Goal: Task Accomplishment & Management: Manage account settings

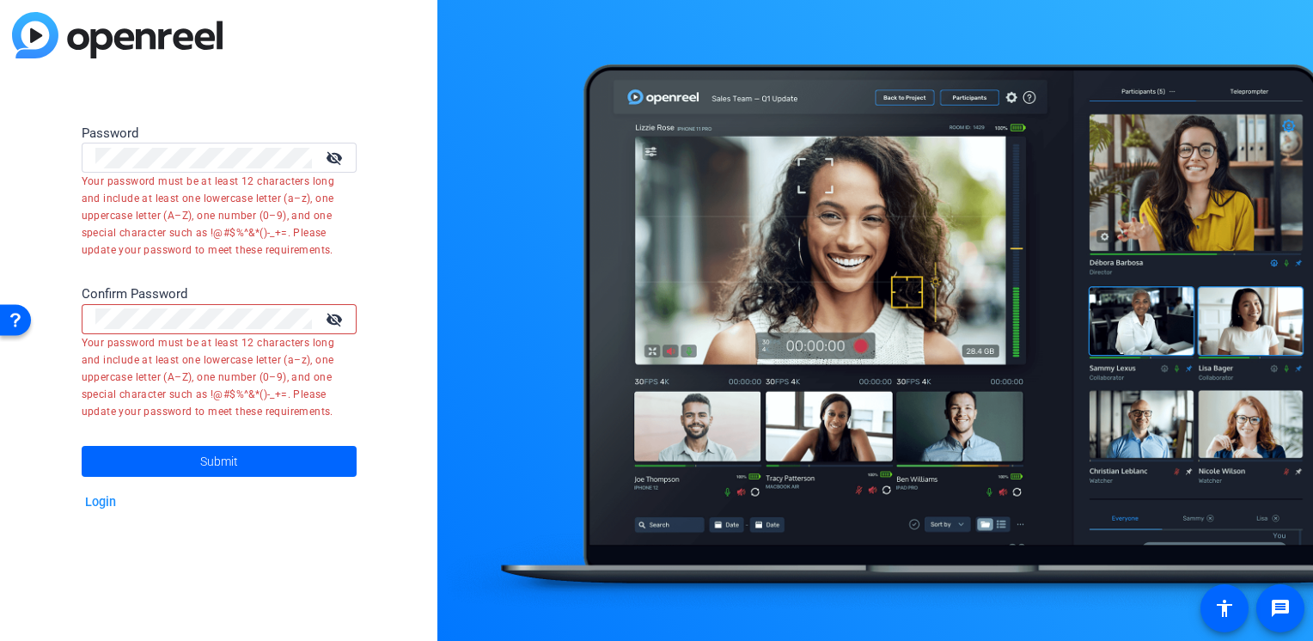
click at [331, 329] on mat-icon "visibility_off" at bounding box center [335, 319] width 41 height 25
click at [334, 157] on mat-icon "visibility_off" at bounding box center [335, 157] width 41 height 25
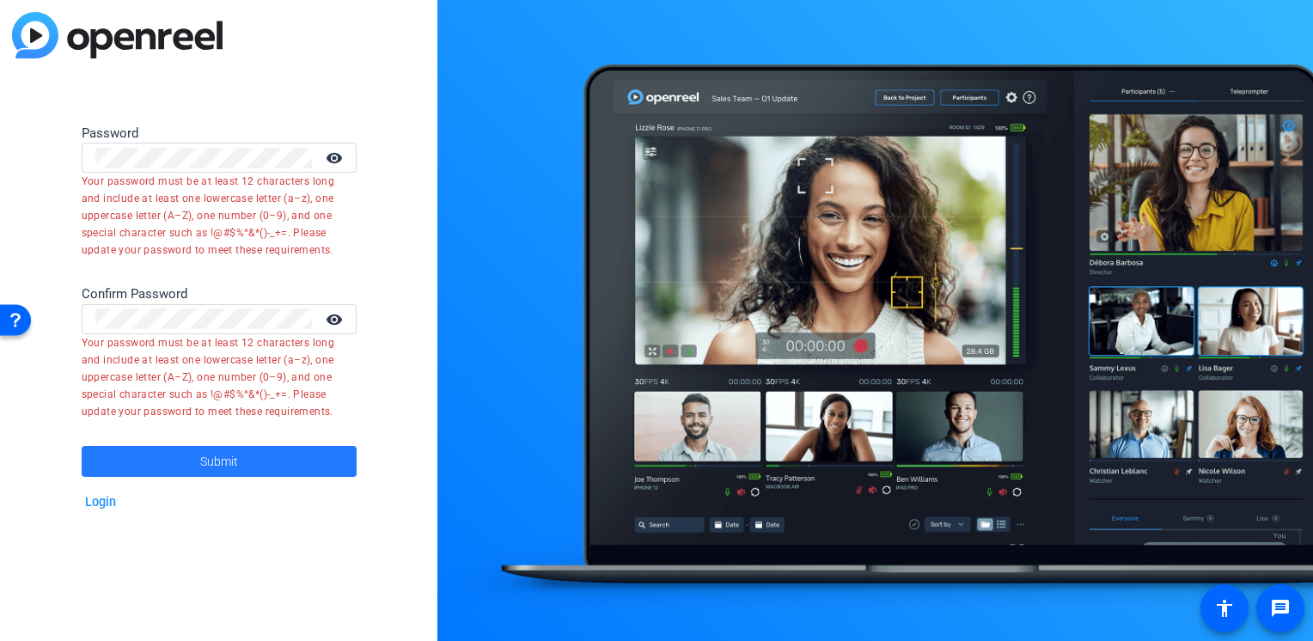
click at [206, 461] on span "Submit" at bounding box center [219, 461] width 38 height 43
click at [21, 128] on div "Password visibility Your password must be at least 12 characters long and inclu…" at bounding box center [218, 320] width 437 height 641
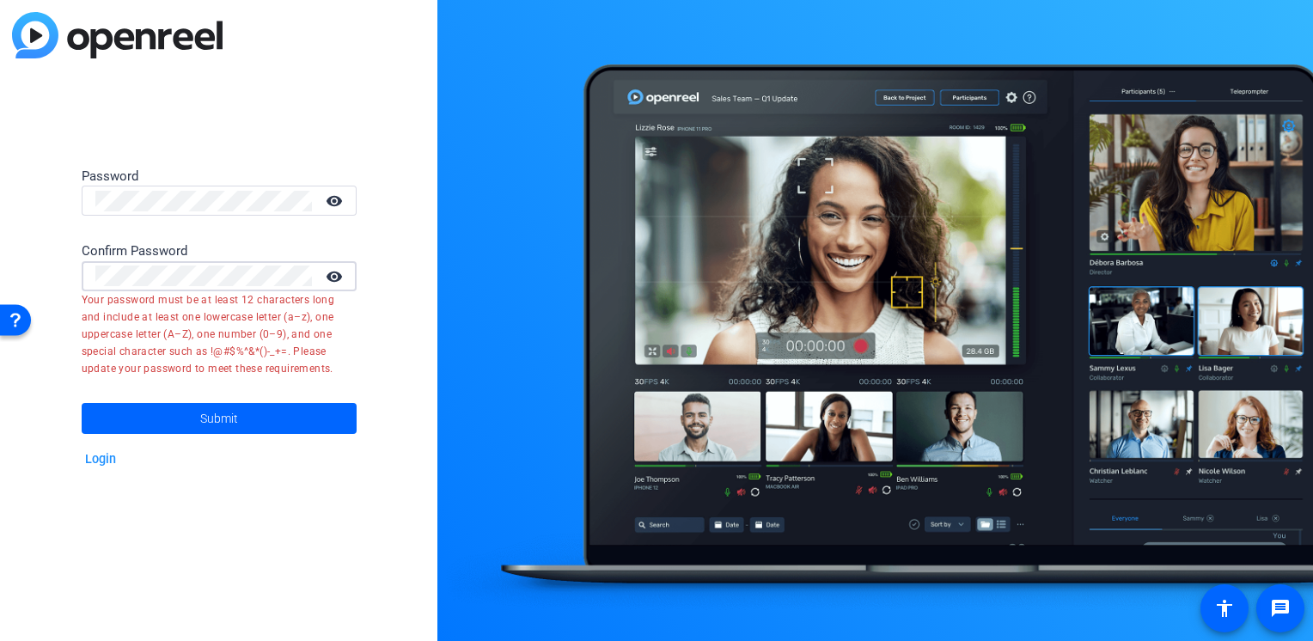
click at [0, 252] on html "Accessibility Screen-Reader Guide, Feedback, and Issue Reporting | New window P…" at bounding box center [656, 320] width 1313 height 641
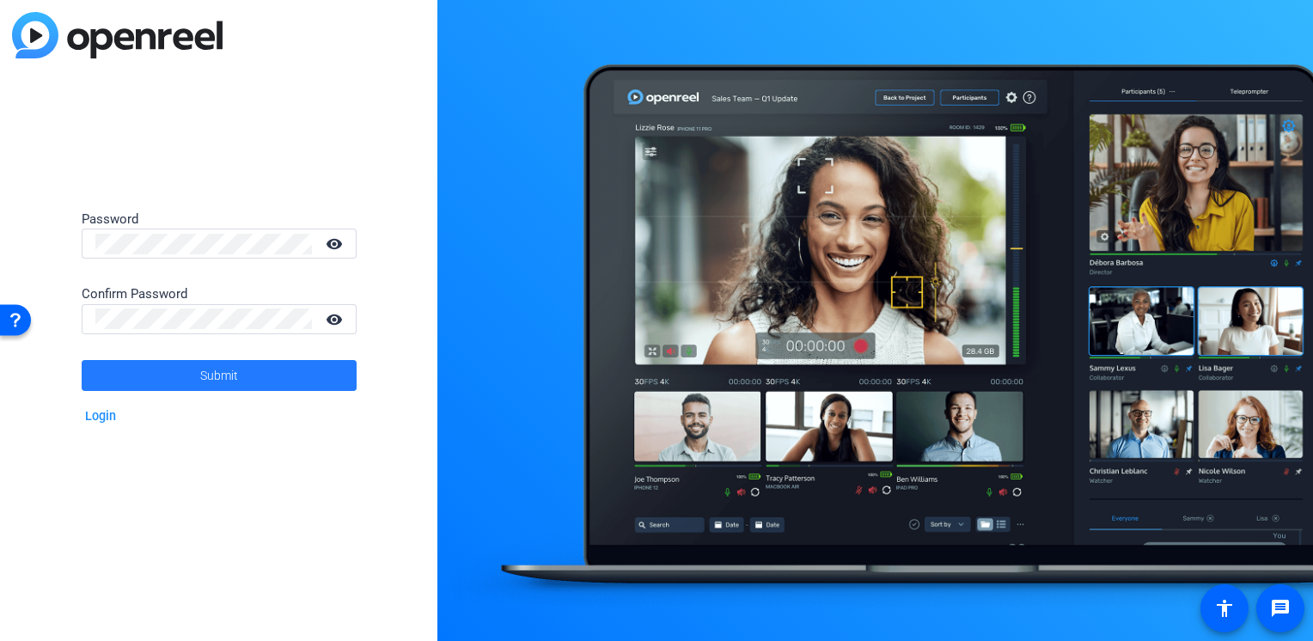
click at [200, 385] on span "Submit" at bounding box center [219, 375] width 38 height 43
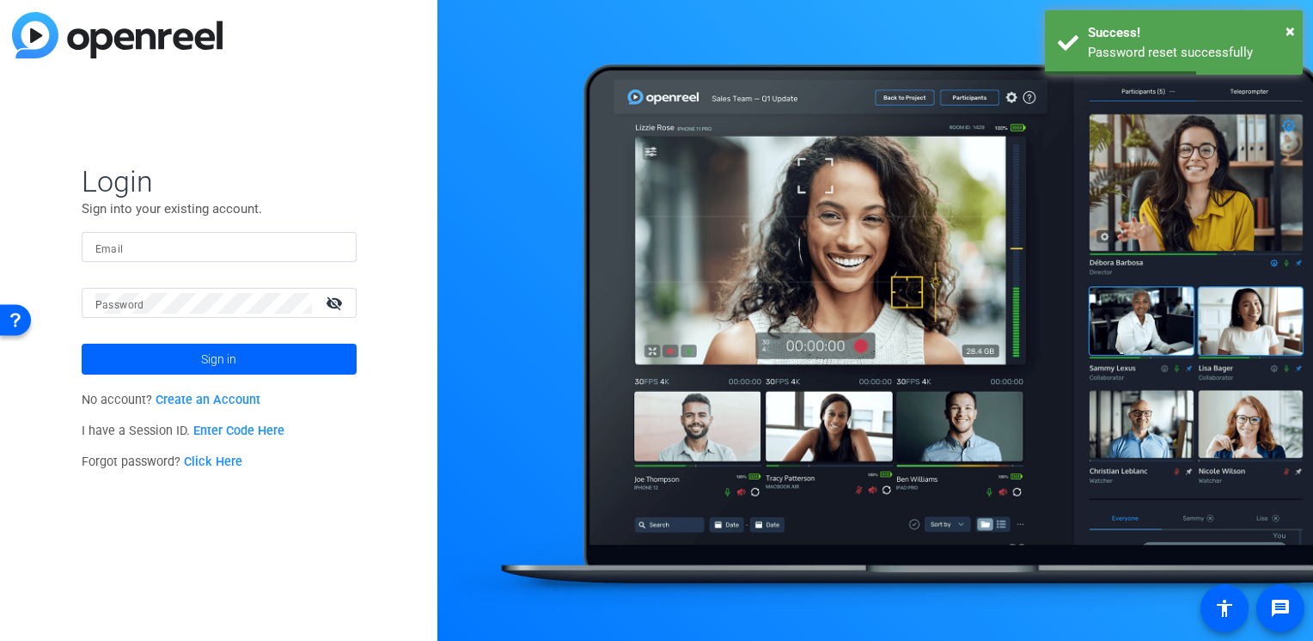
click at [210, 241] on input "Email" at bounding box center [218, 247] width 247 height 21
type input "adam.kovalsky@spglobal.com"
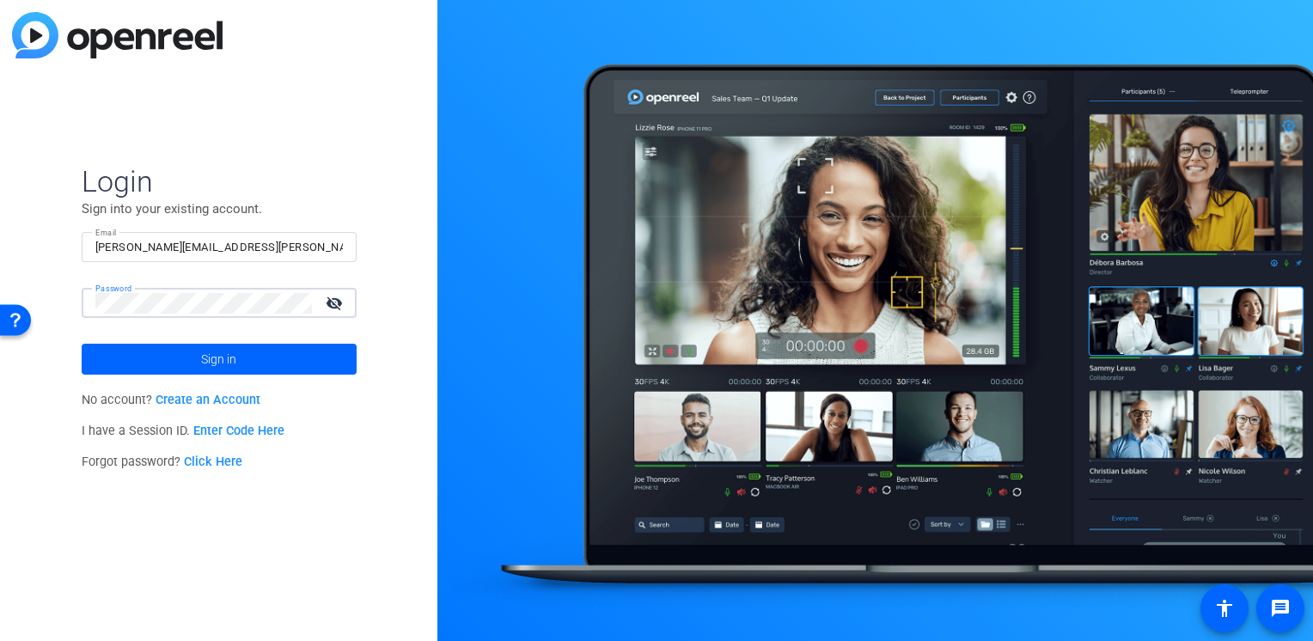
click at [337, 299] on mat-icon "visibility_off" at bounding box center [335, 302] width 41 height 25
click at [337, 299] on mat-icon "visibility" at bounding box center [335, 302] width 41 height 25
click at [247, 356] on span at bounding box center [219, 358] width 275 height 41
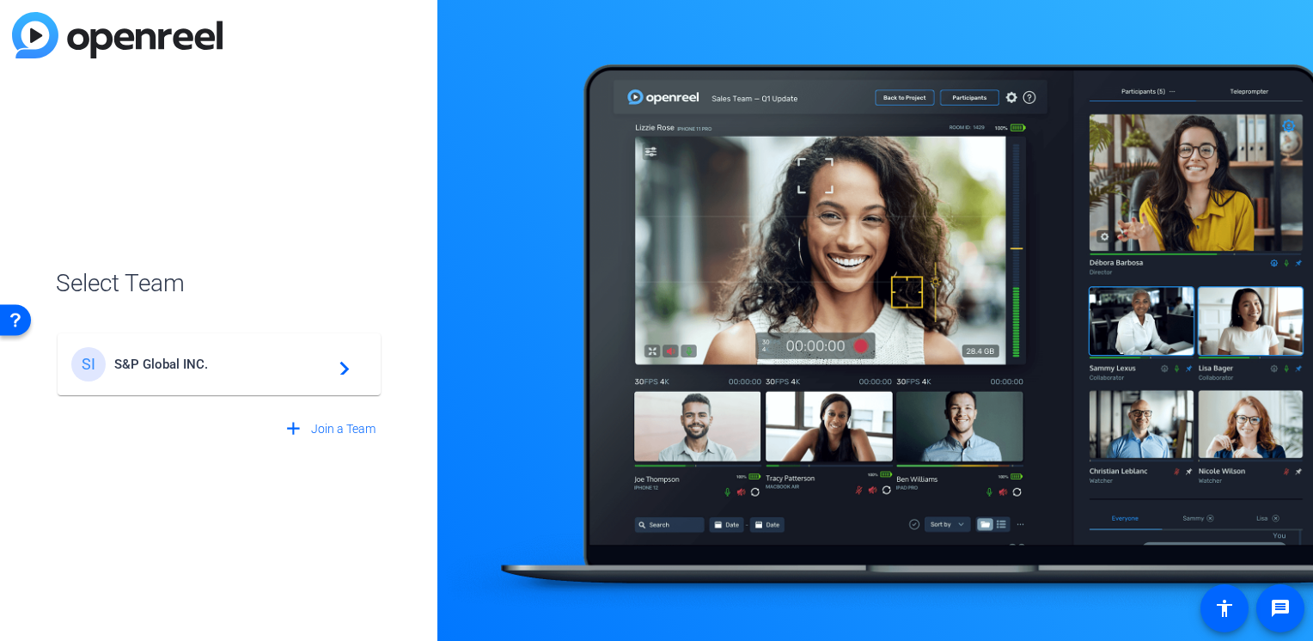
click at [192, 357] on span "S&P Global INC." at bounding box center [221, 363] width 215 height 15
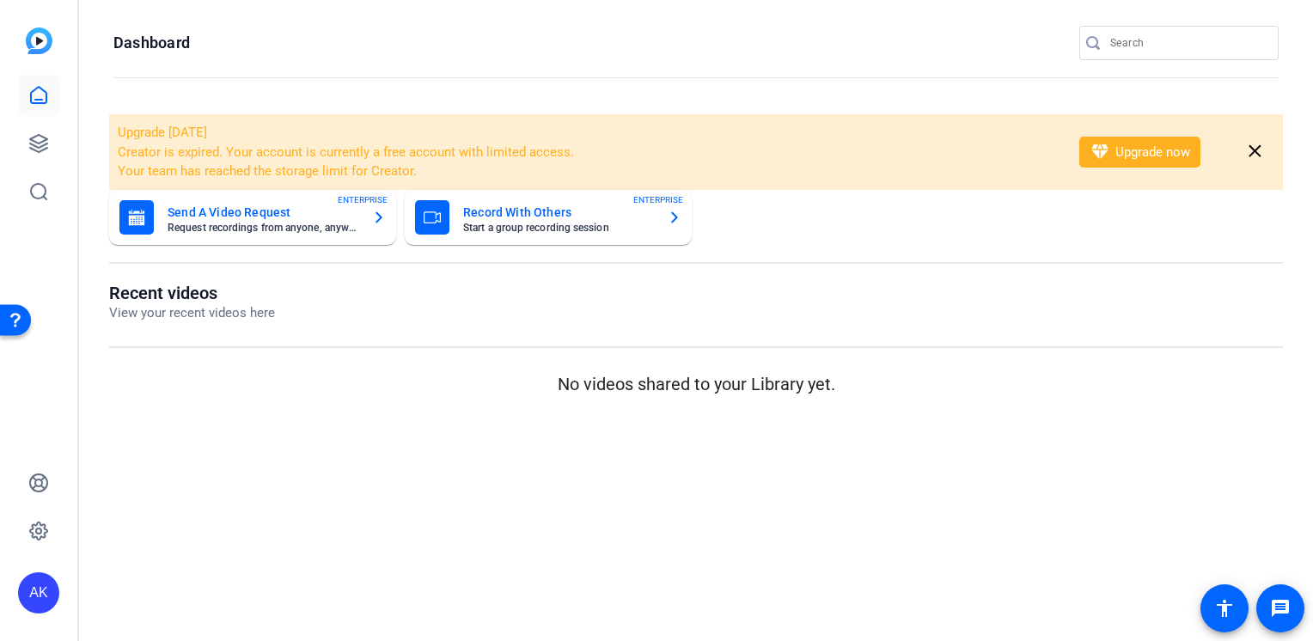
click at [1141, 155] on button "diamond Upgrade now" at bounding box center [1139, 152] width 121 height 31
click at [38, 88] on icon at bounding box center [38, 95] width 15 height 16
click at [43, 155] on link at bounding box center [38, 143] width 41 height 41
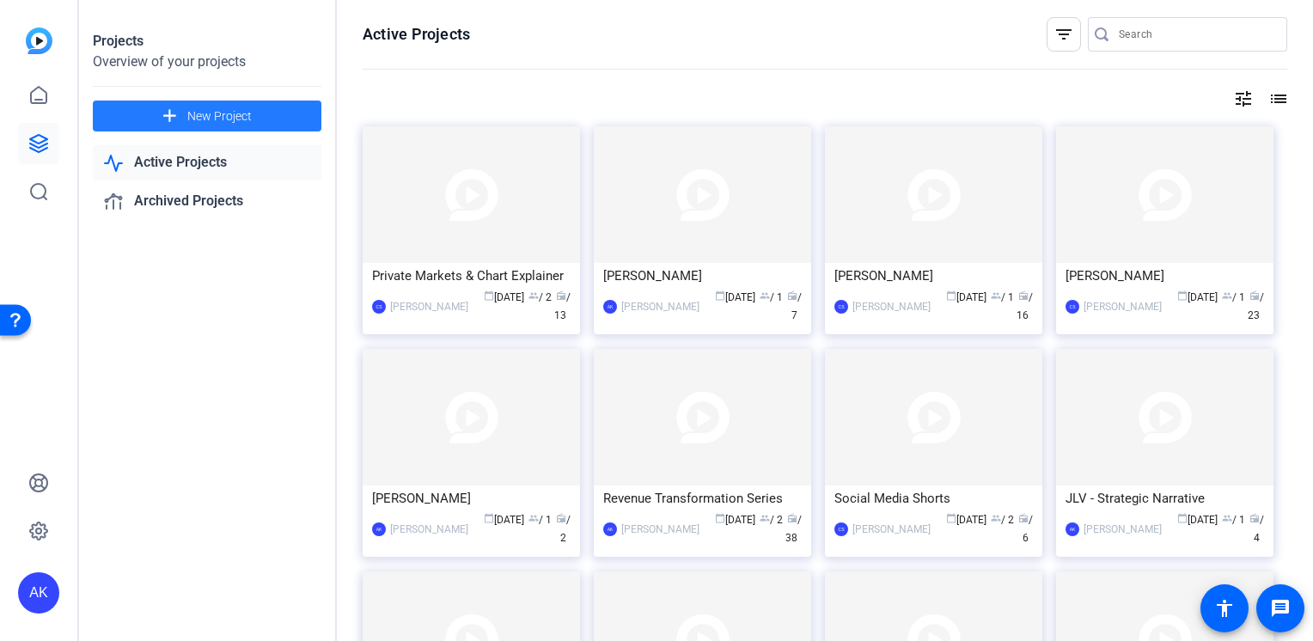
click at [175, 113] on mat-icon "add" at bounding box center [169, 116] width 21 height 21
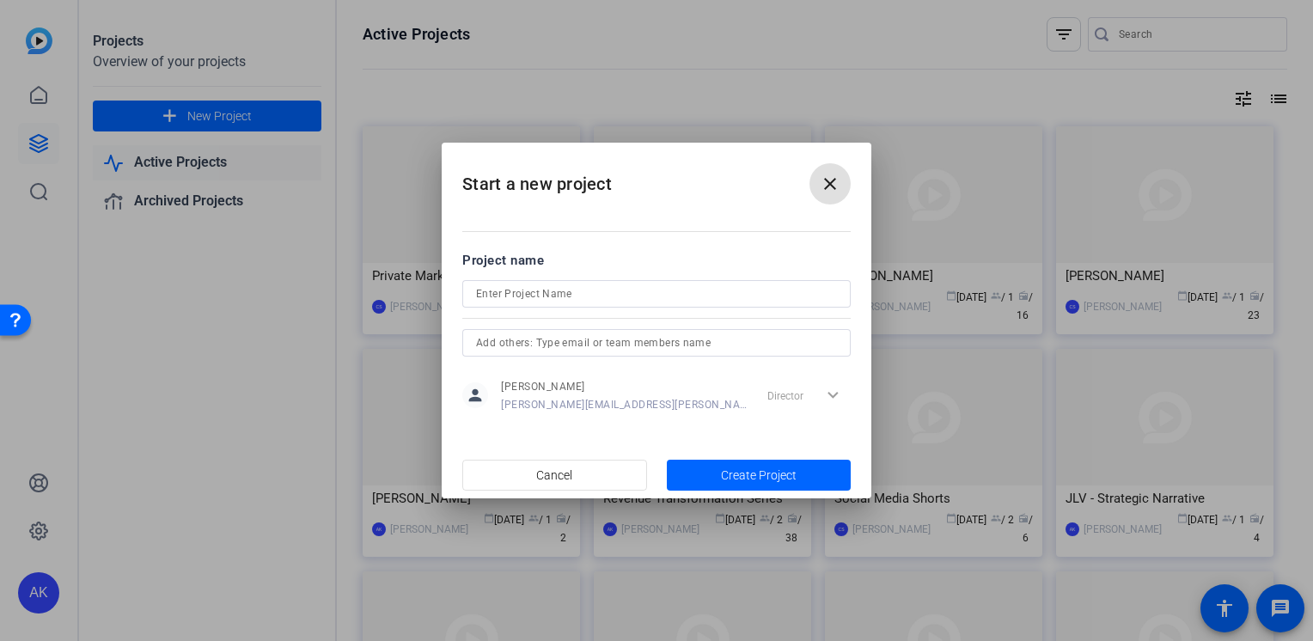
click at [507, 299] on input at bounding box center [656, 293] width 361 height 21
type input "Rosemary Apeland"
click at [545, 347] on input "text" at bounding box center [656, 342] width 361 height 21
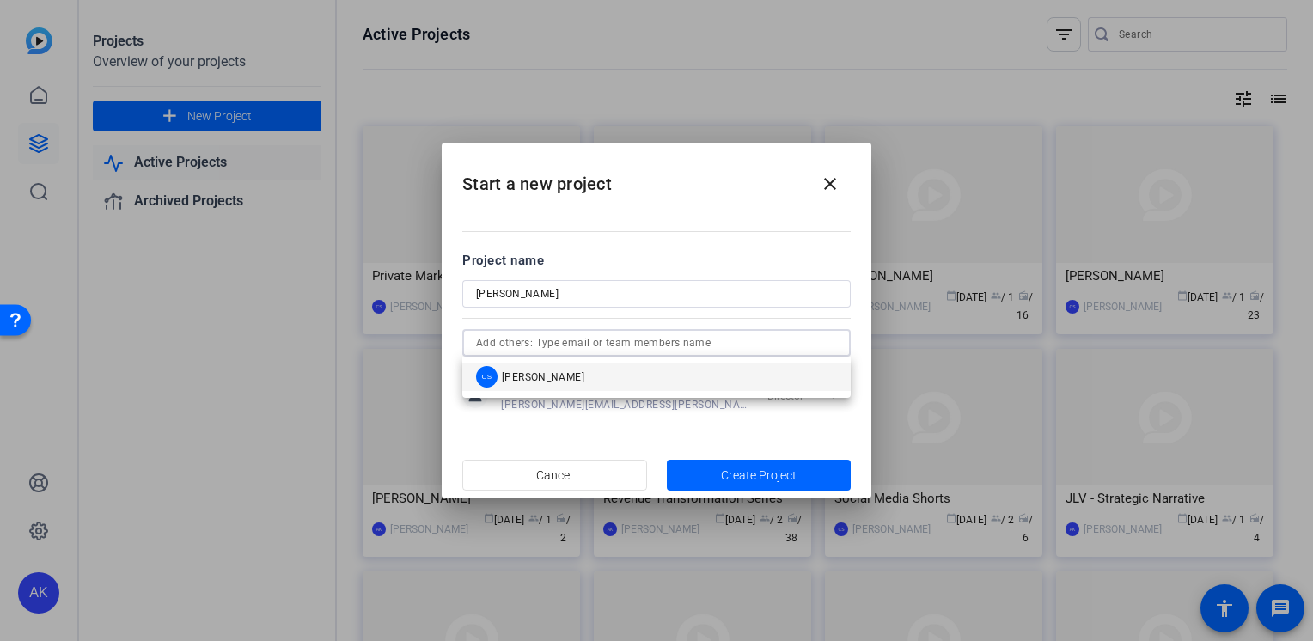
click at [545, 347] on input "text" at bounding box center [656, 342] width 361 height 21
click at [623, 292] on input "Rosemary Apeland" at bounding box center [656, 293] width 361 height 21
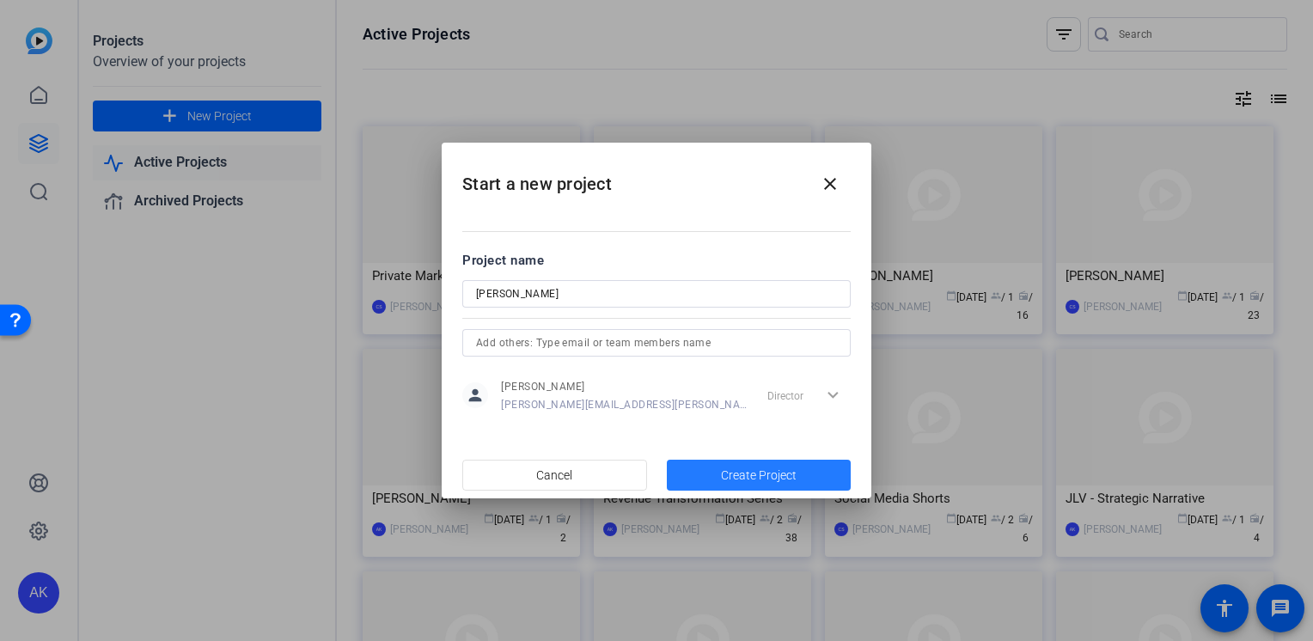
click at [738, 464] on span "button" at bounding box center [759, 474] width 185 height 41
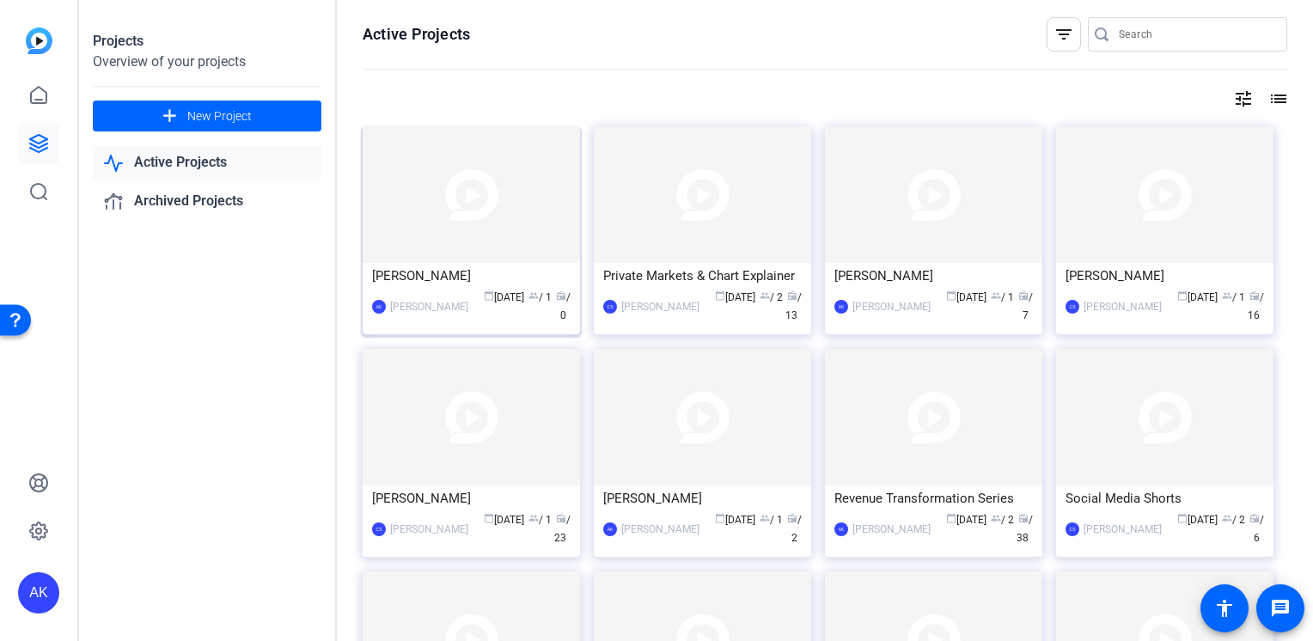
click at [414, 275] on div "Rosemary Apeland" at bounding box center [471, 276] width 198 height 26
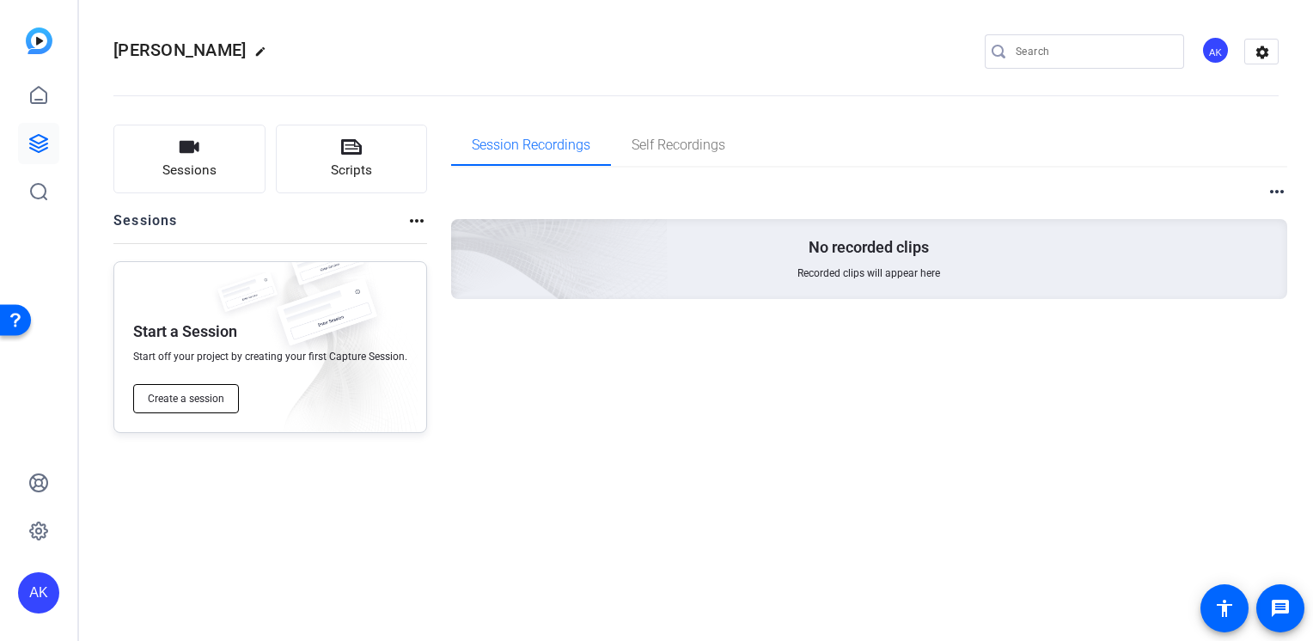
click at [216, 400] on span "Create a session" at bounding box center [186, 399] width 76 height 14
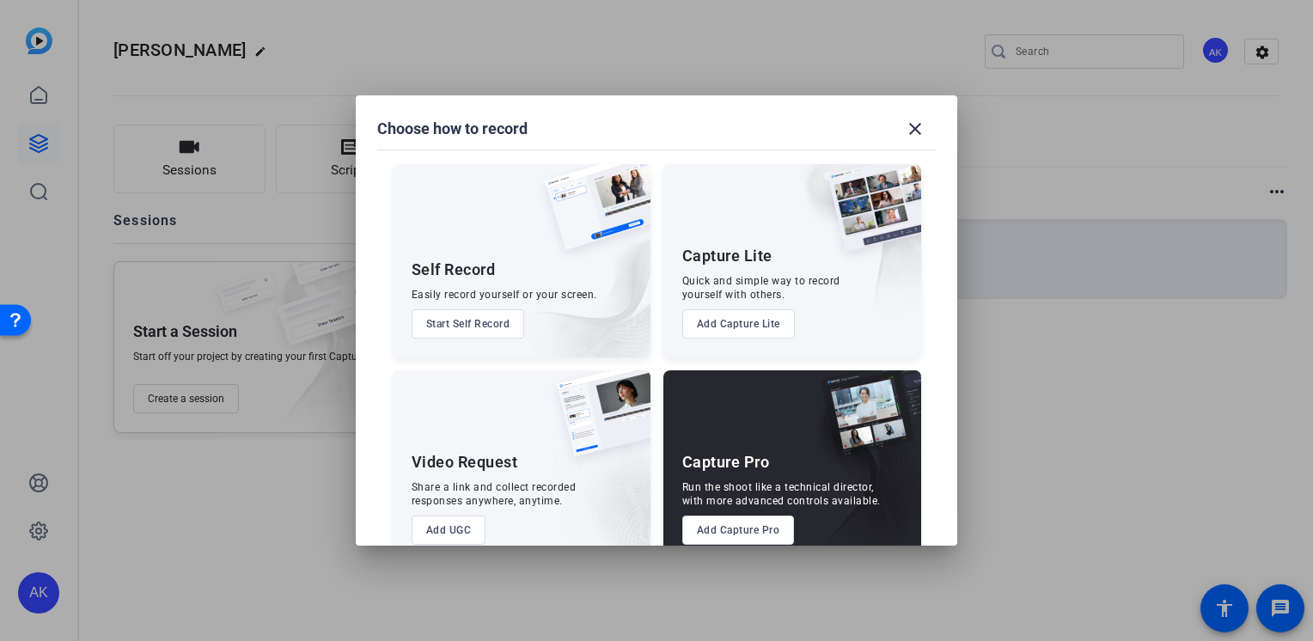
click at [455, 524] on button "Add UGC" at bounding box center [448, 529] width 75 height 29
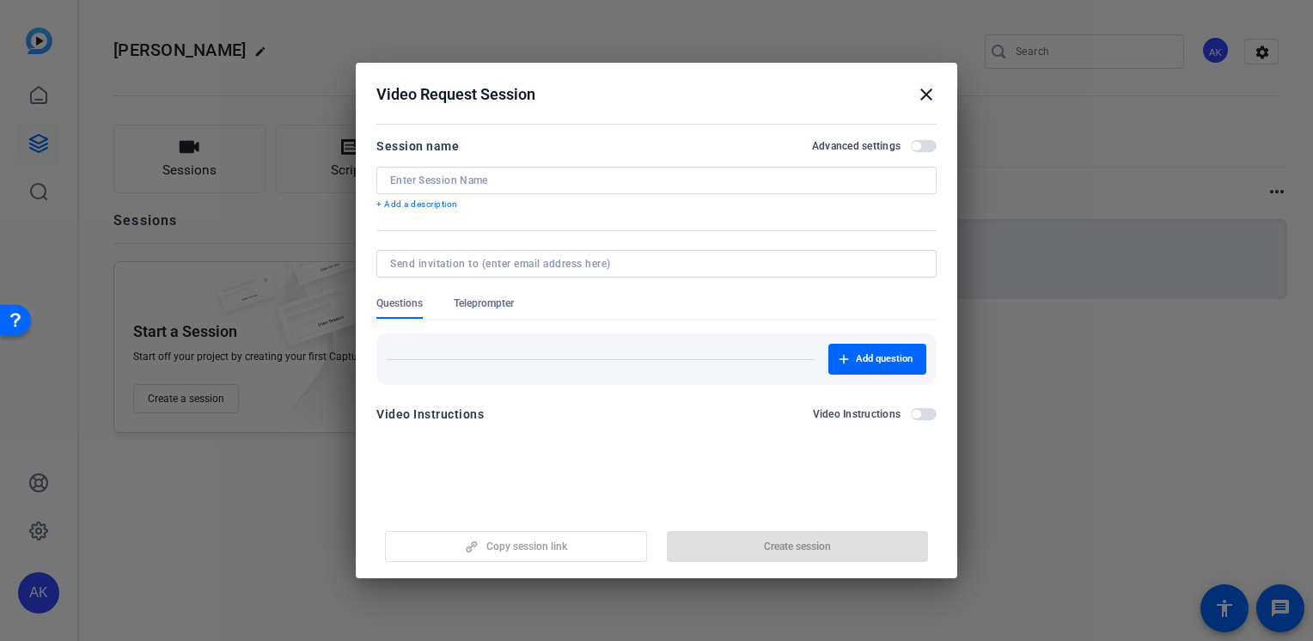
click at [522, 177] on input at bounding box center [656, 181] width 533 height 14
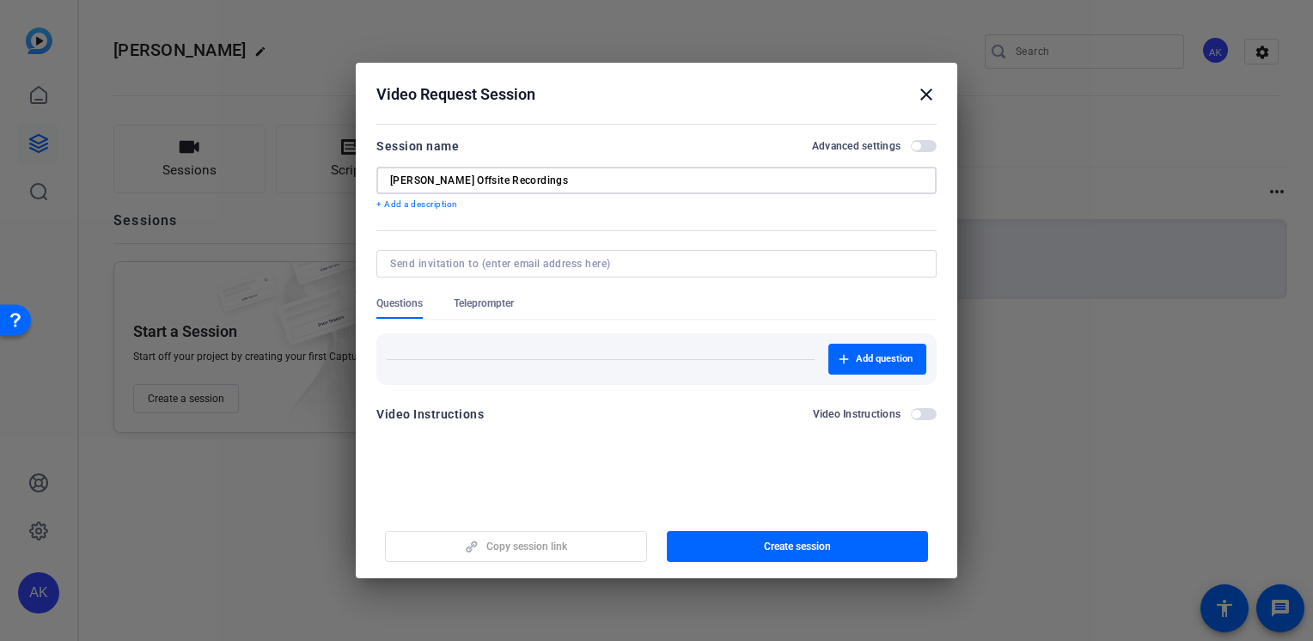
type input "[PERSON_NAME] Offsite Recordings"
click at [926, 146] on span "button" at bounding box center [924, 146] width 26 height 12
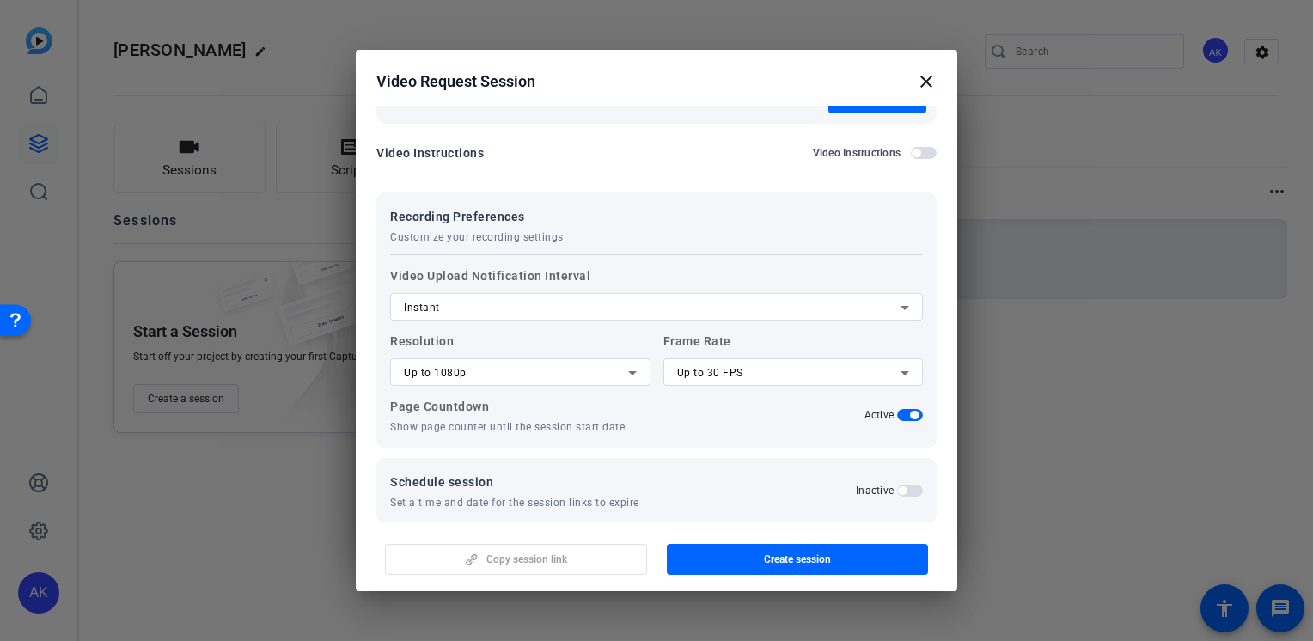
scroll to position [248, 0]
click at [625, 366] on icon at bounding box center [632, 373] width 21 height 21
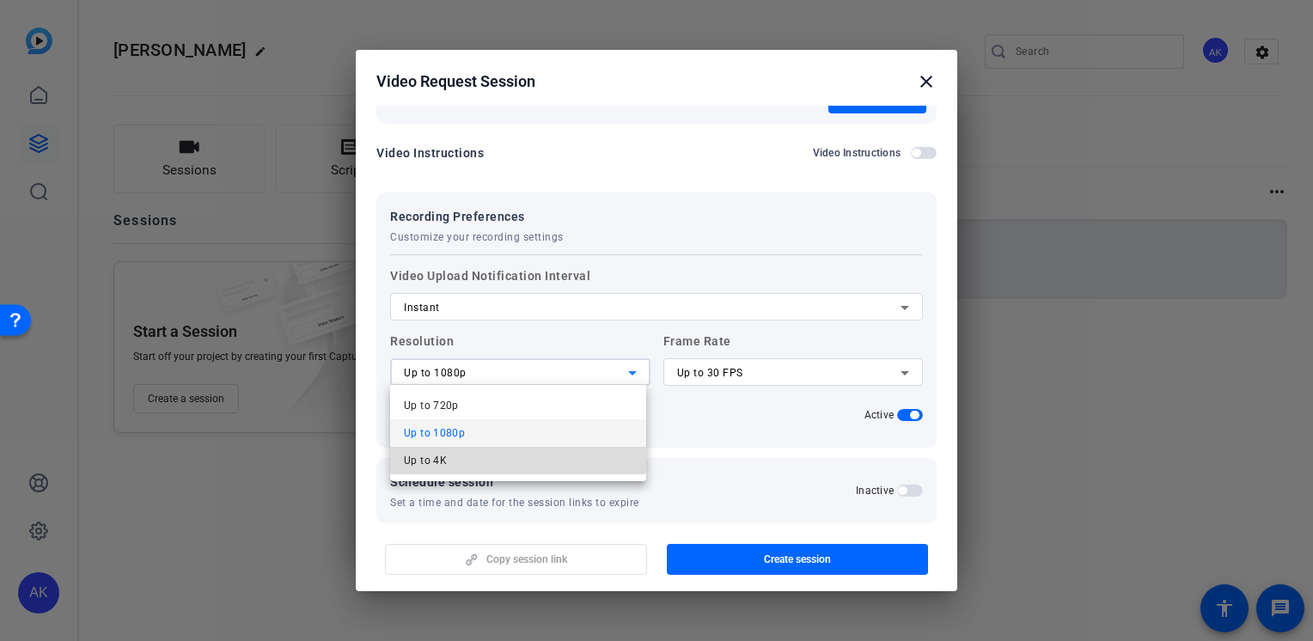
click at [505, 448] on mat-option "Up to 4K" at bounding box center [518, 460] width 256 height 27
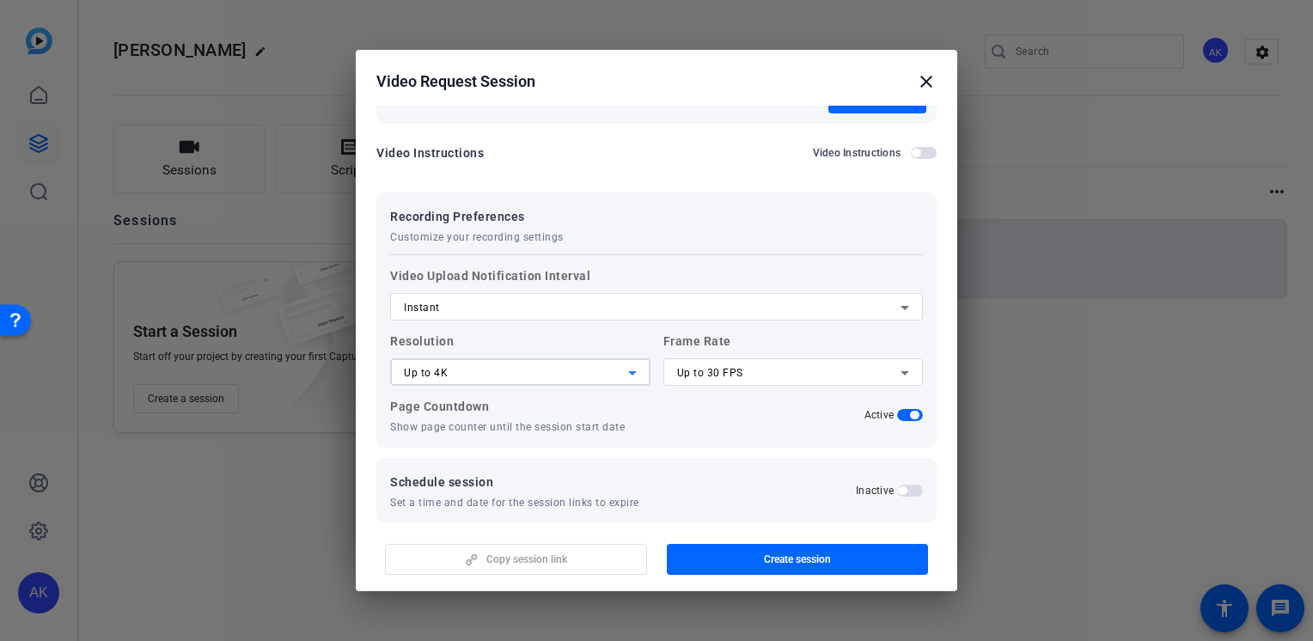
click at [793, 368] on div "Up to 30 FPS" at bounding box center [789, 373] width 224 height 21
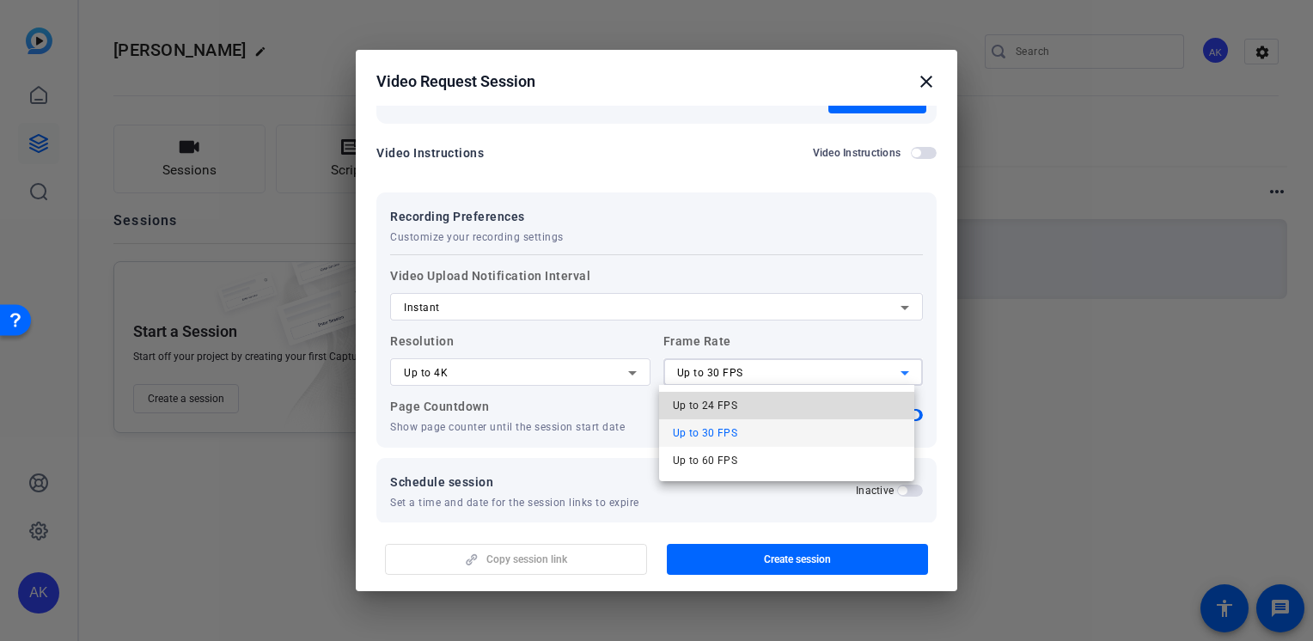
click at [742, 401] on mat-option "Up to 24 FPS" at bounding box center [787, 405] width 256 height 27
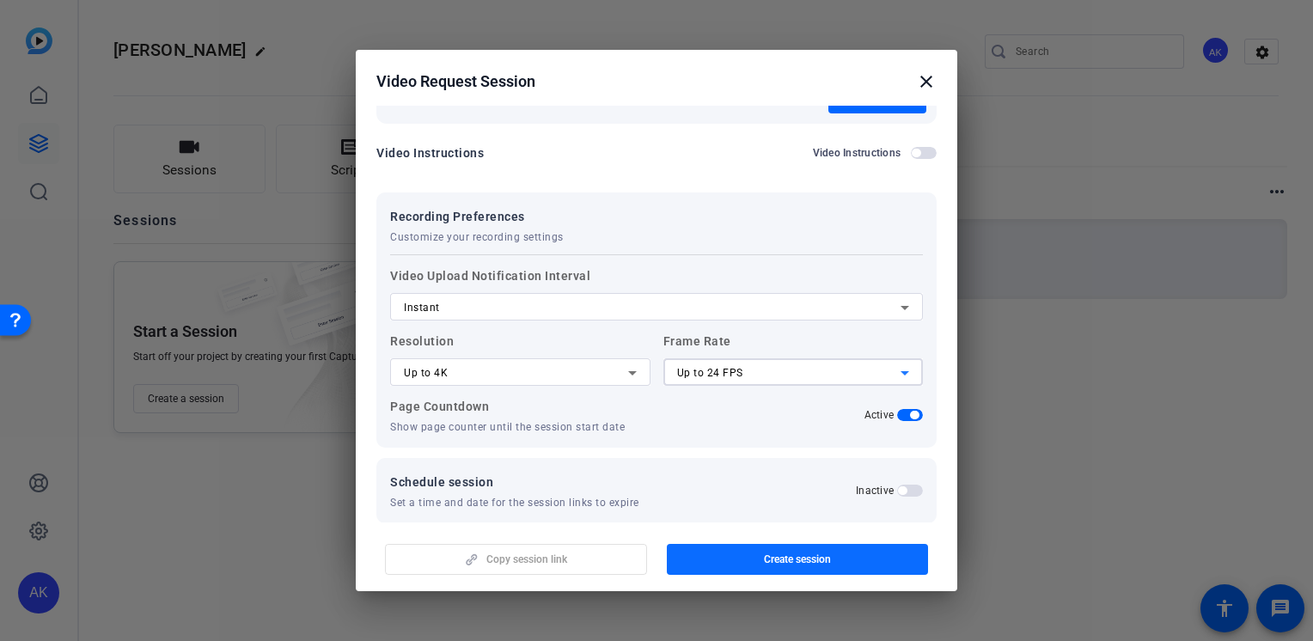
click at [759, 558] on span "button" at bounding box center [798, 559] width 262 height 41
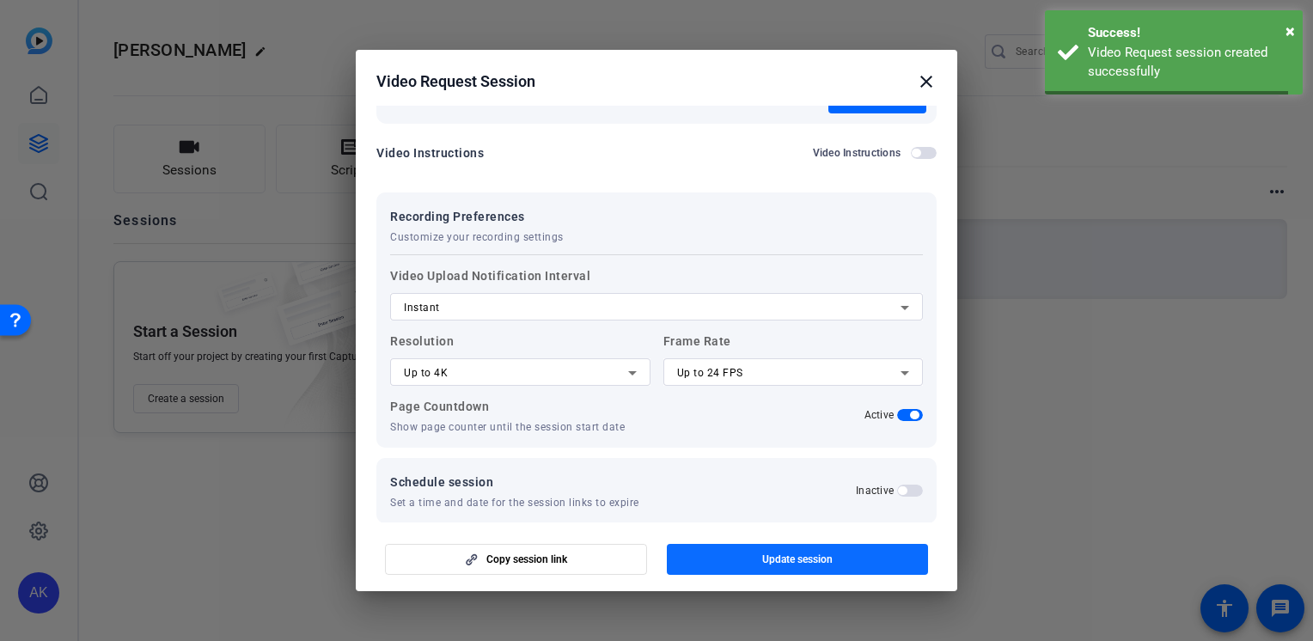
scroll to position [0, 0]
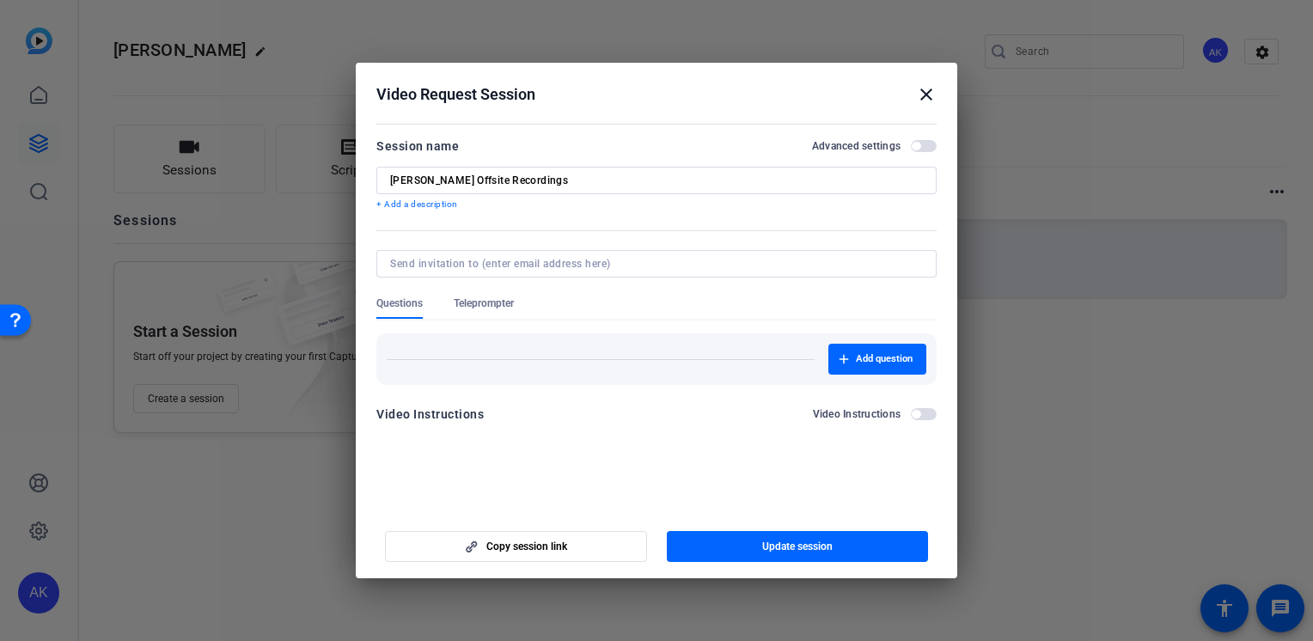
click at [929, 95] on mat-icon "close" at bounding box center [926, 94] width 21 height 21
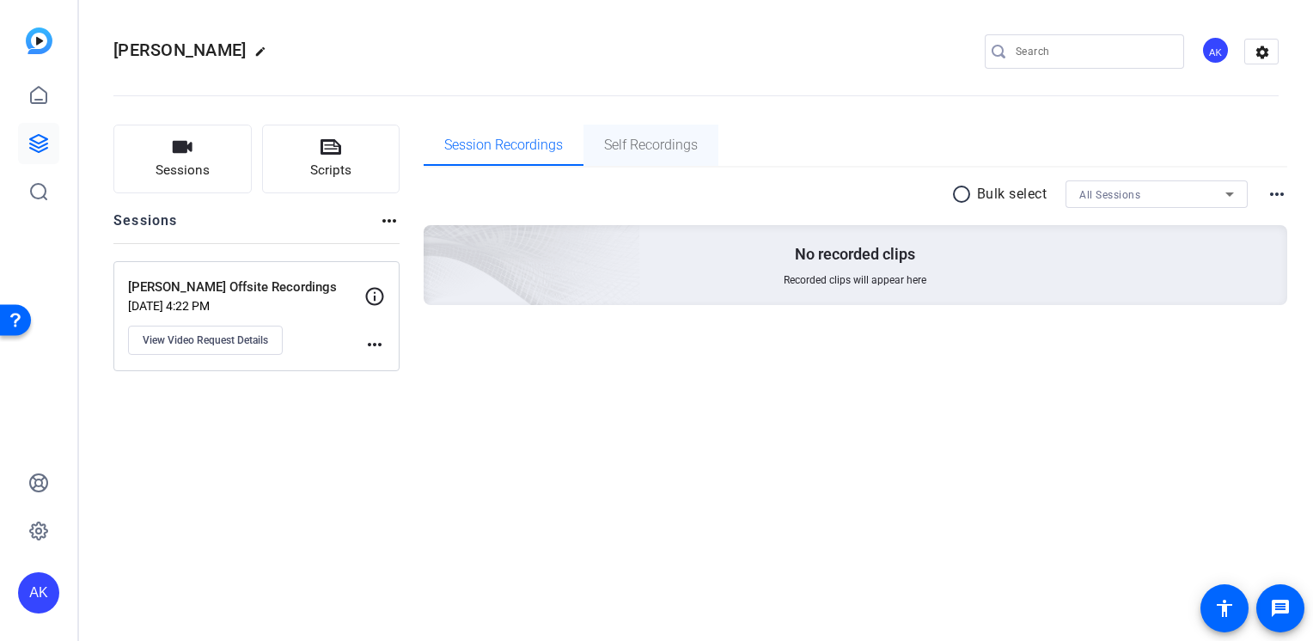
click at [687, 146] on span "Self Recordings" at bounding box center [651, 145] width 94 height 14
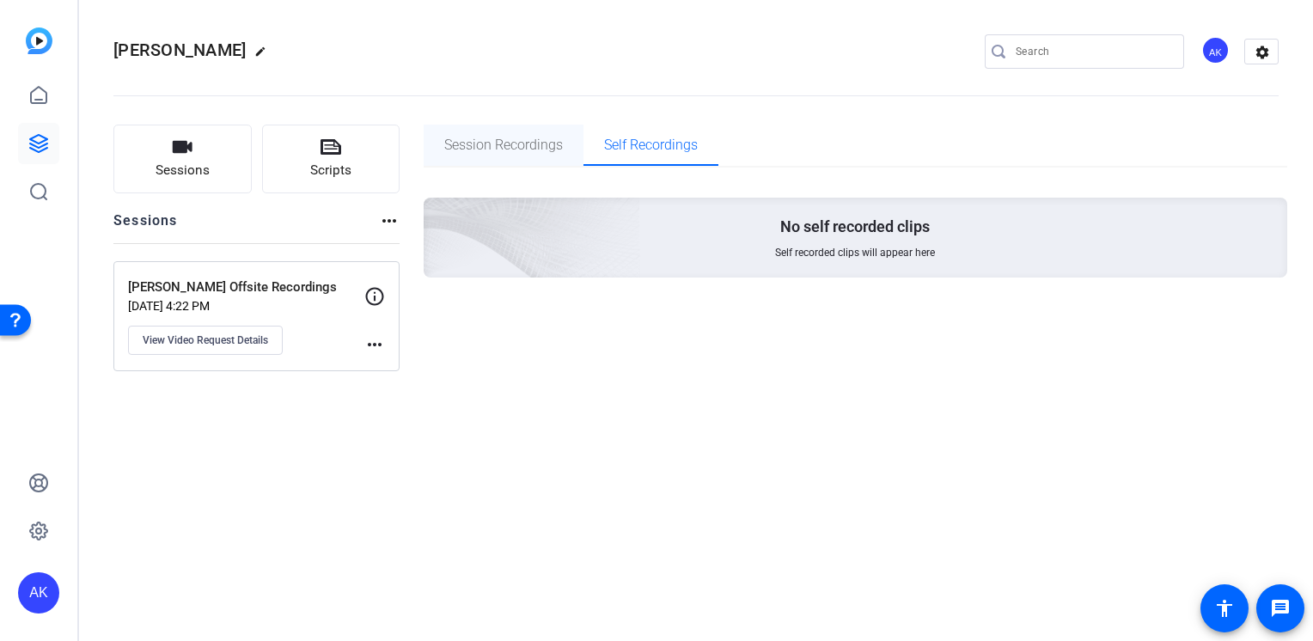
click at [502, 146] on span "Session Recordings" at bounding box center [503, 145] width 119 height 14
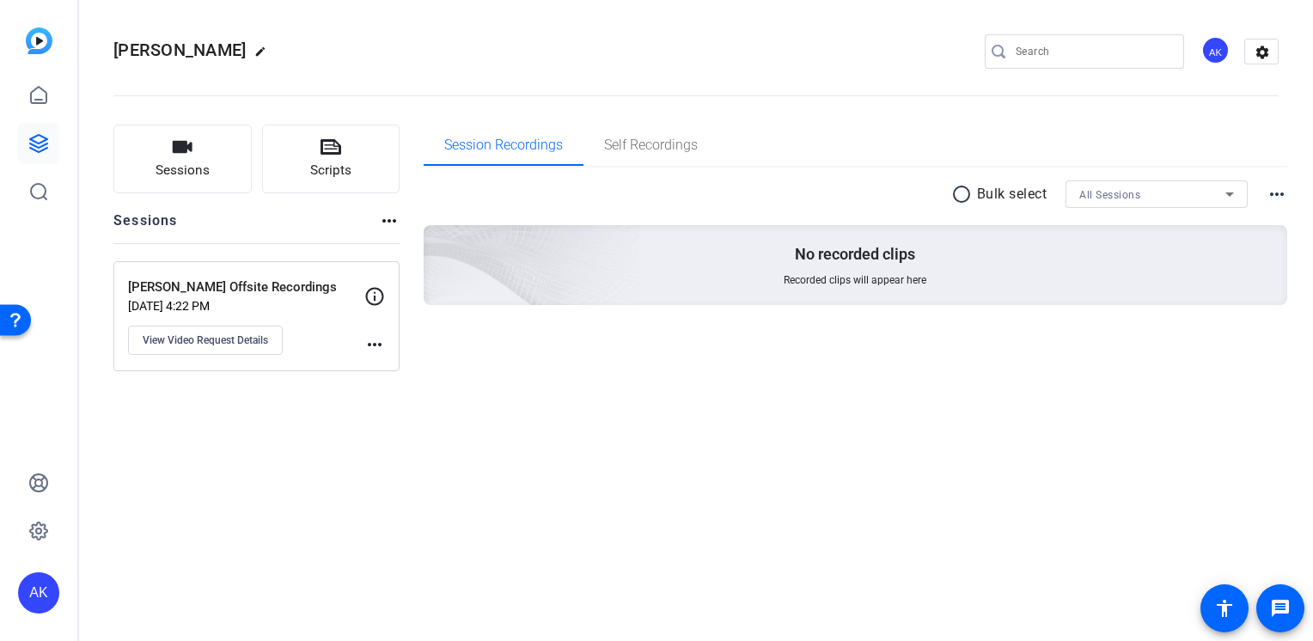
click at [367, 340] on mat-icon "more_horiz" at bounding box center [374, 344] width 21 height 21
click at [239, 336] on div at bounding box center [656, 320] width 1313 height 641
click at [239, 338] on span "View Video Request Details" at bounding box center [205, 340] width 125 height 14
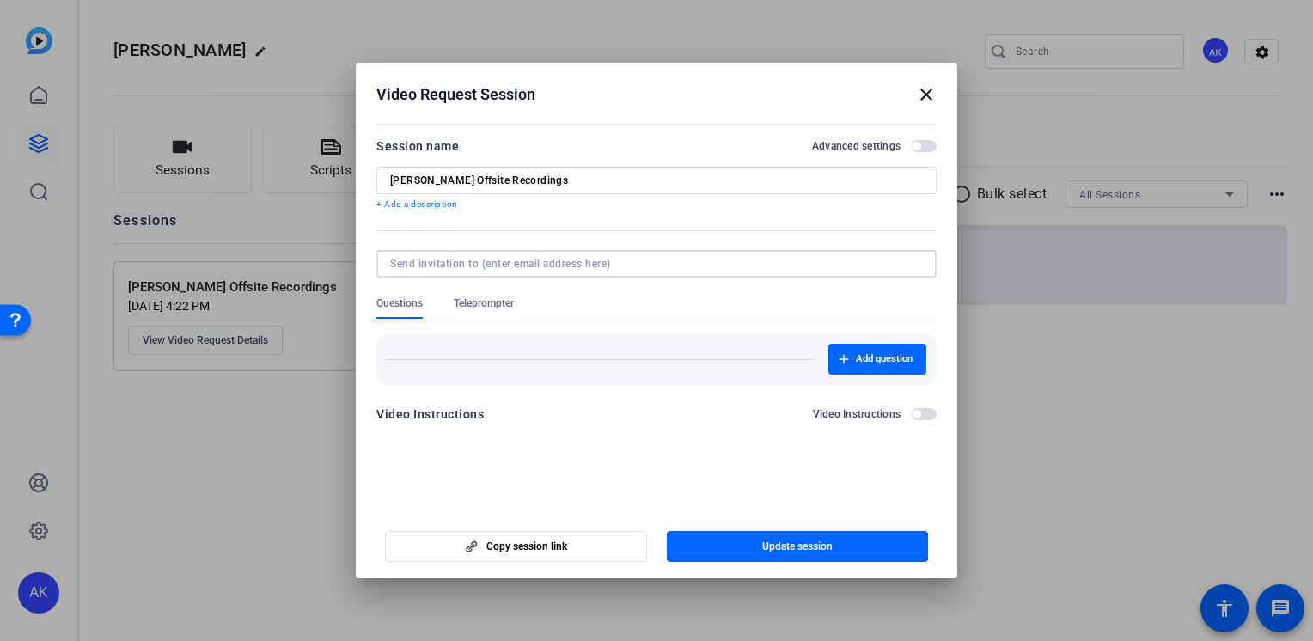
click at [579, 263] on input at bounding box center [653, 264] width 526 height 14
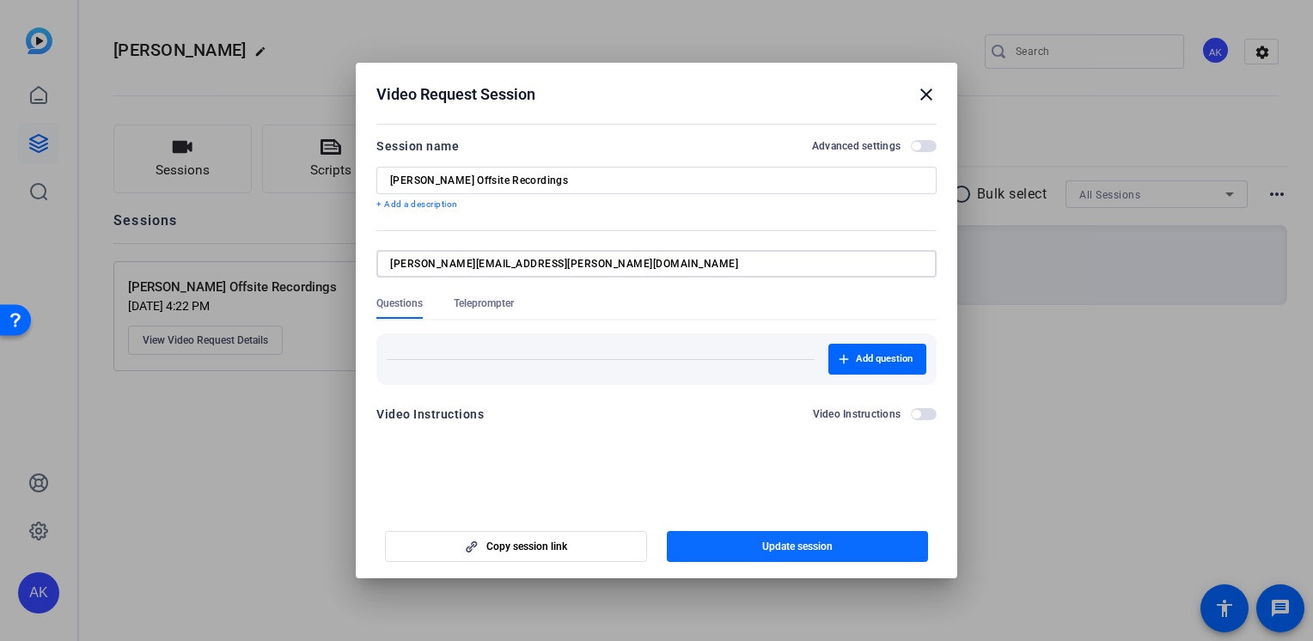
type input "rosemary.apeland@spglobal.com"
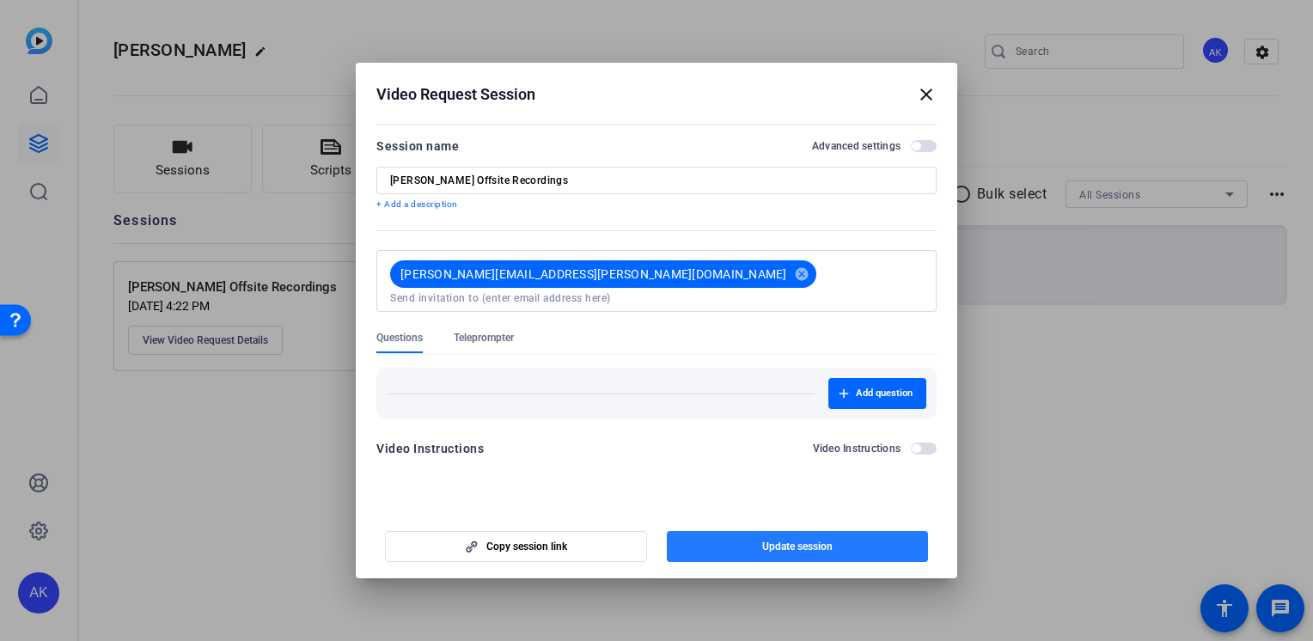
click at [820, 543] on span "Update session" at bounding box center [797, 546] width 70 height 14
click at [926, 95] on mat-icon "close" at bounding box center [926, 94] width 21 height 21
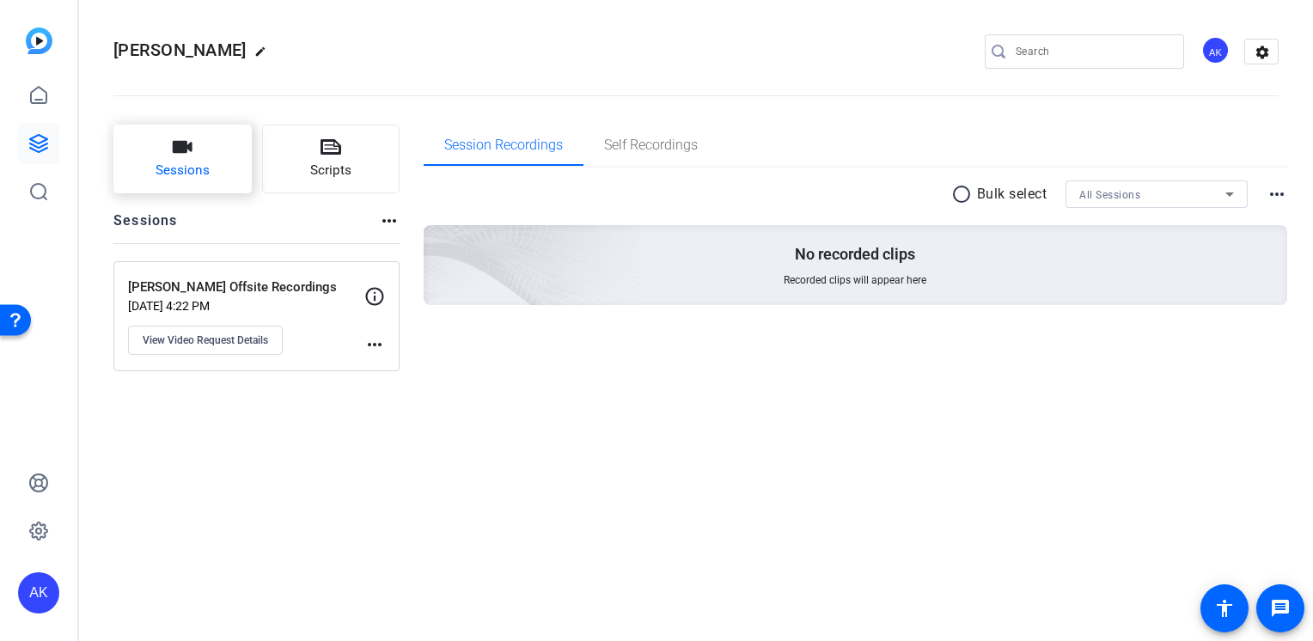
click at [175, 162] on span "Sessions" at bounding box center [182, 171] width 54 height 20
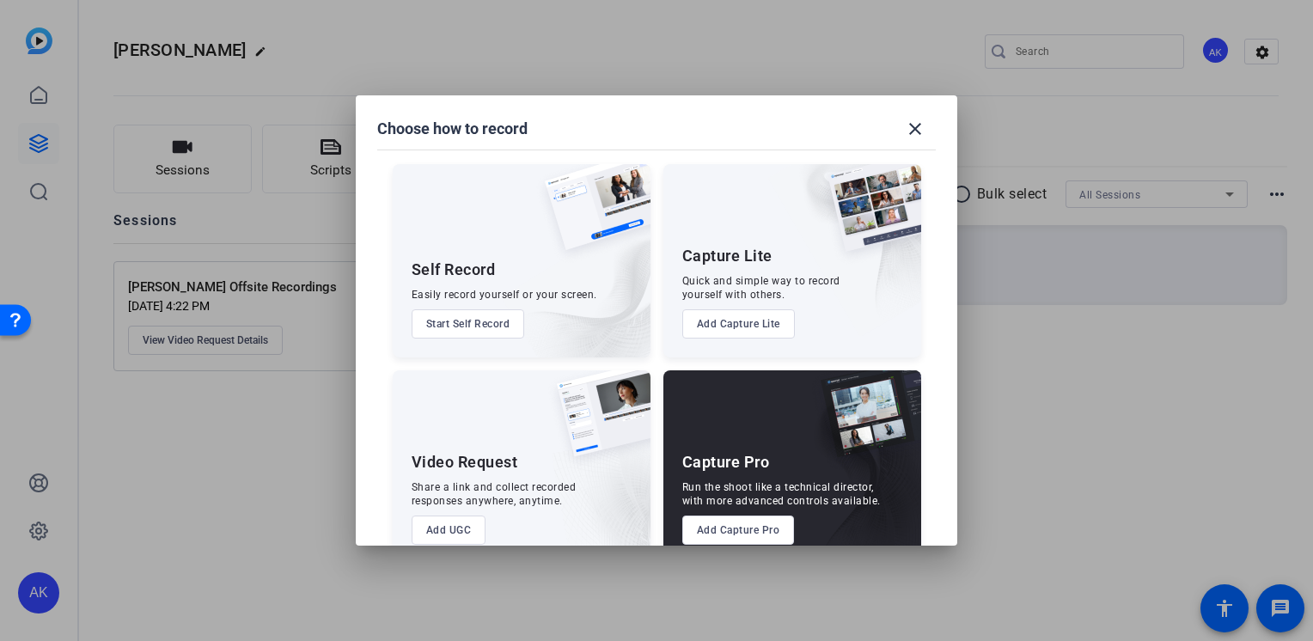
click at [173, 151] on div at bounding box center [656, 320] width 1313 height 641
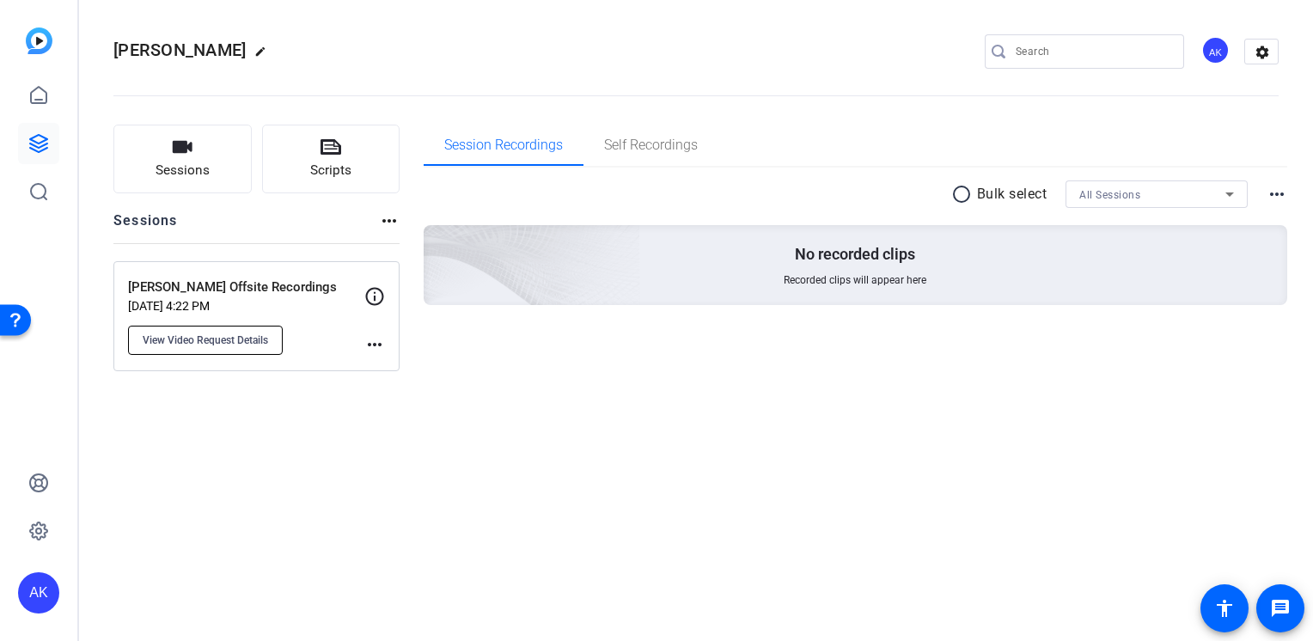
click at [246, 337] on span "View Video Request Details" at bounding box center [205, 340] width 125 height 14
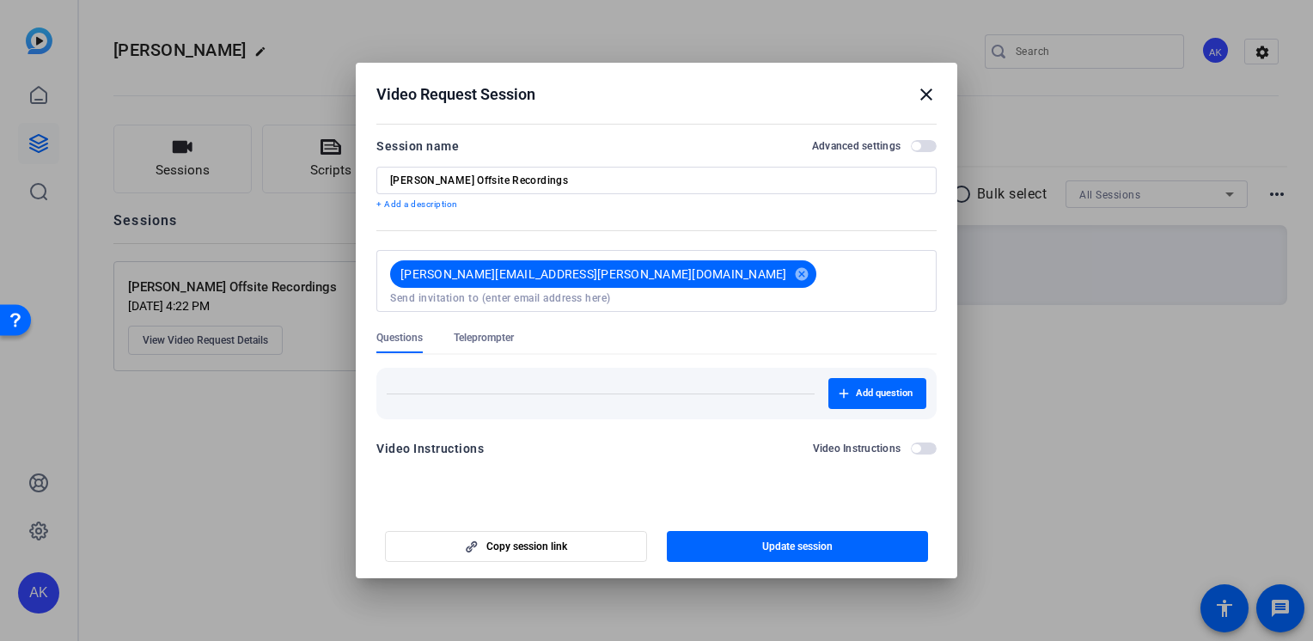
click at [928, 143] on span "button" at bounding box center [924, 146] width 26 height 12
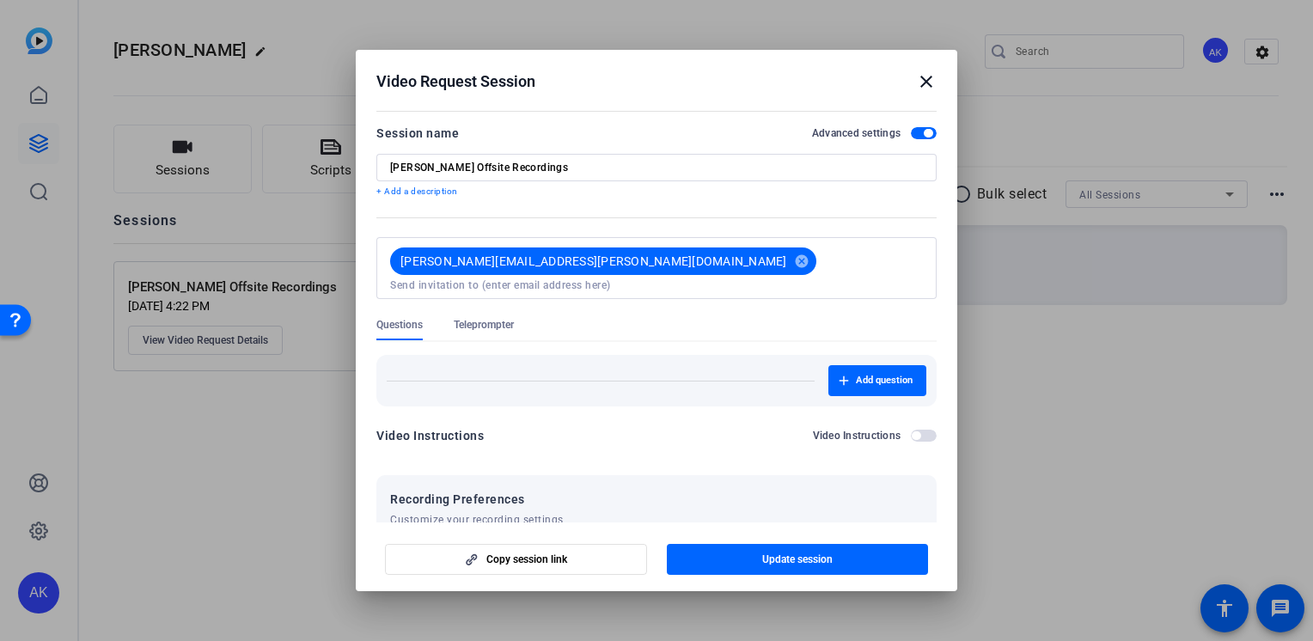
scroll to position [288, 0]
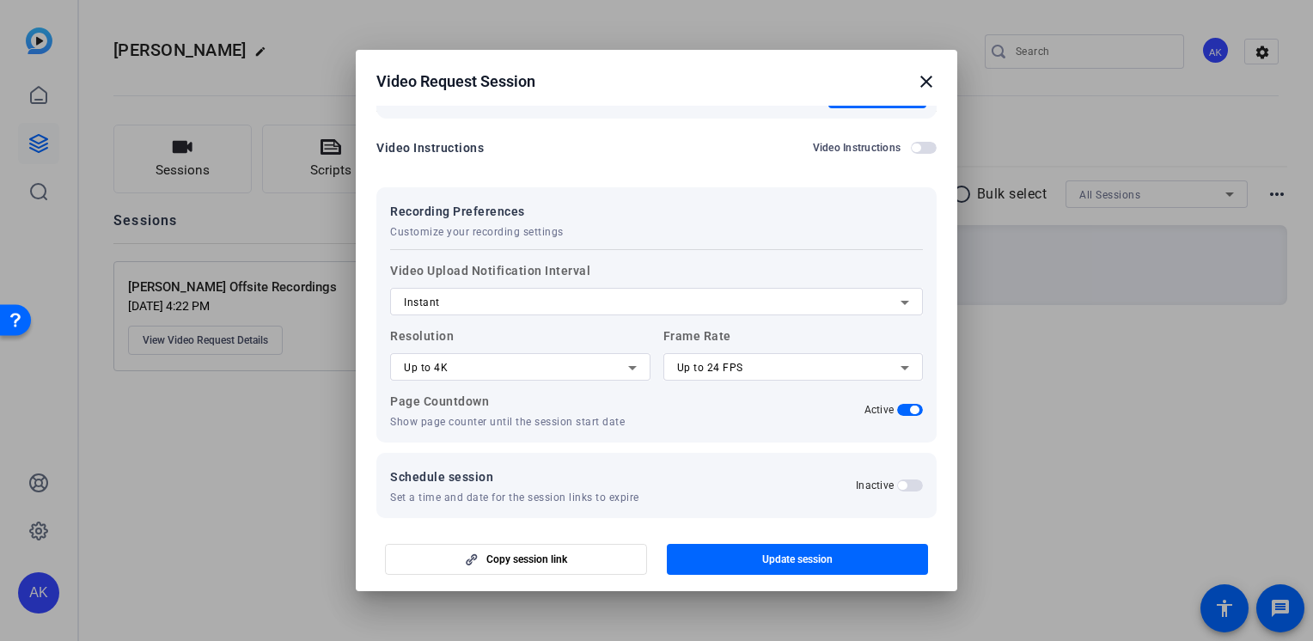
click at [910, 143] on div "Video Instructions Video Instructions" at bounding box center [656, 147] width 560 height 21
click at [915, 142] on span "button" at bounding box center [924, 148] width 26 height 12
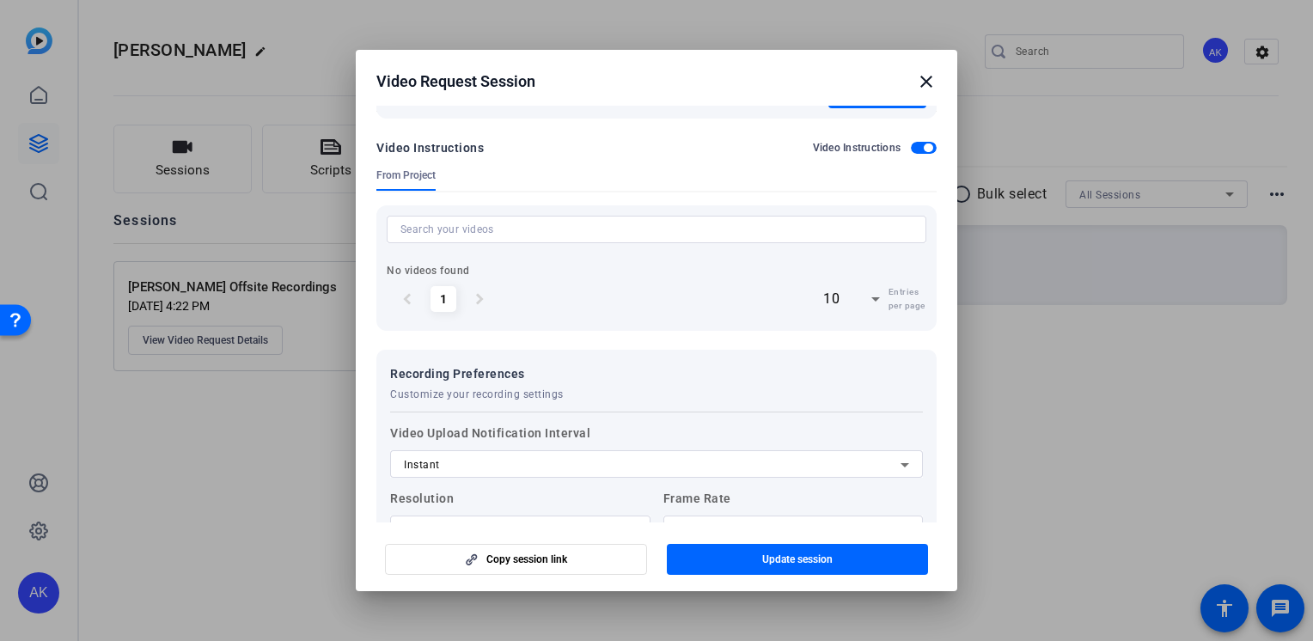
click at [915, 142] on span "button" at bounding box center [924, 148] width 26 height 12
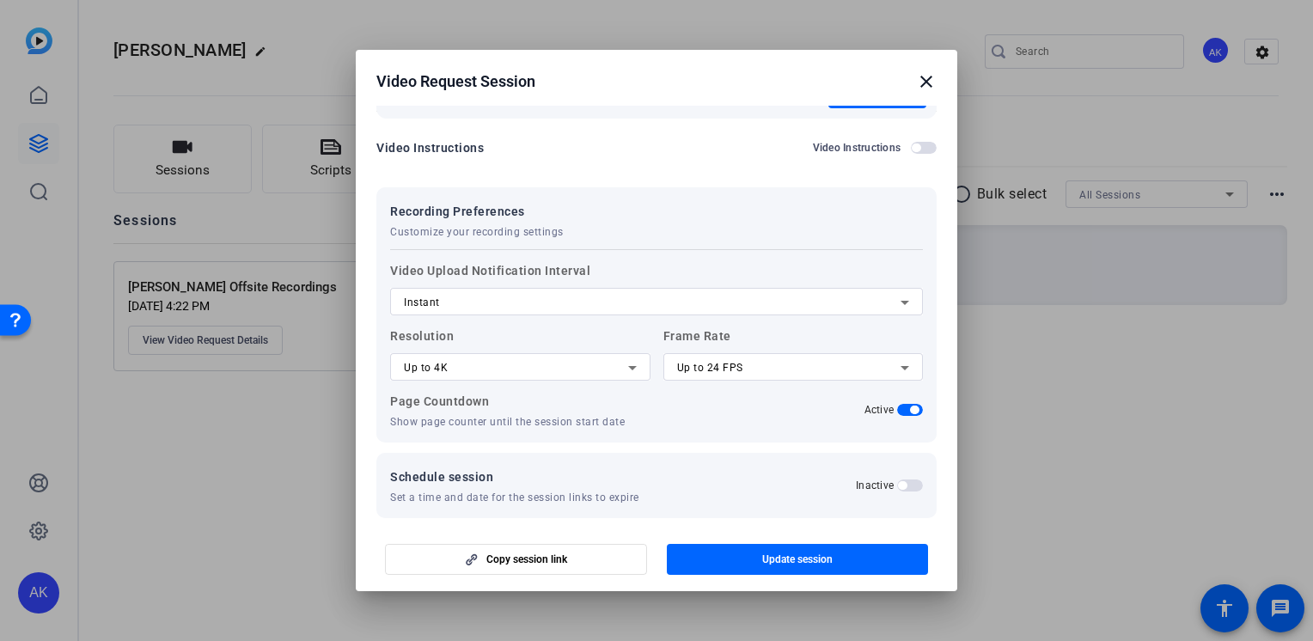
click at [923, 85] on mat-icon "close" at bounding box center [926, 81] width 21 height 21
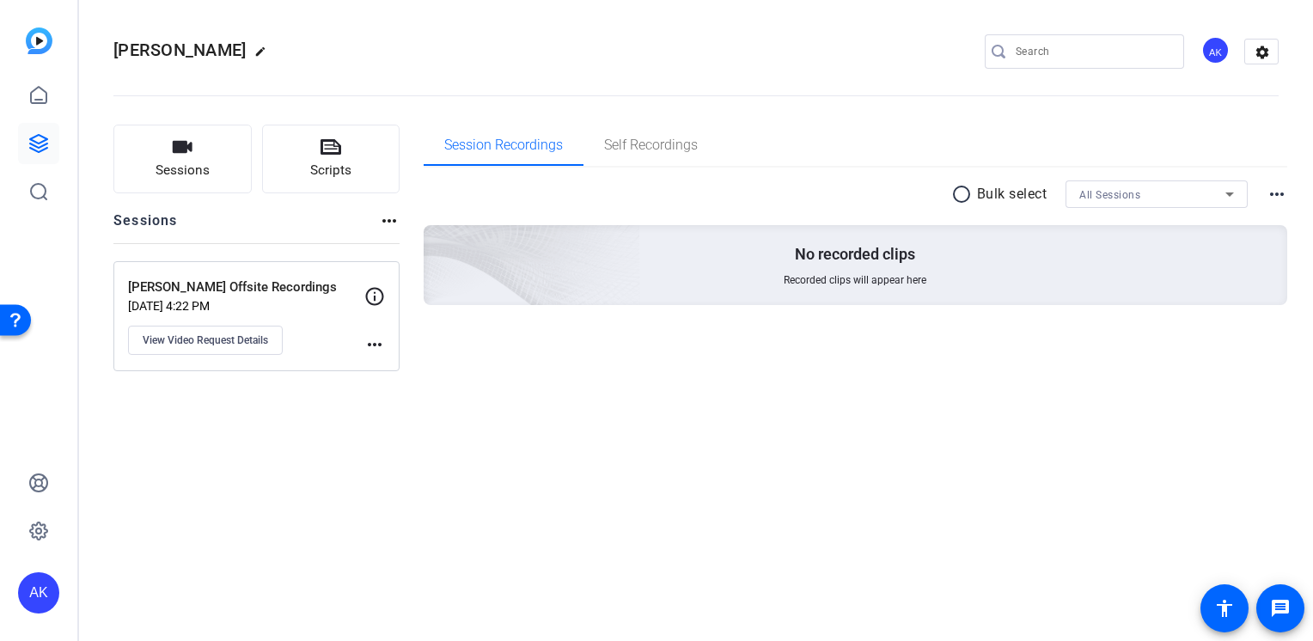
click at [1273, 189] on mat-icon "more_horiz" at bounding box center [1276, 194] width 21 height 21
click at [1273, 190] on div at bounding box center [656, 320] width 1313 height 641
click at [395, 219] on mat-icon "more_horiz" at bounding box center [389, 220] width 21 height 21
click at [294, 212] on div at bounding box center [656, 320] width 1313 height 641
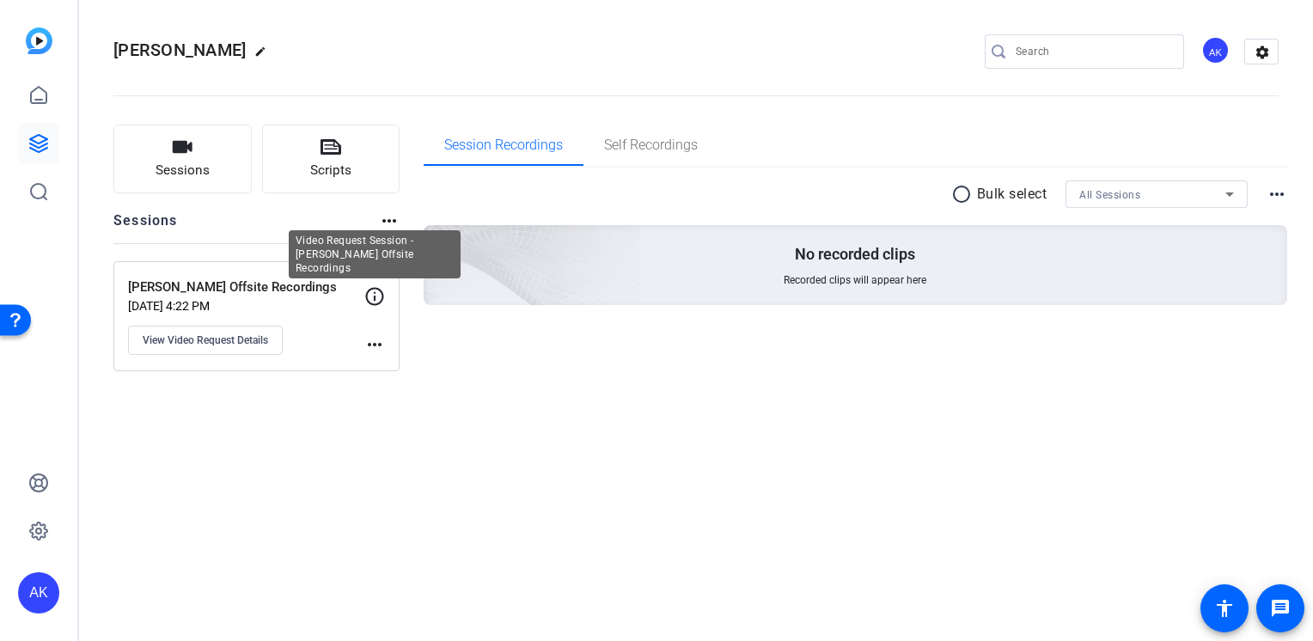
click at [370, 296] on icon at bounding box center [374, 296] width 21 height 21
drag, startPoint x: 370, startPoint y: 296, endPoint x: 235, endPoint y: 328, distance: 139.6
click at [366, 296] on icon at bounding box center [374, 296] width 21 height 21
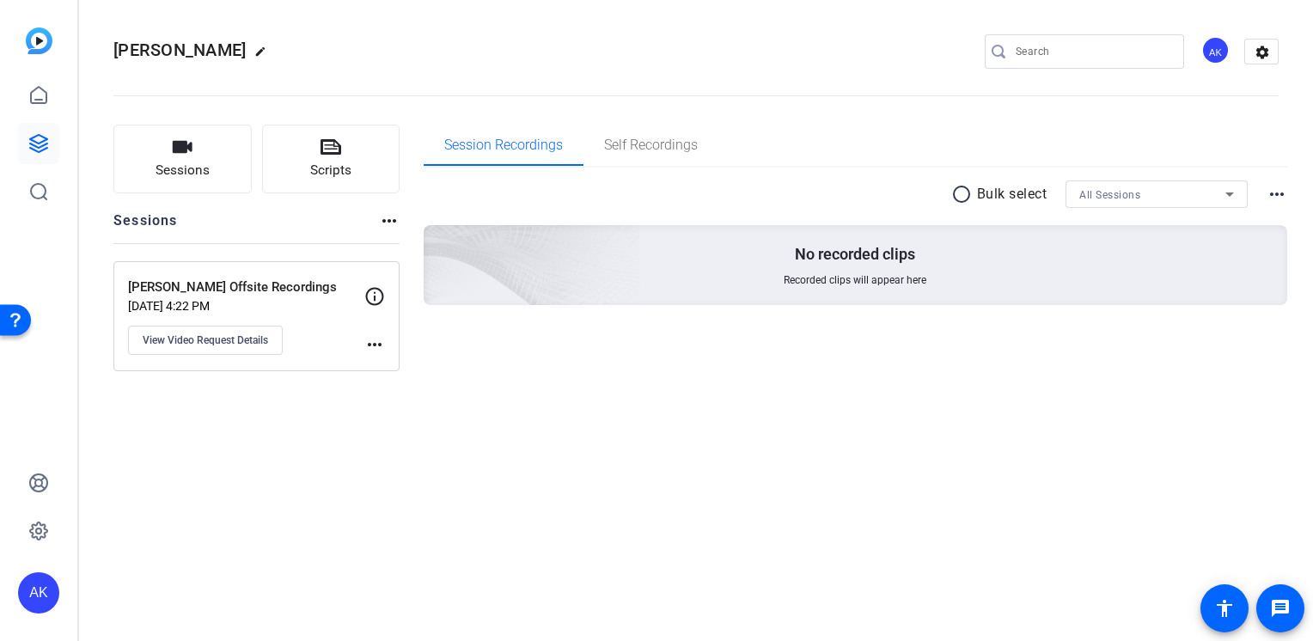
click at [189, 288] on p "[PERSON_NAME] Offsite Recordings" at bounding box center [246, 287] width 236 height 20
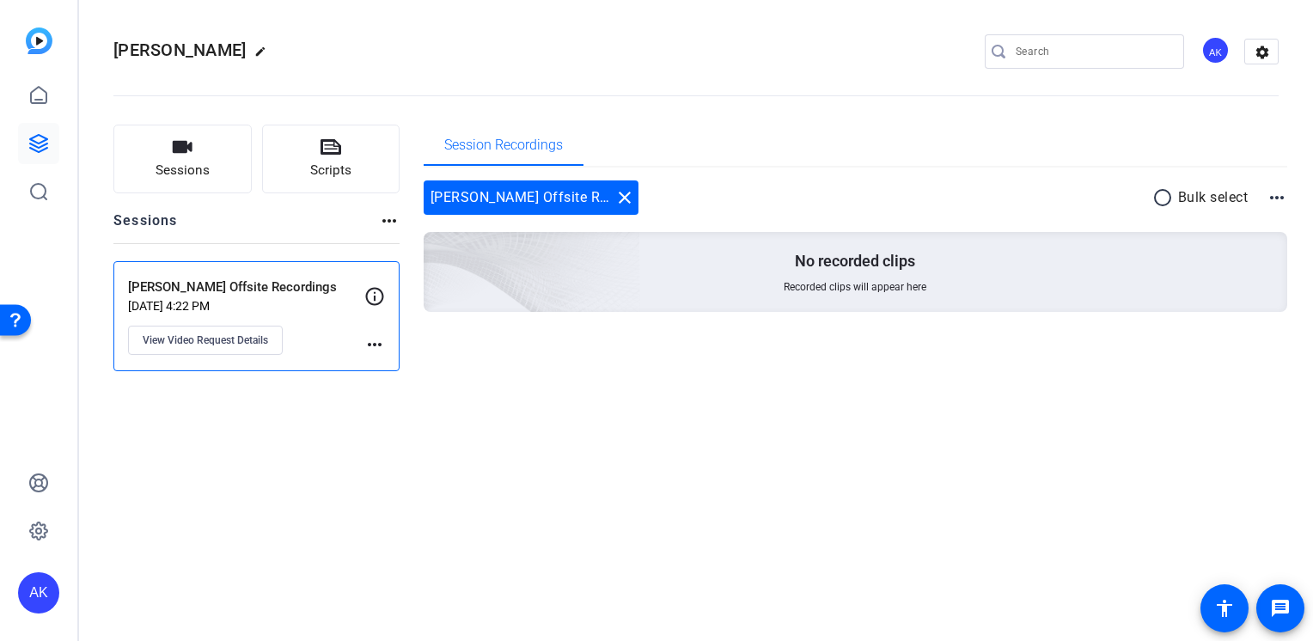
click at [189, 289] on p "[PERSON_NAME] Offsite Recordings" at bounding box center [246, 287] width 236 height 20
click at [1272, 196] on mat-icon "more_horiz" at bounding box center [1276, 197] width 21 height 21
click at [1272, 196] on div at bounding box center [656, 320] width 1313 height 641
click at [275, 53] on mat-icon "edit" at bounding box center [264, 56] width 21 height 21
click at [294, 52] on span "clear" at bounding box center [293, 51] width 21 height 21
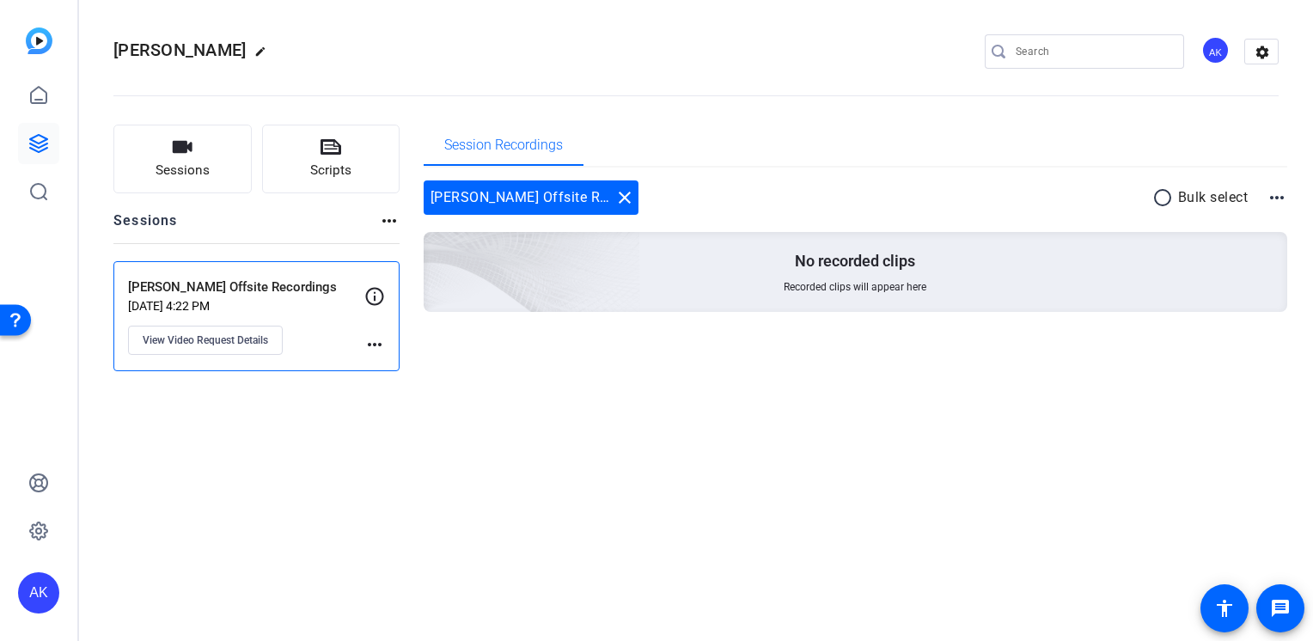
click at [143, 227] on h2 "Sessions" at bounding box center [145, 226] width 64 height 33
click at [175, 157] on button "Sessions" at bounding box center [182, 159] width 138 height 69
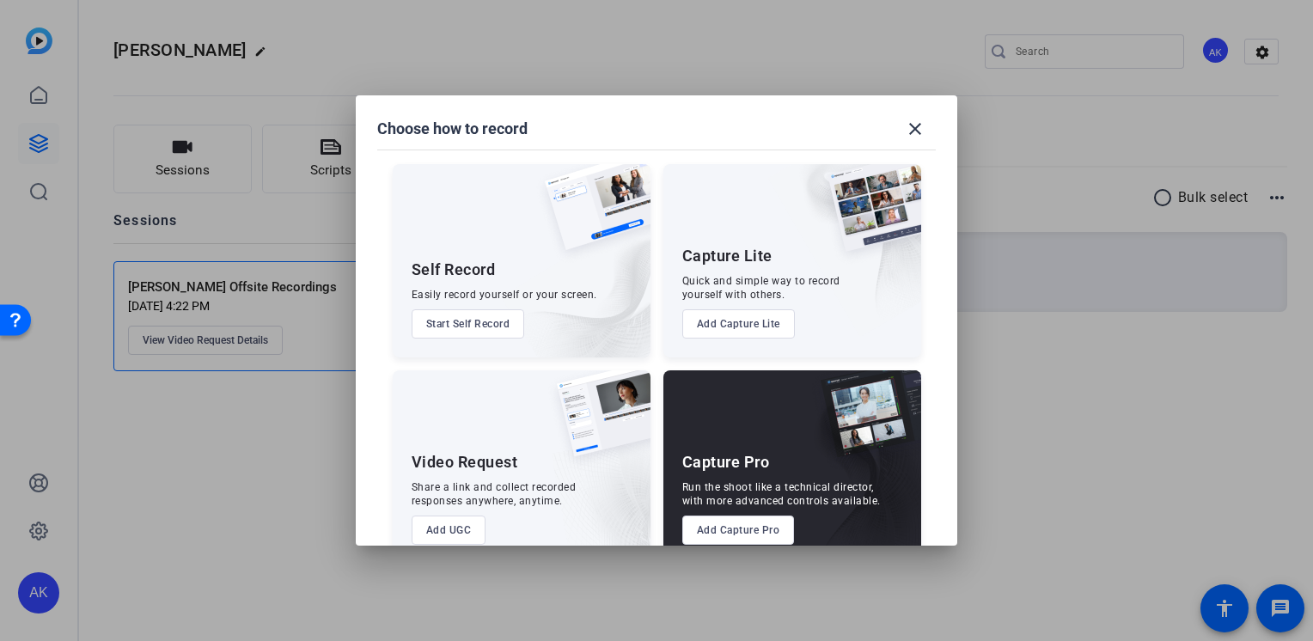
click at [749, 313] on button "Add Capture Lite" at bounding box center [738, 323] width 113 height 29
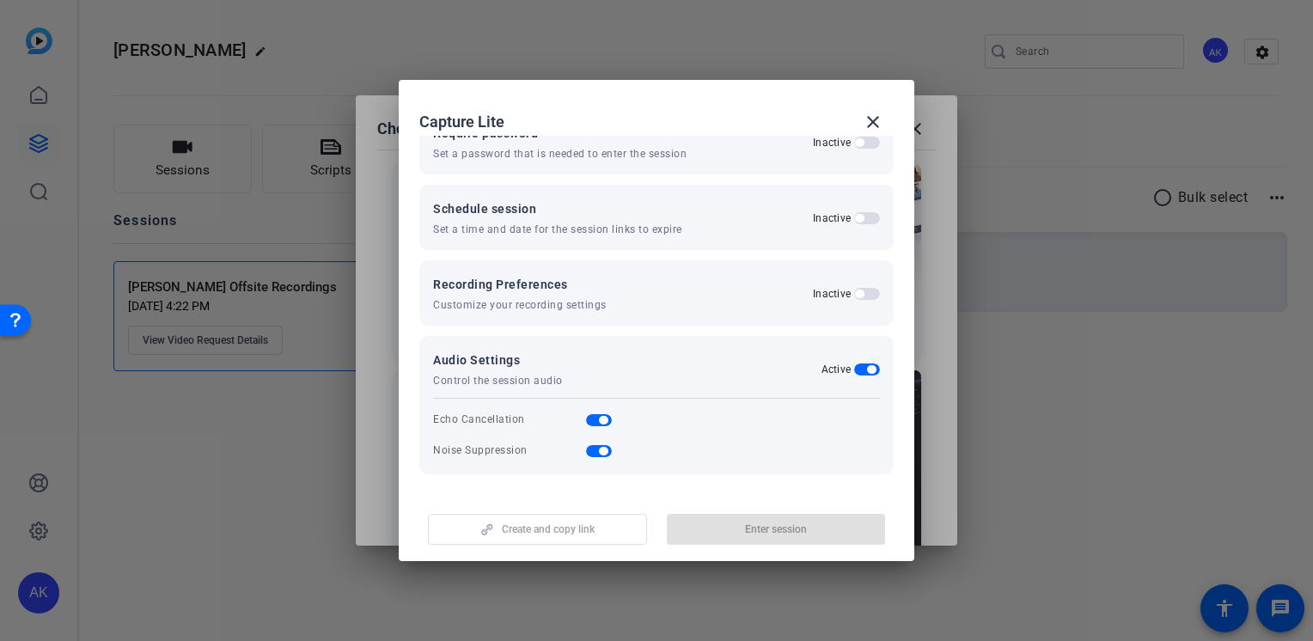
scroll to position [0, 0]
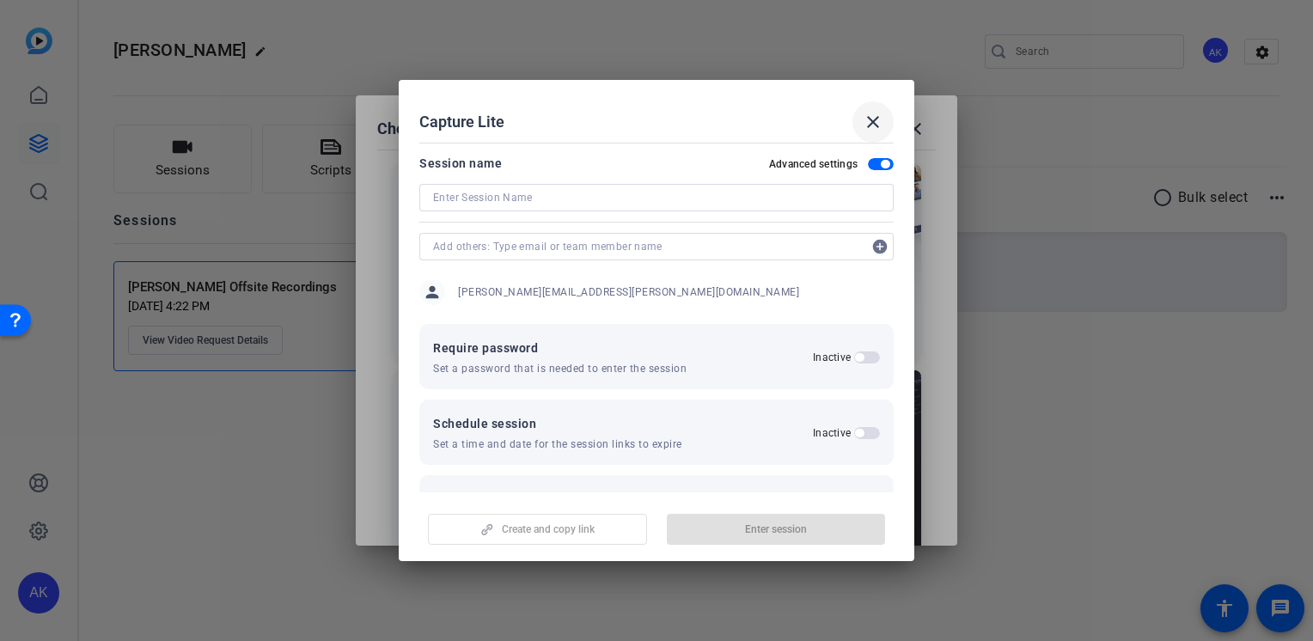
click at [878, 120] on mat-icon "close" at bounding box center [872, 122] width 21 height 21
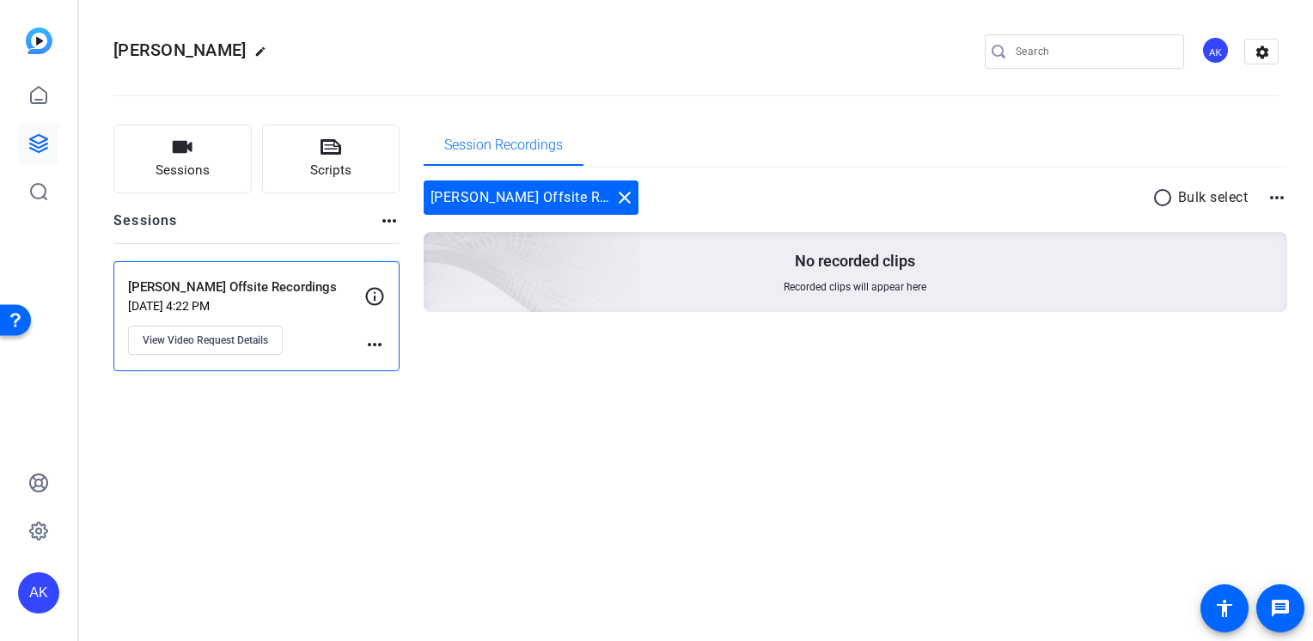
click at [1161, 194] on mat-icon "radio_button_unchecked" at bounding box center [1165, 197] width 26 height 21
click at [1217, 201] on span at bounding box center [1217, 197] width 60 height 41
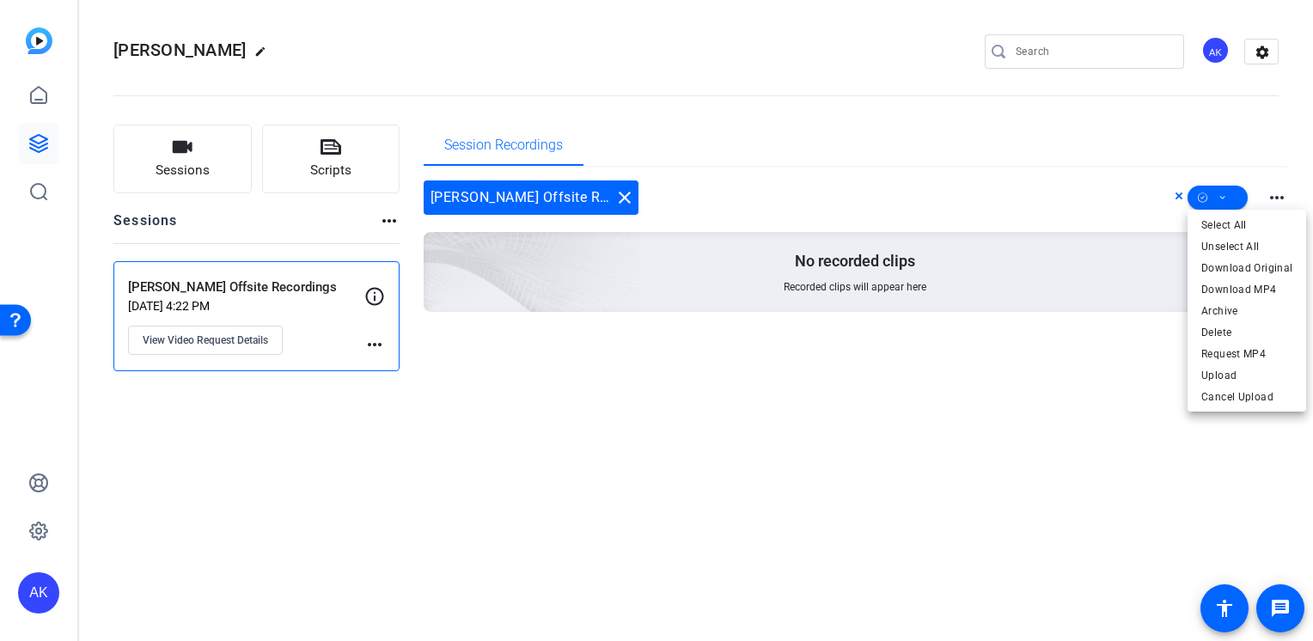
click at [1172, 192] on div at bounding box center [656, 320] width 1313 height 641
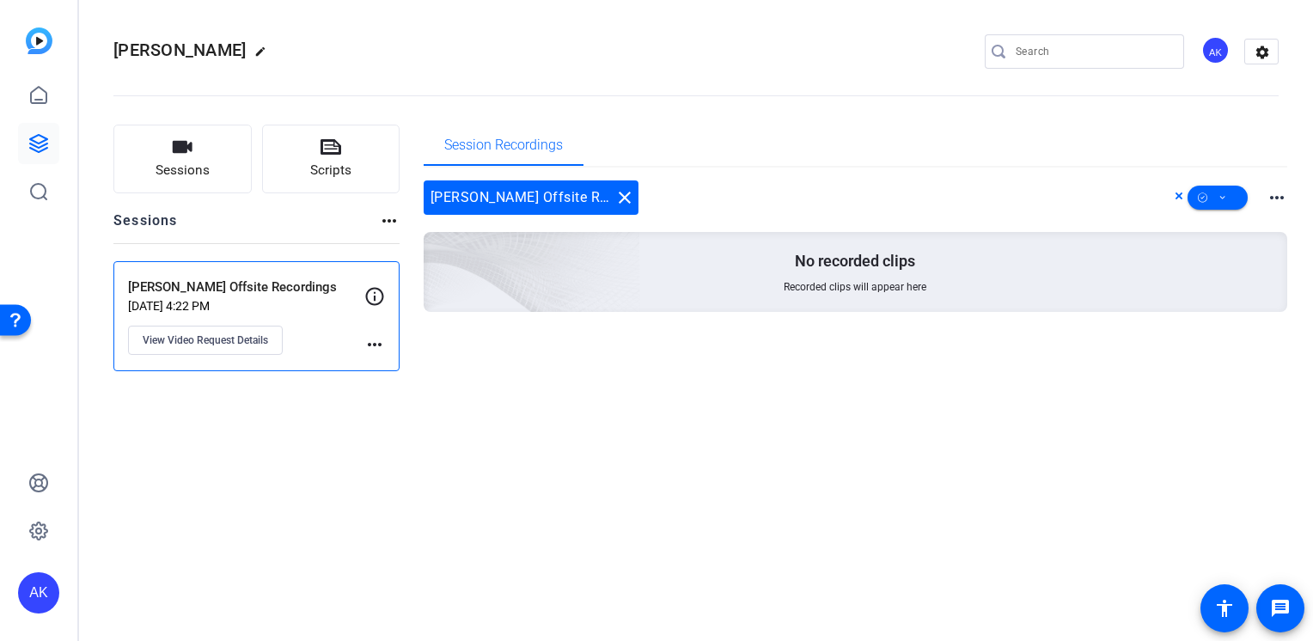
click at [1178, 195] on icon at bounding box center [1178, 196] width 9 height 21
click at [469, 185] on div "Rosemary Offsite Recordings close" at bounding box center [531, 197] width 215 height 34
click at [471, 198] on div "Rosemary Offsite Recordings close" at bounding box center [531, 197] width 215 height 34
click at [182, 161] on span "Sessions" at bounding box center [182, 171] width 54 height 20
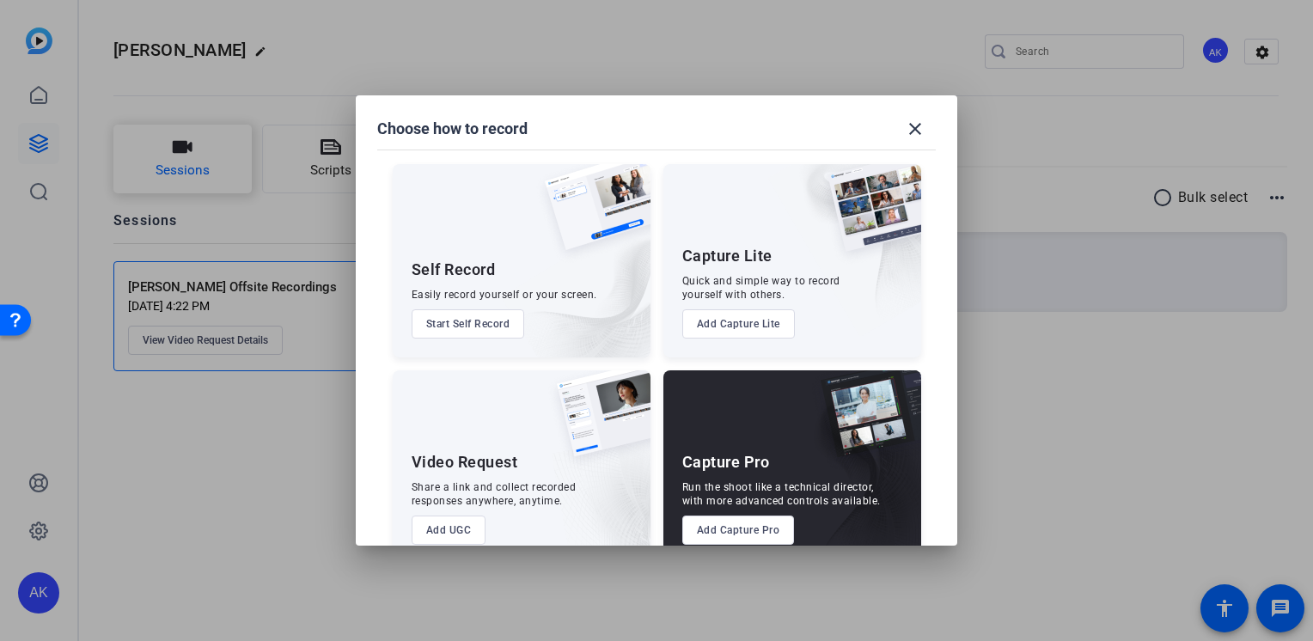
click at [182, 161] on div at bounding box center [656, 320] width 1313 height 641
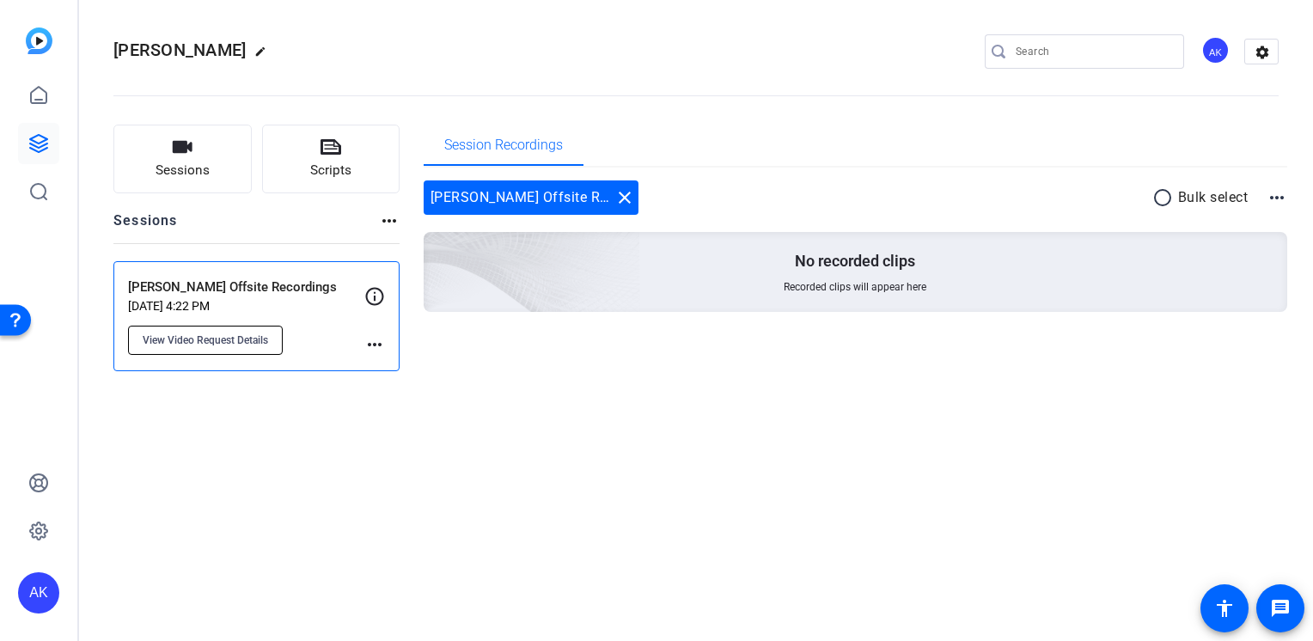
click at [223, 331] on button "View Video Request Details" at bounding box center [205, 340] width 155 height 29
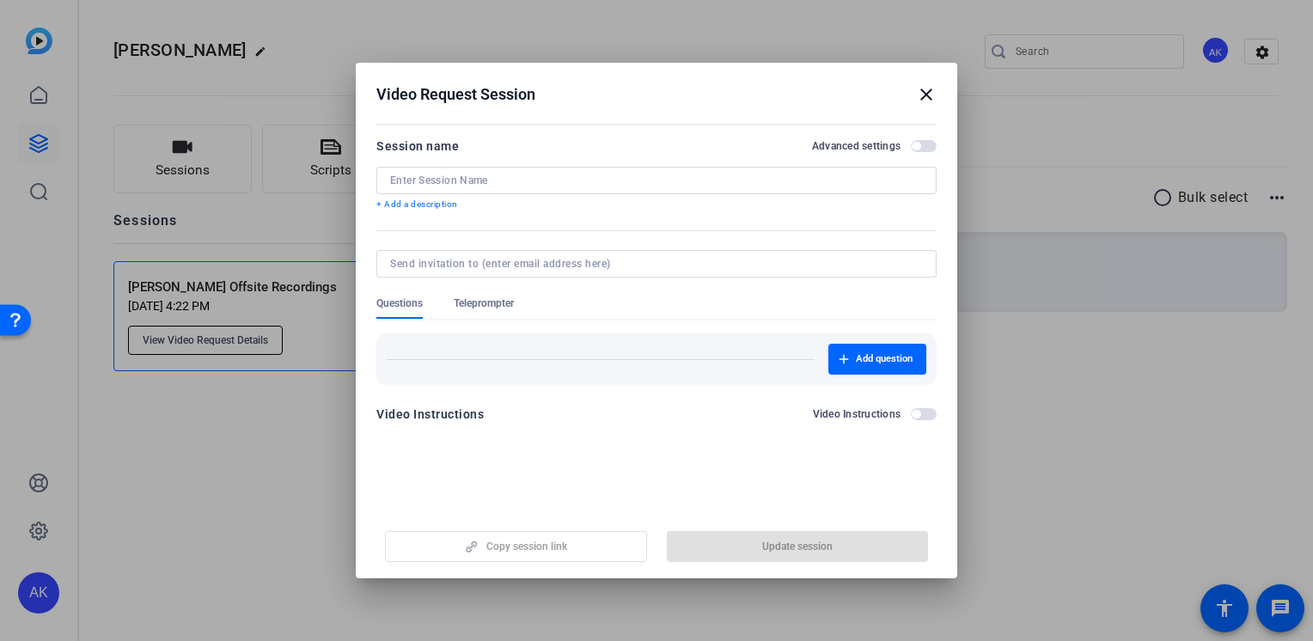
type input "[PERSON_NAME] Offsite Recordings"
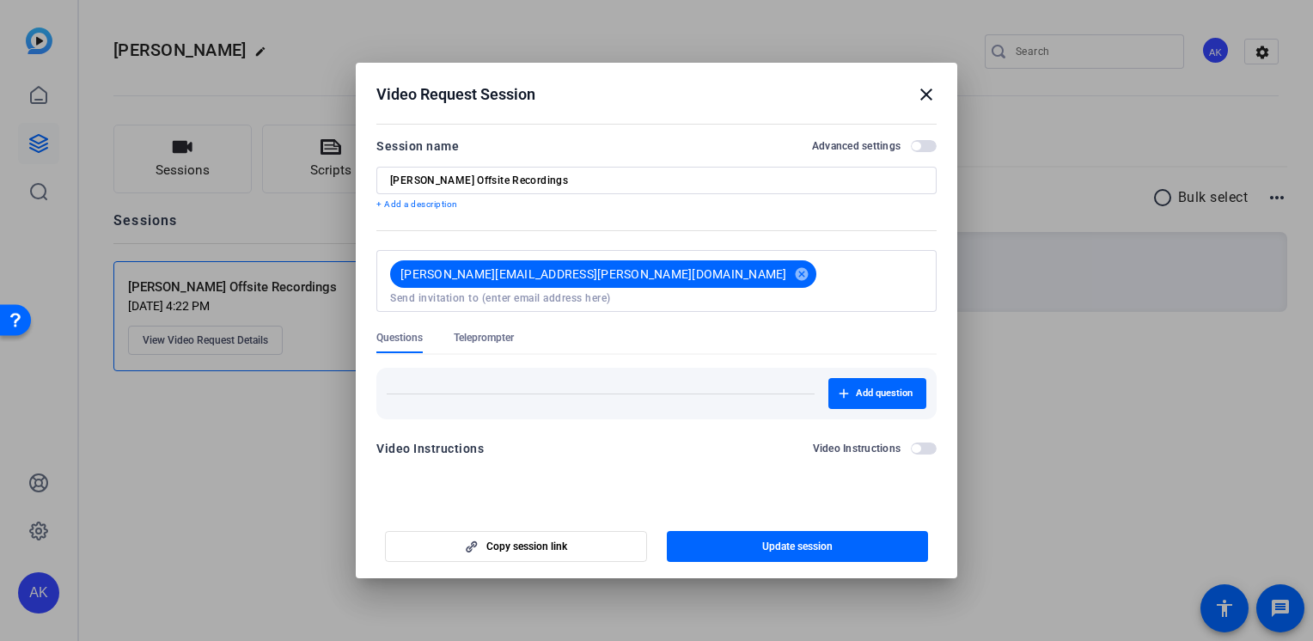
click at [479, 331] on span "Teleprompter" at bounding box center [484, 338] width 60 height 14
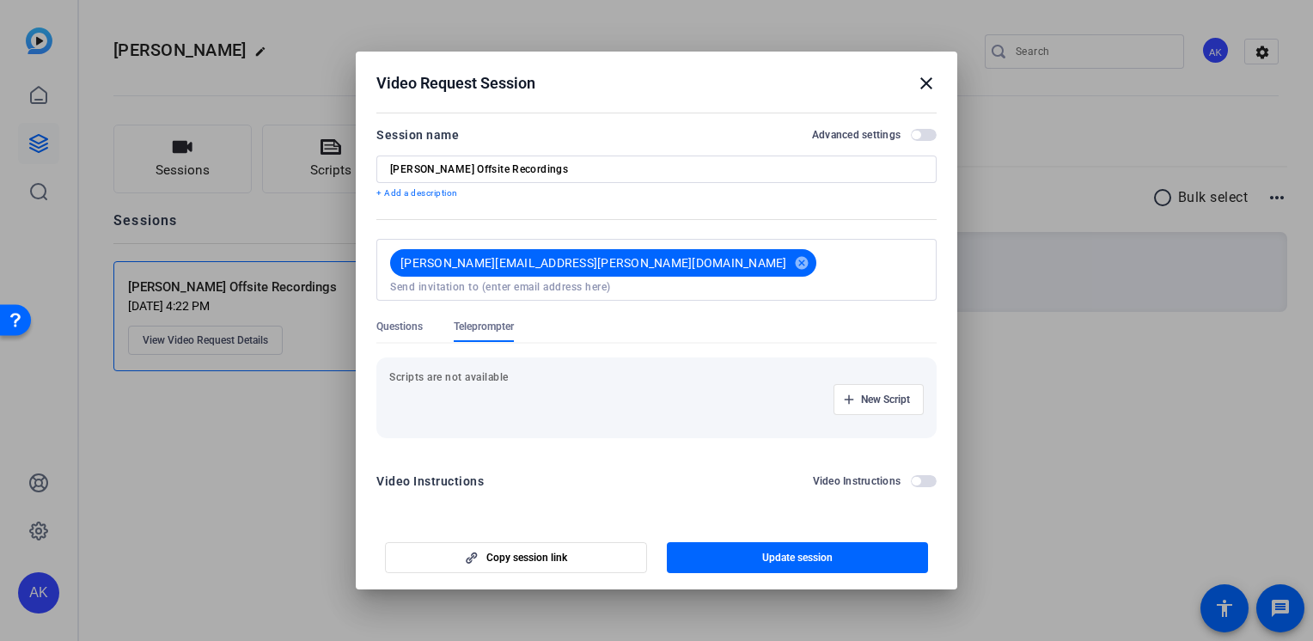
click at [405, 326] on span "Questions" at bounding box center [399, 331] width 46 height 22
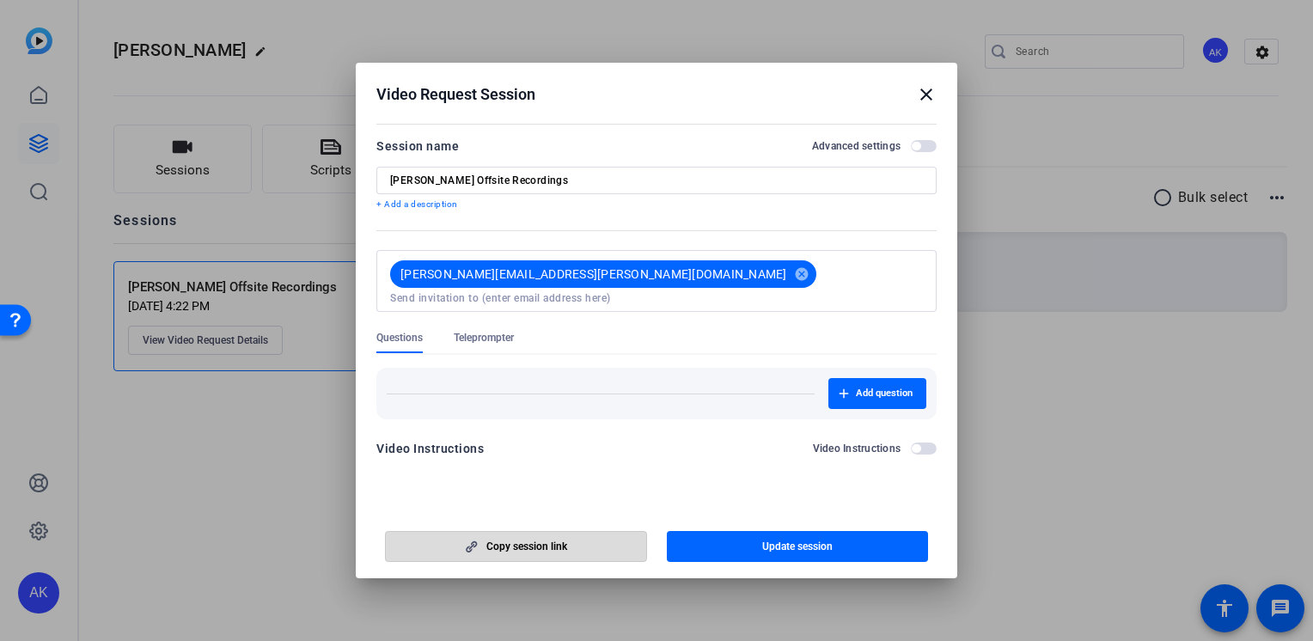
click at [479, 541] on icon "button" at bounding box center [470, 546] width 21 height 12
click at [925, 91] on mat-icon "close" at bounding box center [926, 94] width 21 height 21
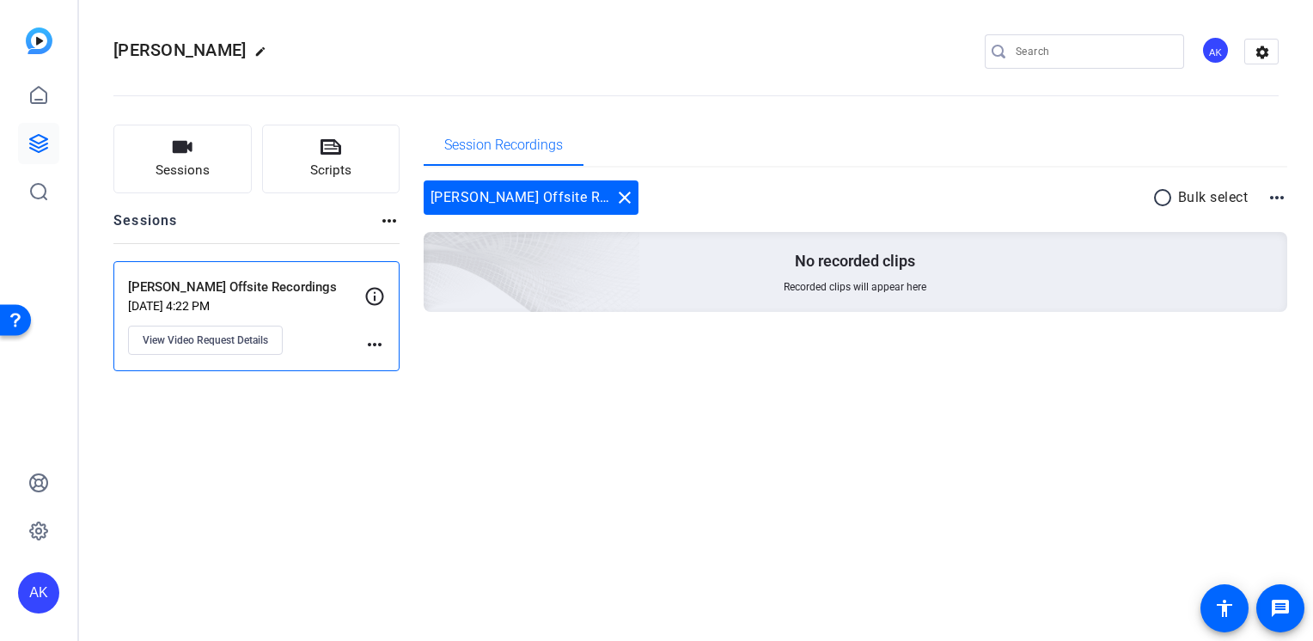
click at [376, 343] on mat-icon "more_horiz" at bounding box center [374, 344] width 21 height 21
click at [221, 342] on div at bounding box center [656, 320] width 1313 height 641
click at [201, 172] on span "Sessions" at bounding box center [182, 171] width 54 height 20
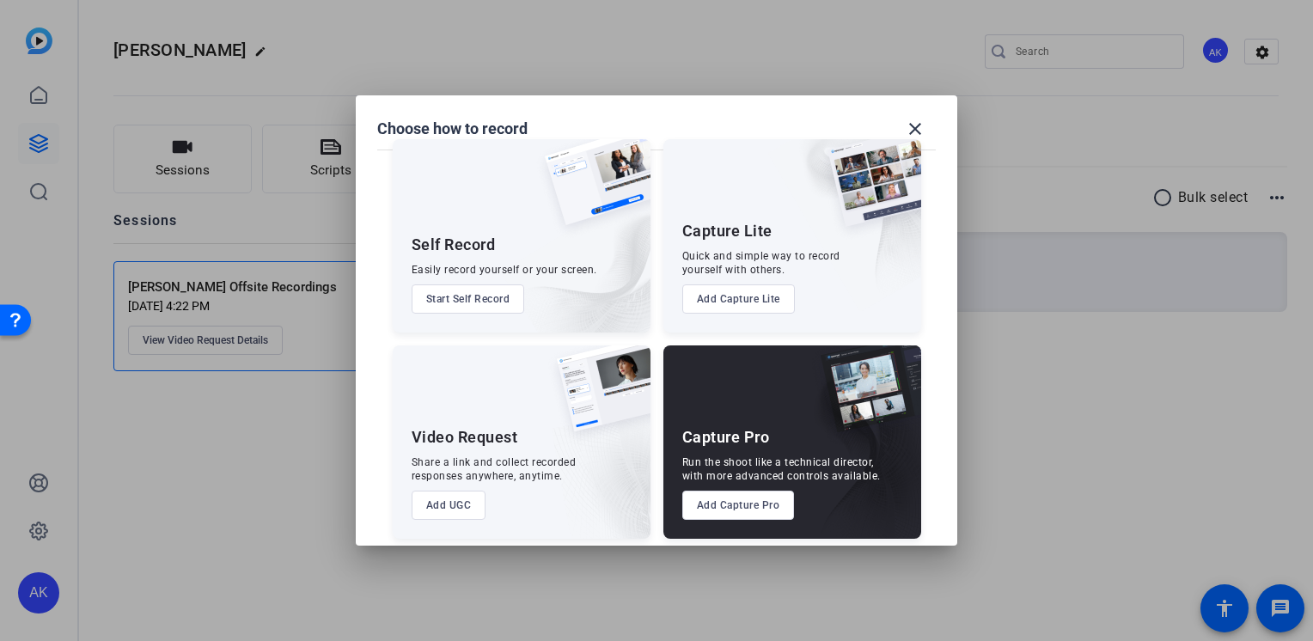
scroll to position [34, 0]
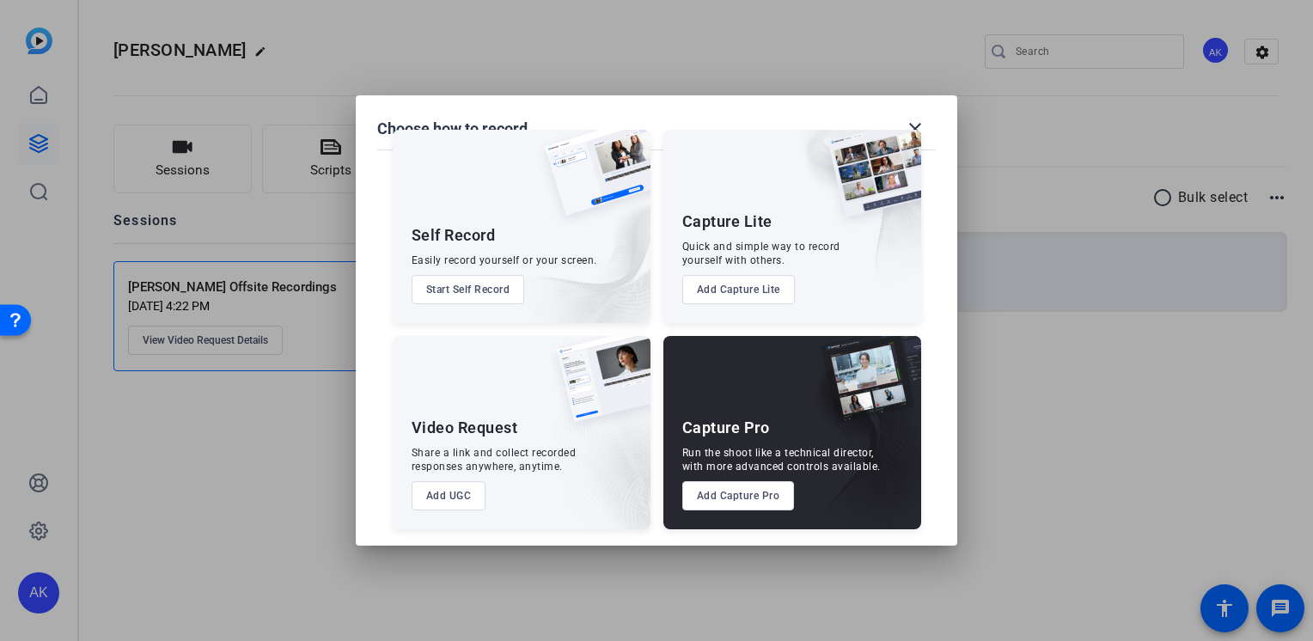
click at [730, 290] on button "Add Capture Lite" at bounding box center [738, 289] width 113 height 29
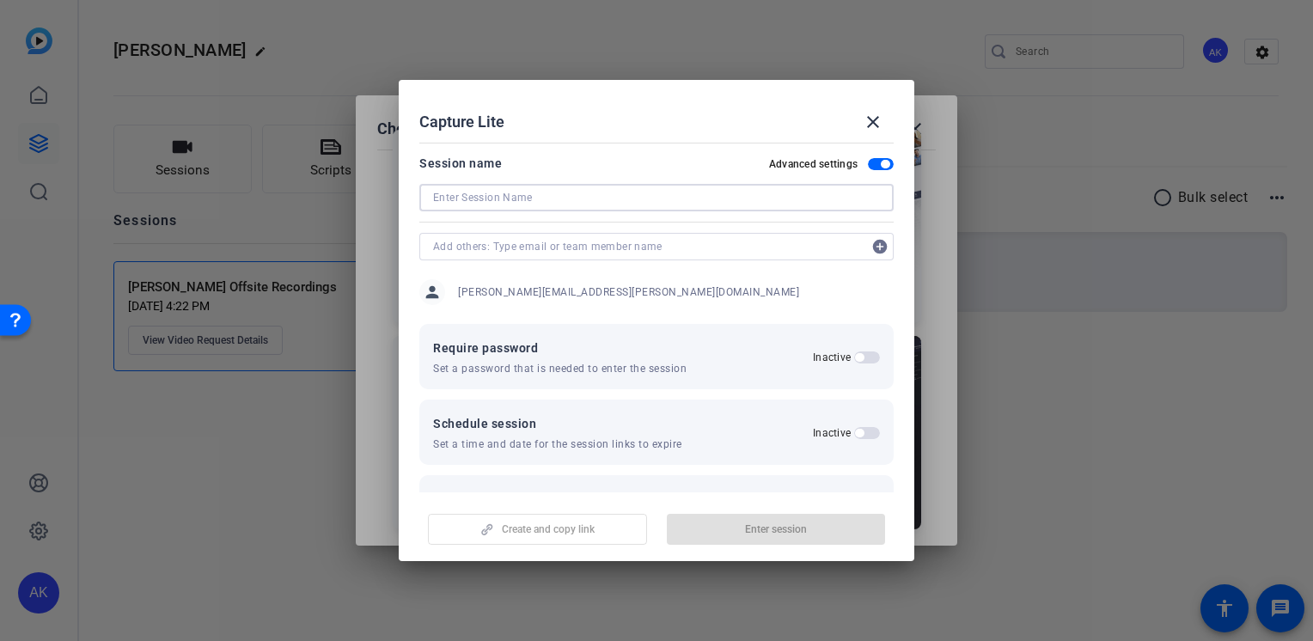
click at [761, 202] on input at bounding box center [656, 197] width 447 height 21
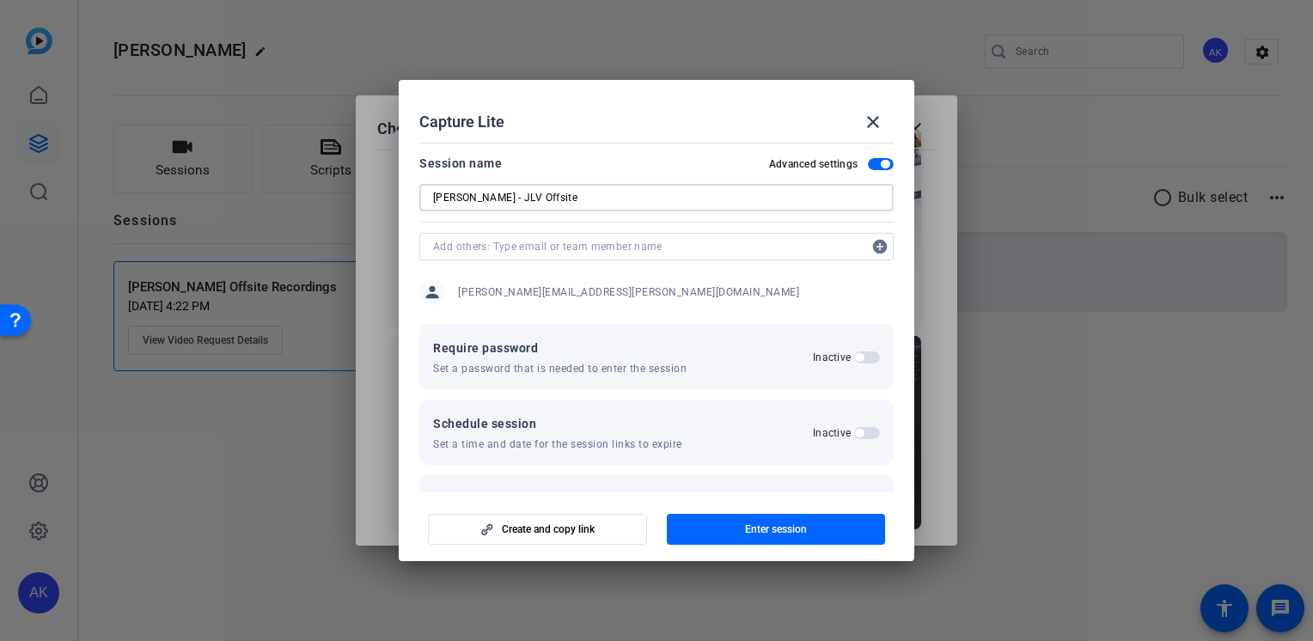
type input "Rosemary - JLV Offsite"
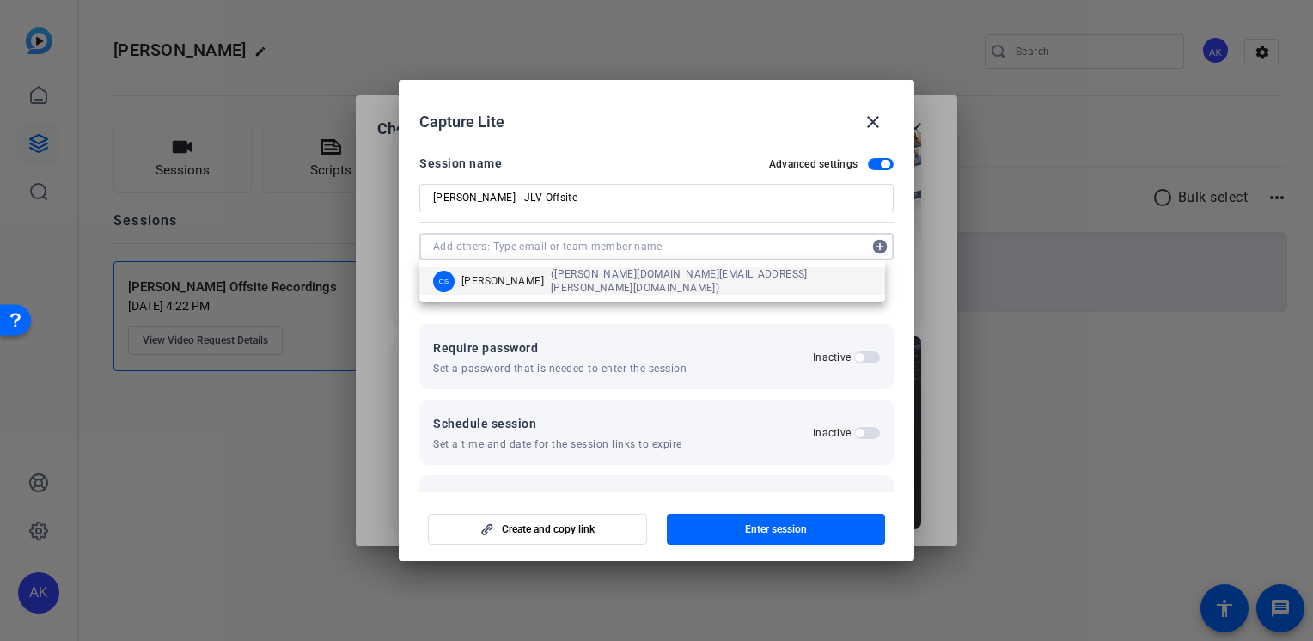
click at [600, 243] on input "text" at bounding box center [648, 246] width 430 height 21
click at [776, 329] on div "Require password Set a password that is needed to enter the session Inactive" at bounding box center [656, 356] width 474 height 65
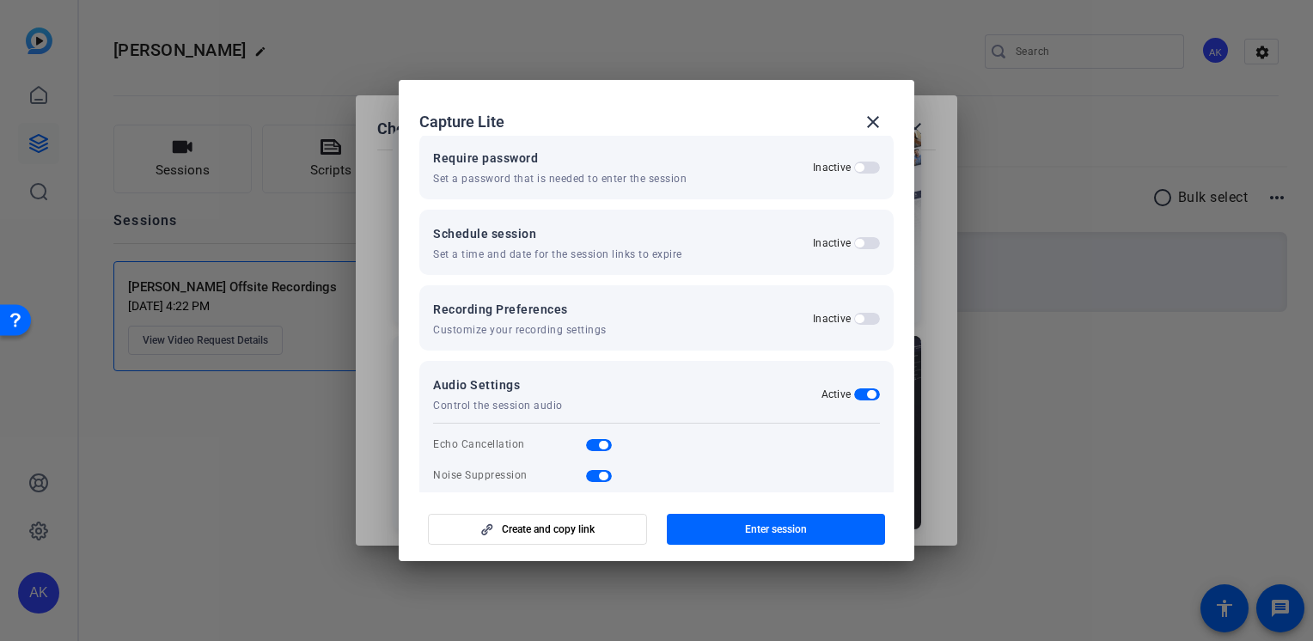
scroll to position [215, 0]
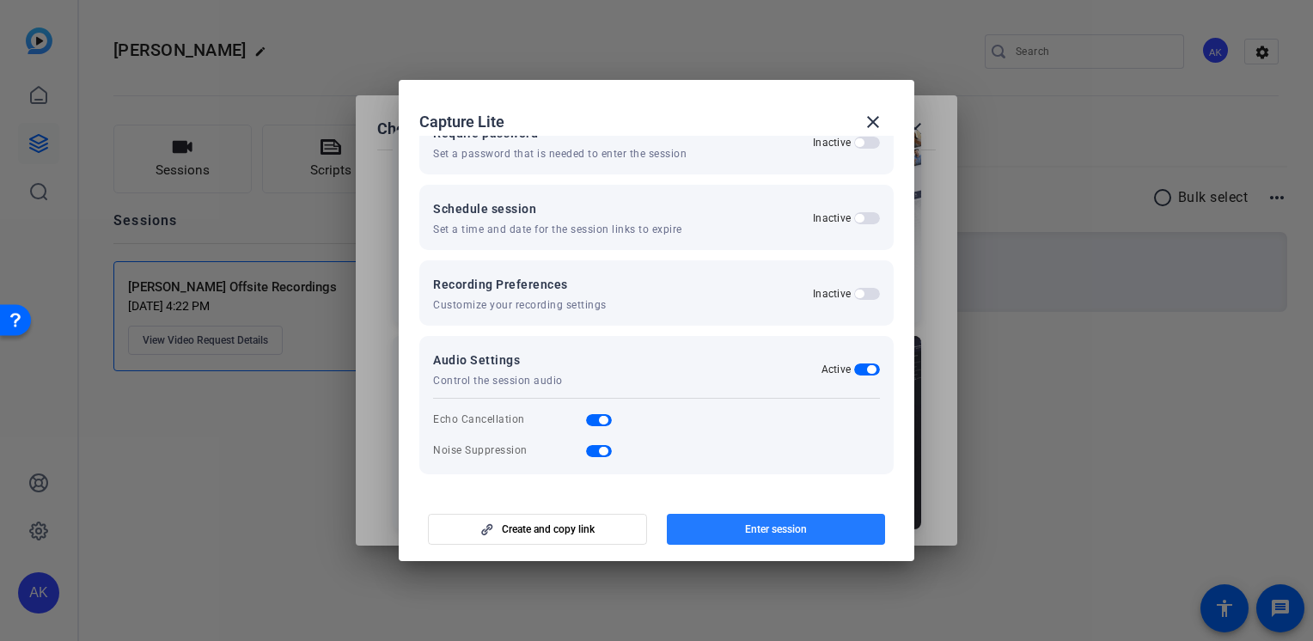
click at [720, 524] on span "button" at bounding box center [776, 529] width 219 height 41
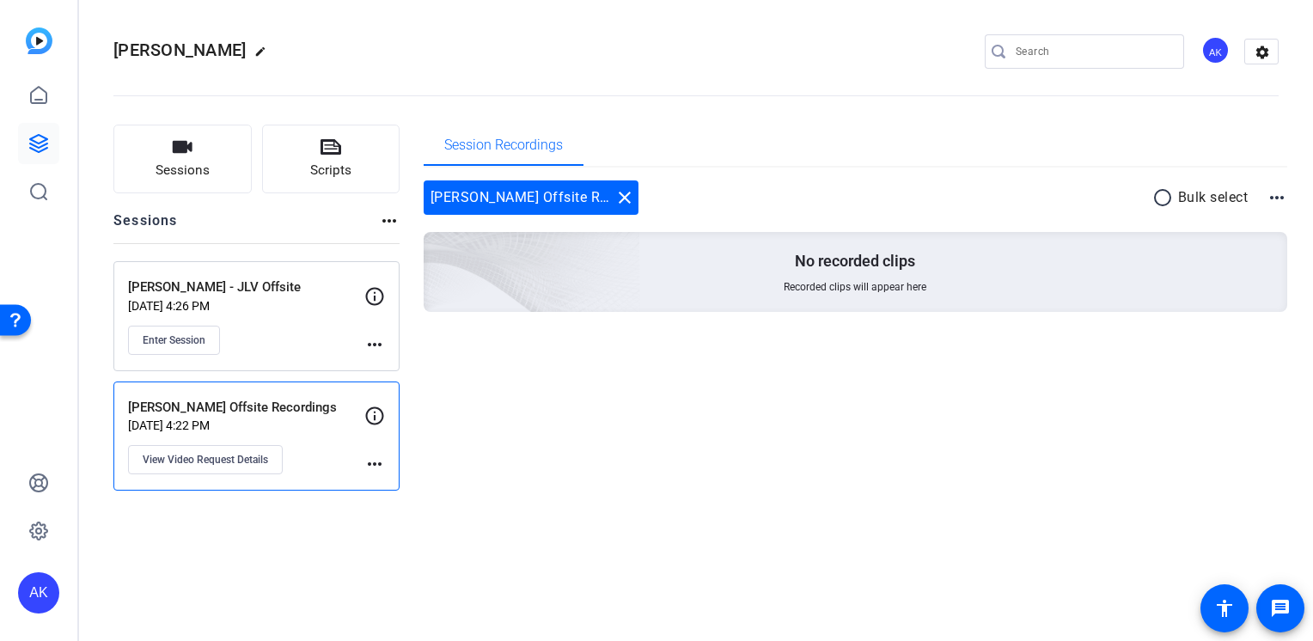
click at [371, 455] on mat-icon "more_horiz" at bounding box center [374, 464] width 21 height 21
click at [396, 484] on span "Archive Session" at bounding box center [417, 488] width 78 height 21
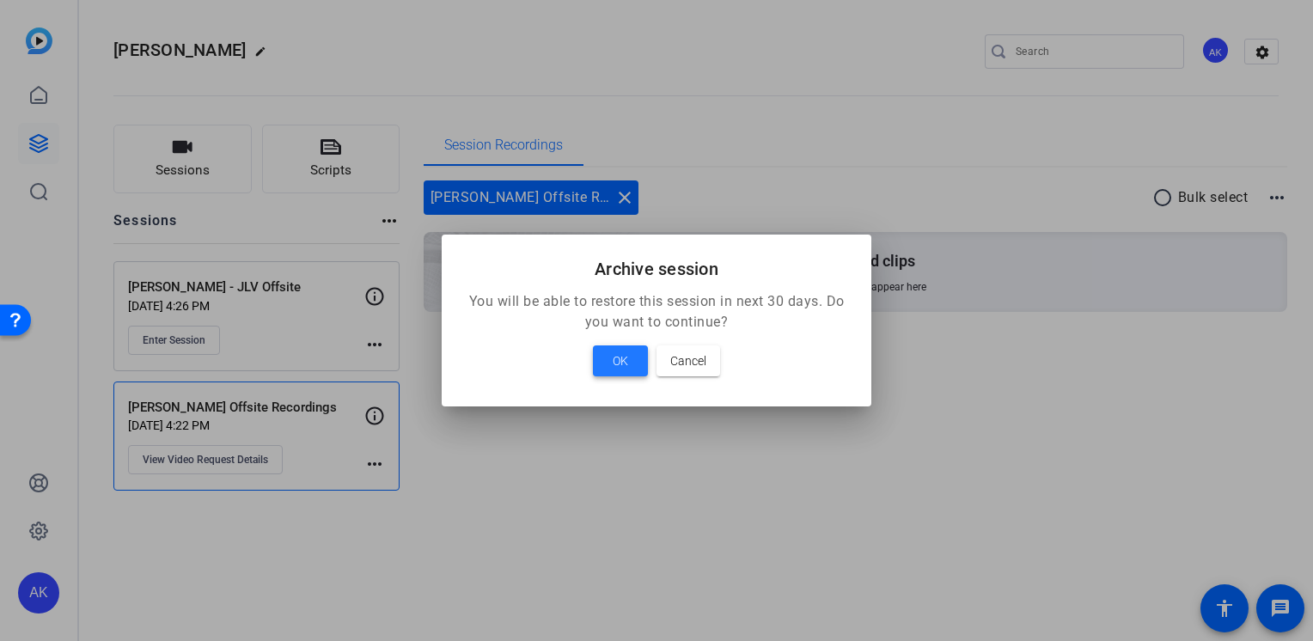
click at [622, 352] on span "OK" at bounding box center [619, 360] width 15 height 21
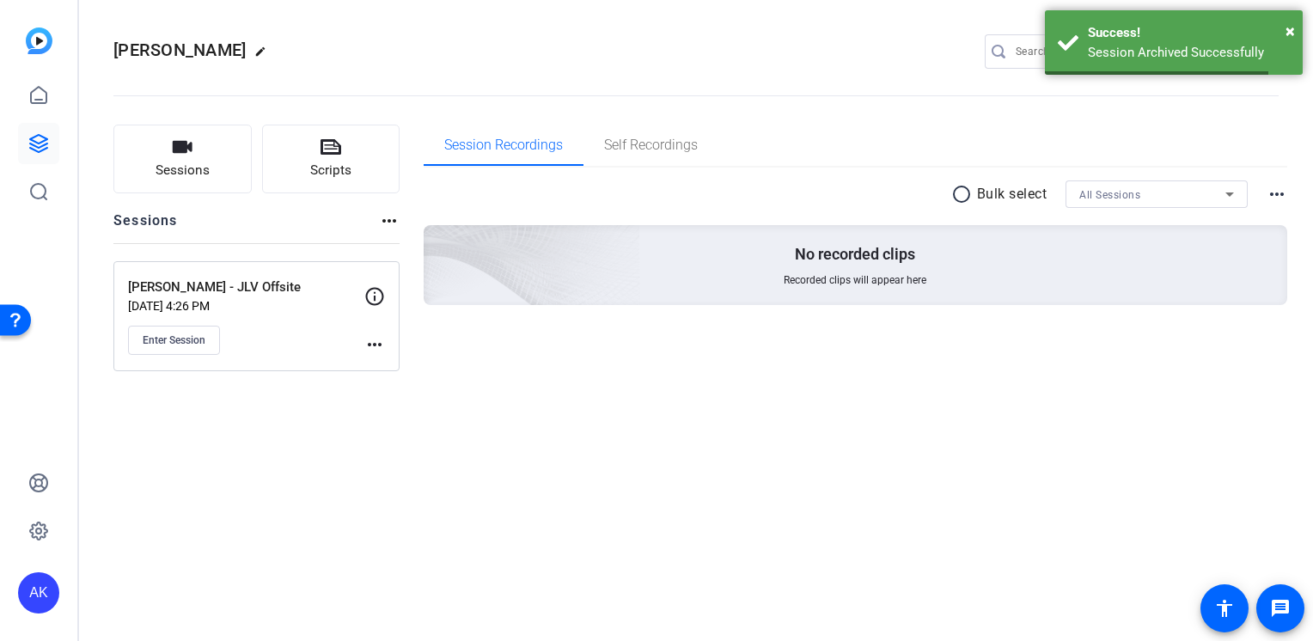
click at [369, 339] on mat-icon "more_horiz" at bounding box center [374, 344] width 21 height 21
click at [401, 383] on span "Archive Session" at bounding box center [417, 390] width 78 height 21
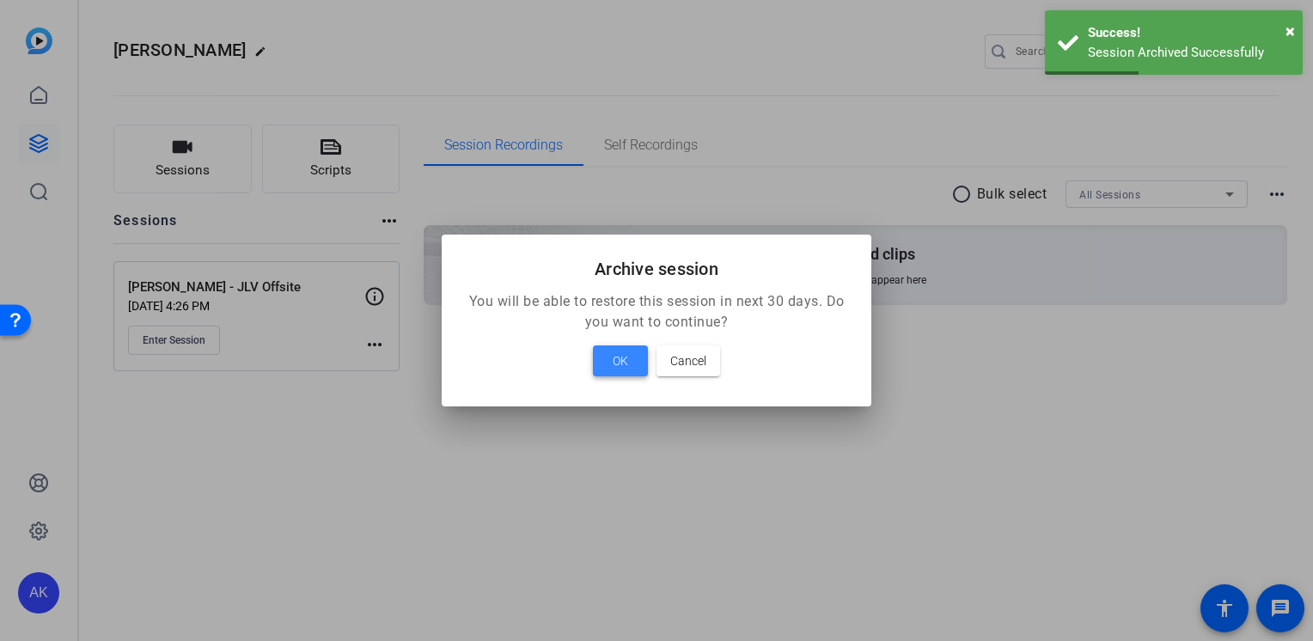
click at [613, 360] on button "OK" at bounding box center [620, 360] width 55 height 31
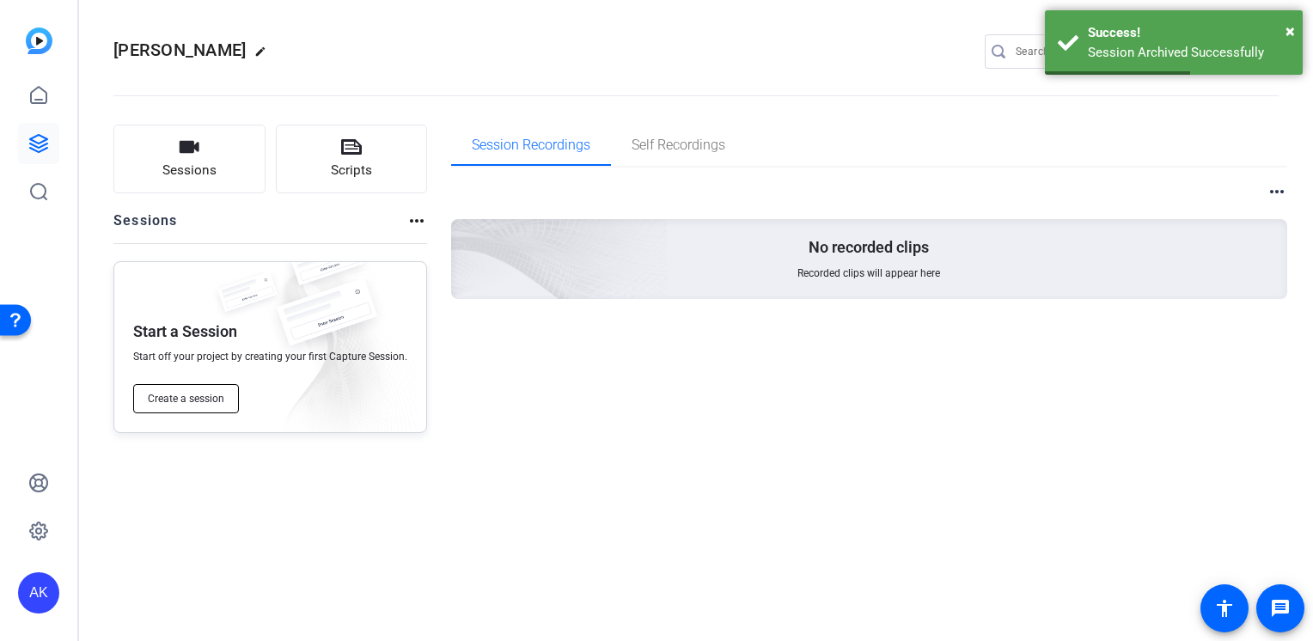
click at [183, 403] on span "Create a session" at bounding box center [186, 399] width 76 height 14
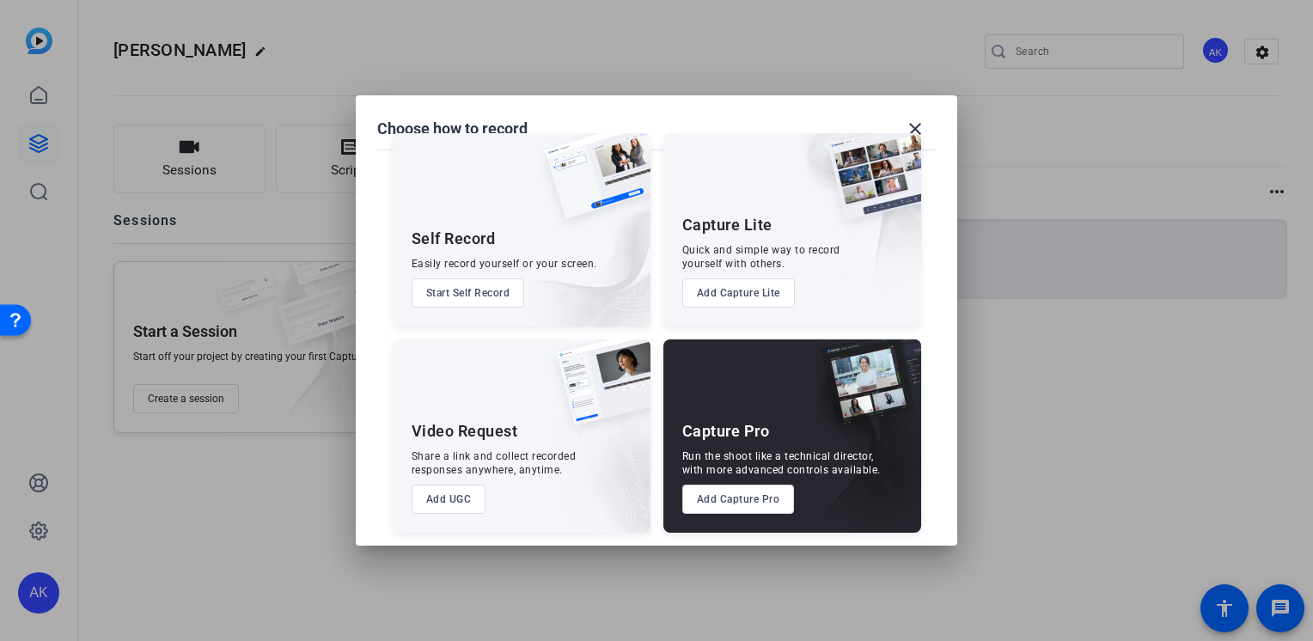
scroll to position [34, 0]
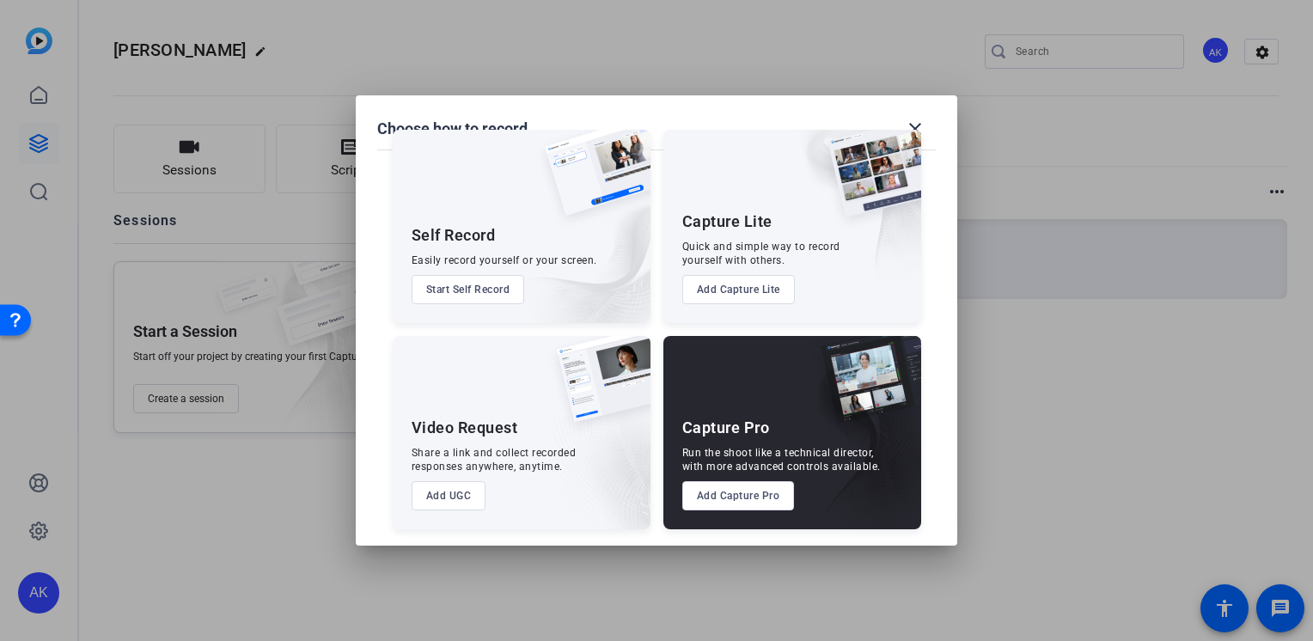
click at [442, 488] on button "Add UGC" at bounding box center [448, 495] width 75 height 29
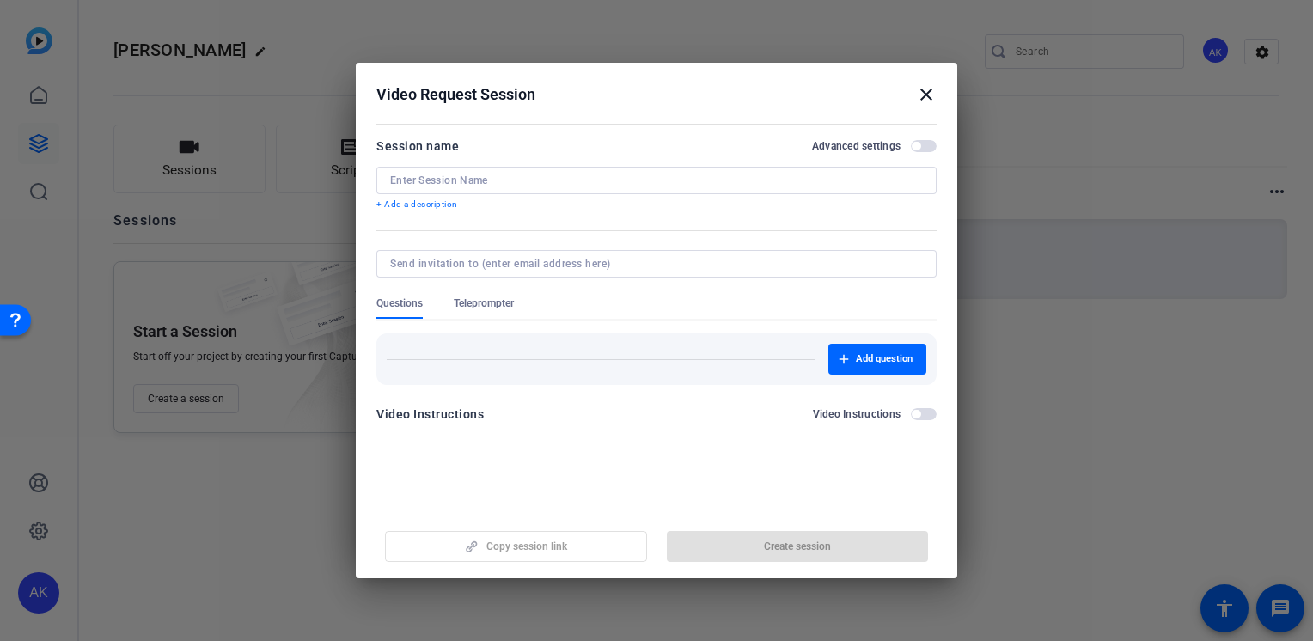
click at [495, 179] on input at bounding box center [656, 181] width 533 height 14
click at [929, 144] on span "button" at bounding box center [924, 146] width 26 height 12
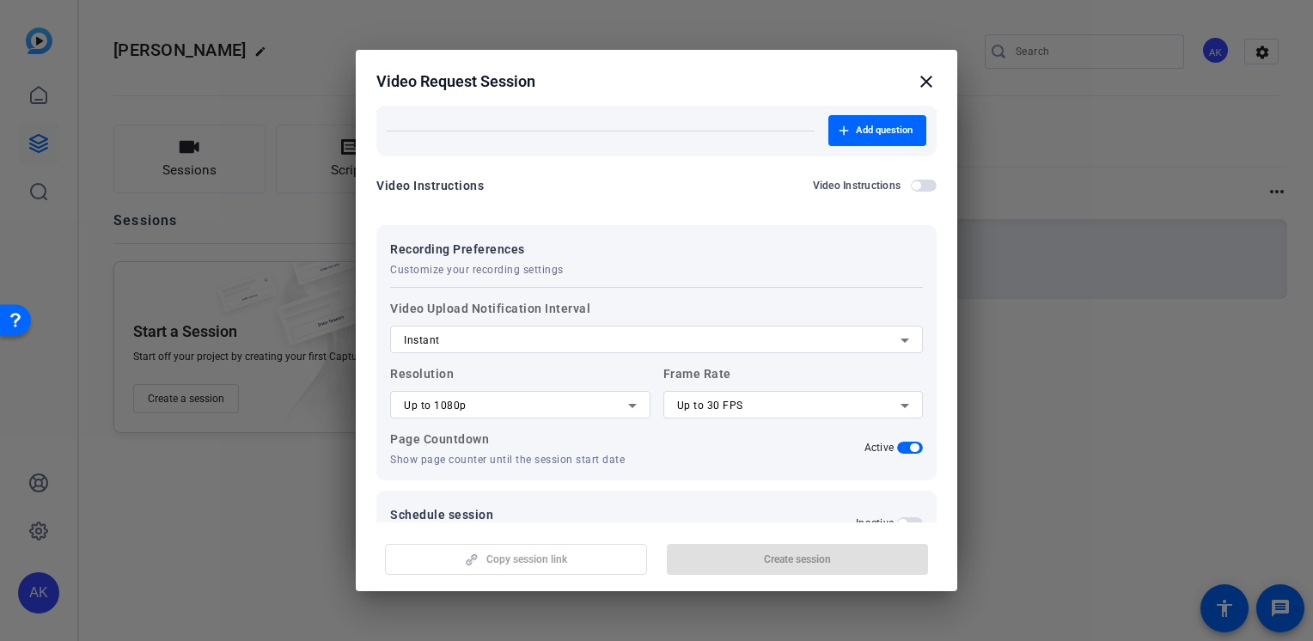
scroll to position [265, 0]
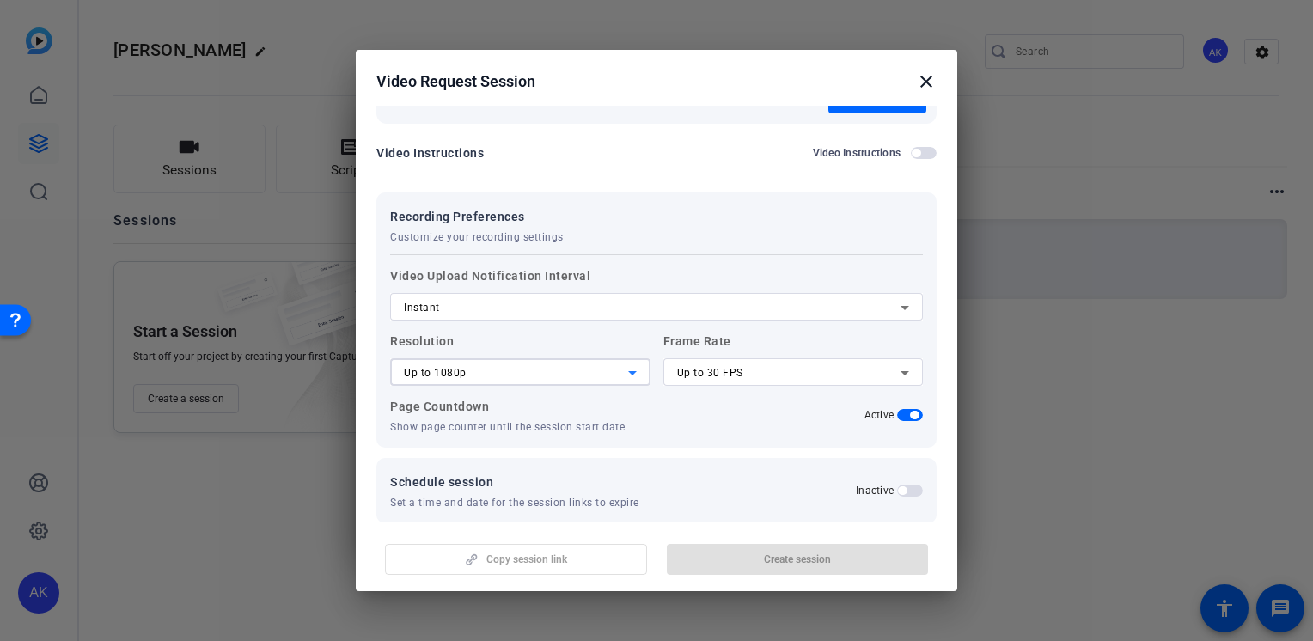
click at [498, 374] on div "Up to 1080p" at bounding box center [516, 373] width 224 height 21
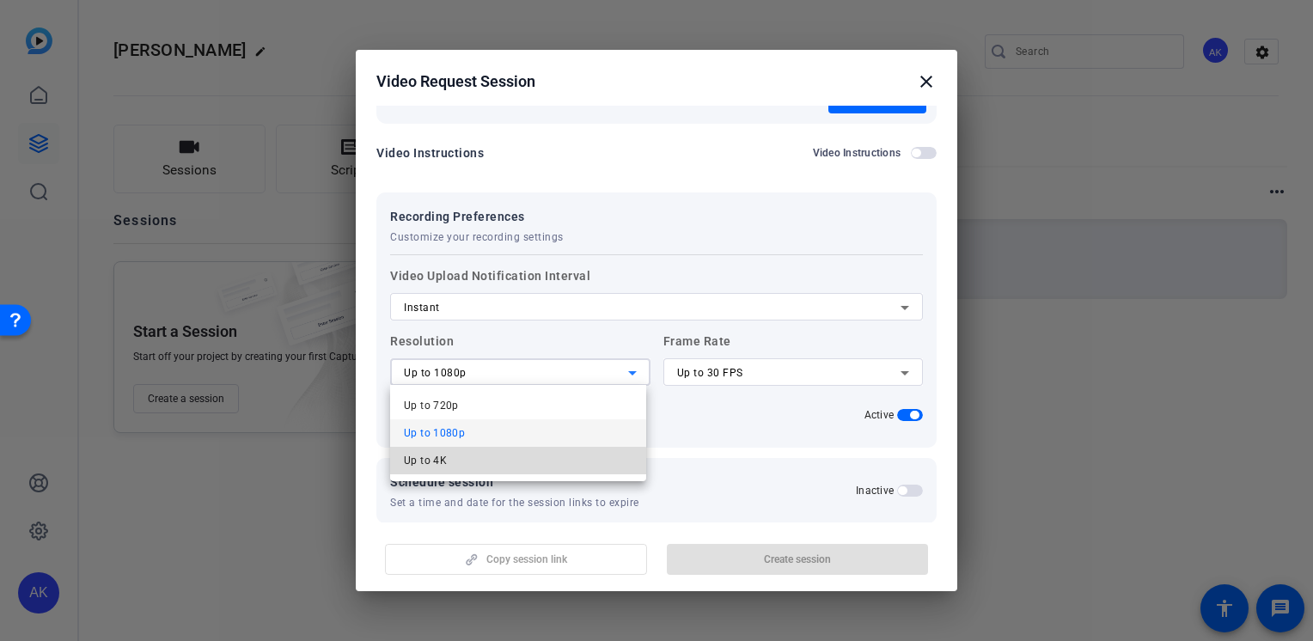
click at [457, 466] on mat-option "Up to 4K" at bounding box center [518, 460] width 256 height 27
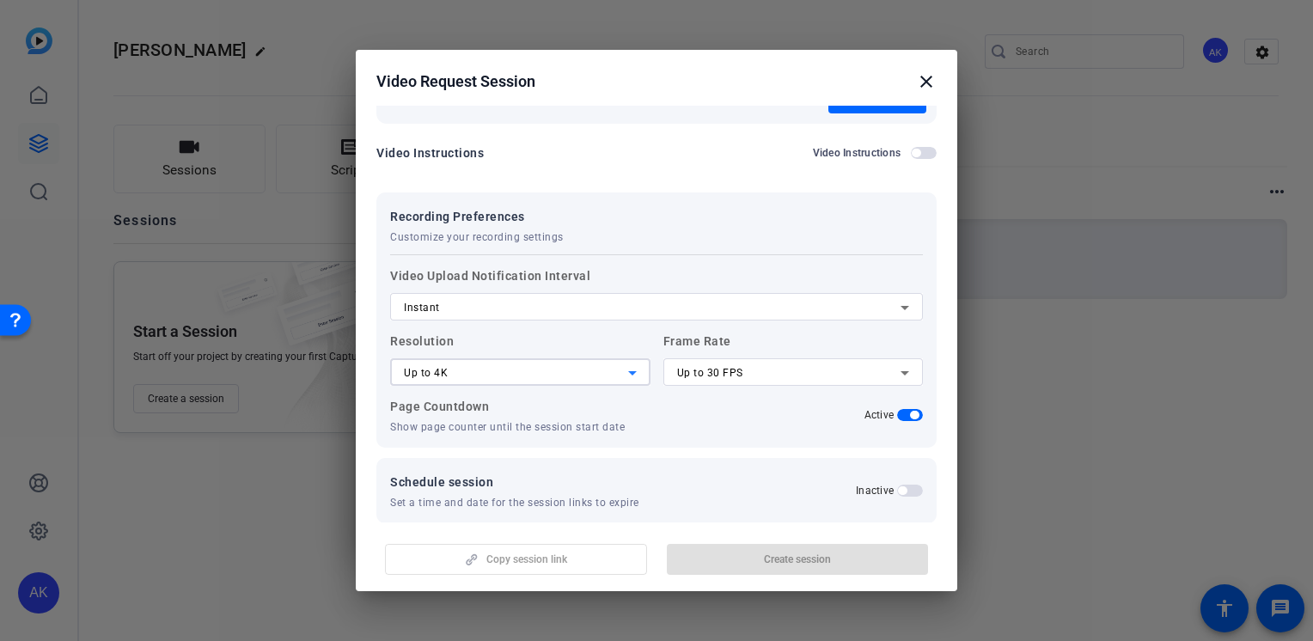
scroll to position [284, 0]
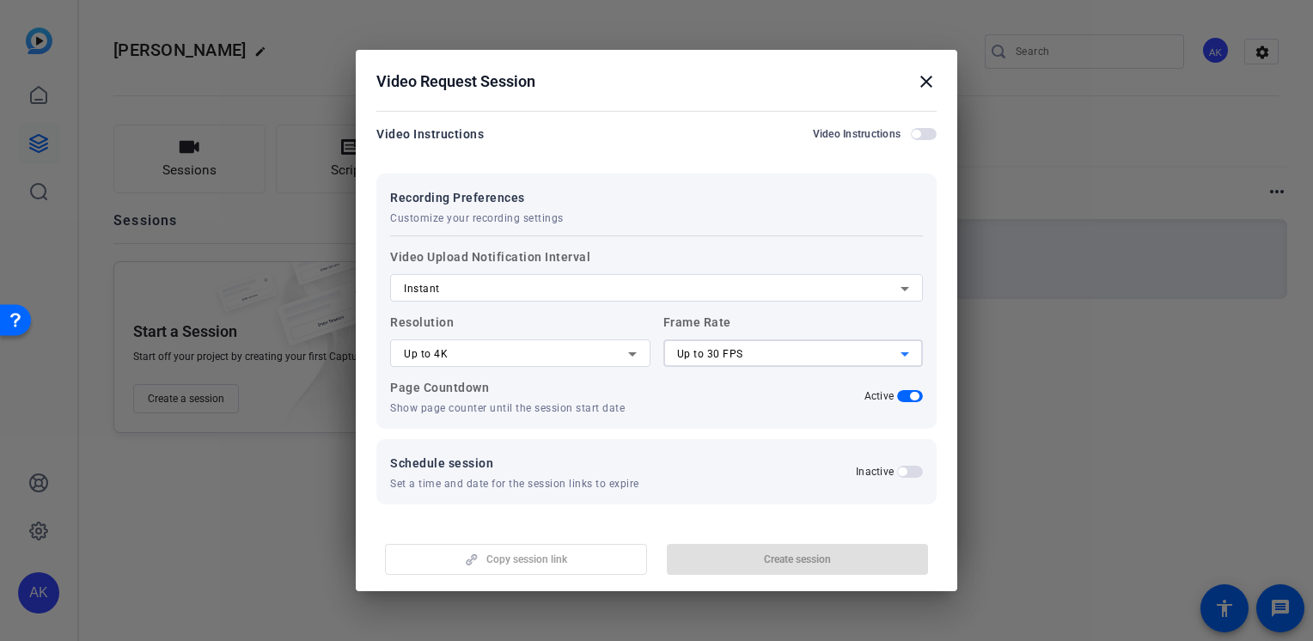
click at [707, 359] on span "Up to 30 FPS" at bounding box center [710, 354] width 66 height 12
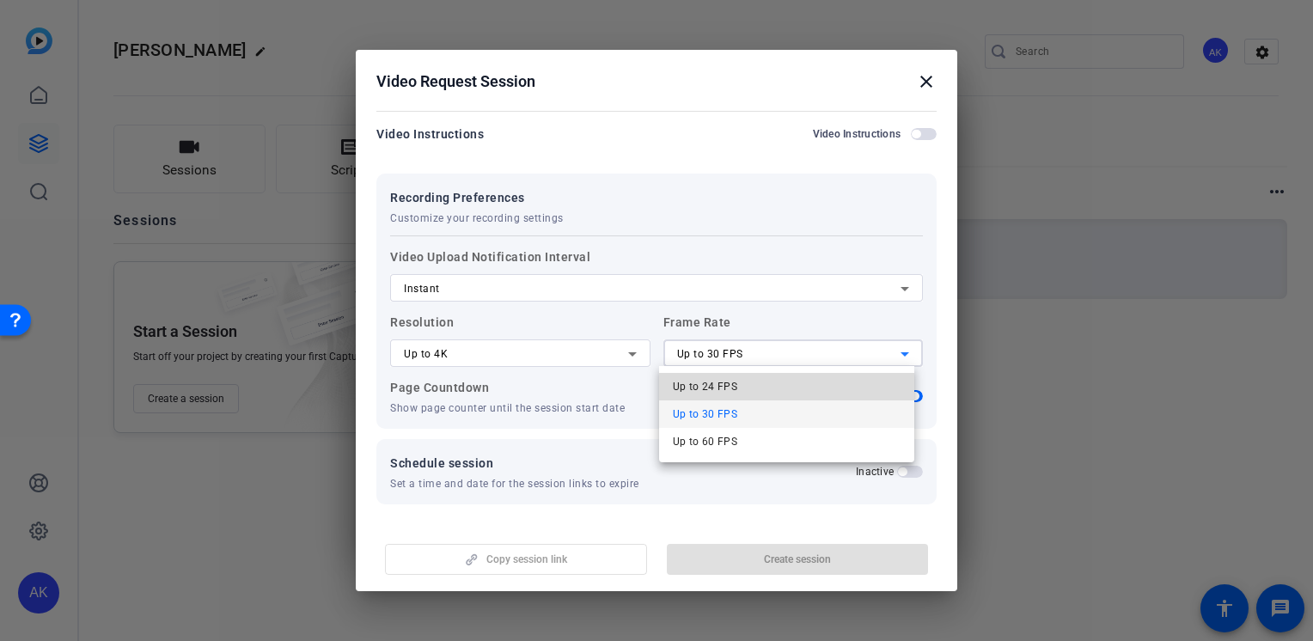
click at [692, 397] on mat-option "Up to 24 FPS" at bounding box center [787, 386] width 256 height 27
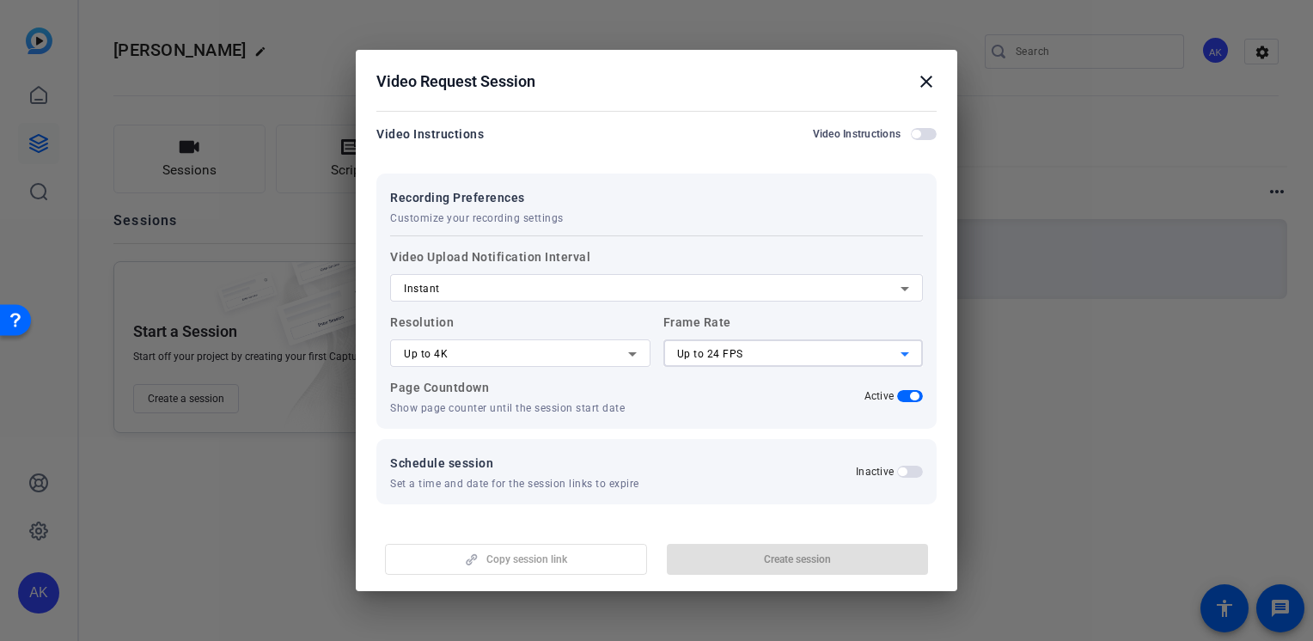
click at [465, 285] on div "Instant" at bounding box center [652, 288] width 497 height 21
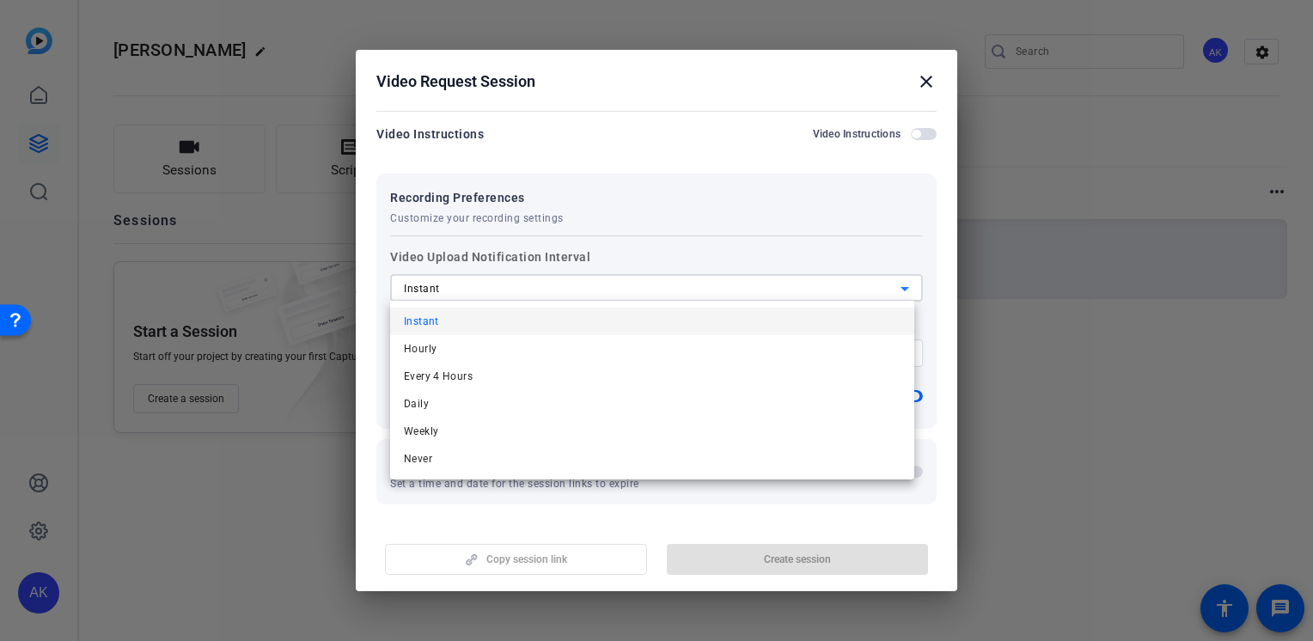
click at [465, 285] on div at bounding box center [656, 320] width 1313 height 641
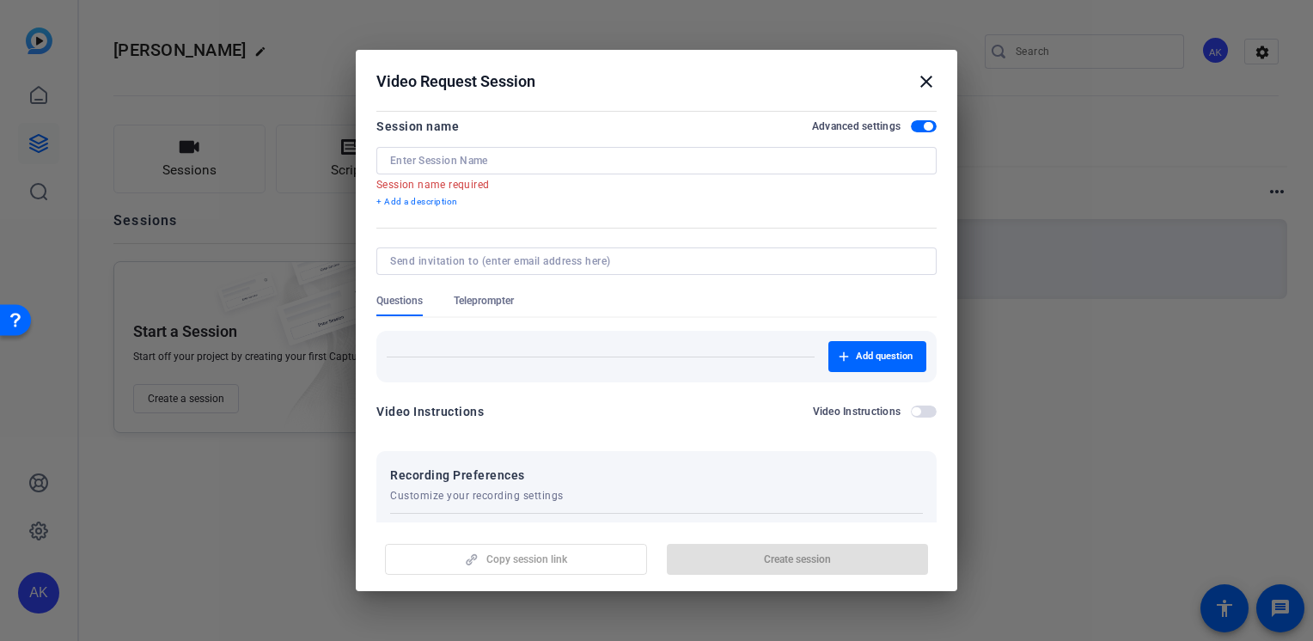
scroll to position [0, 0]
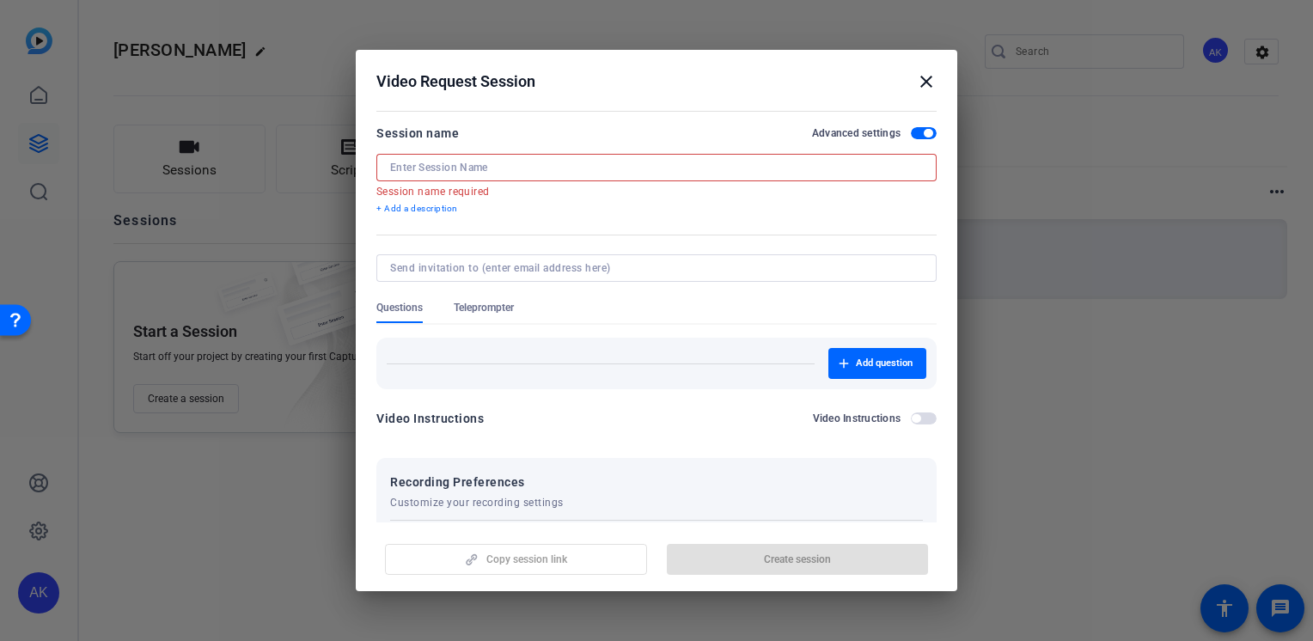
click at [667, 165] on input at bounding box center [656, 168] width 533 height 14
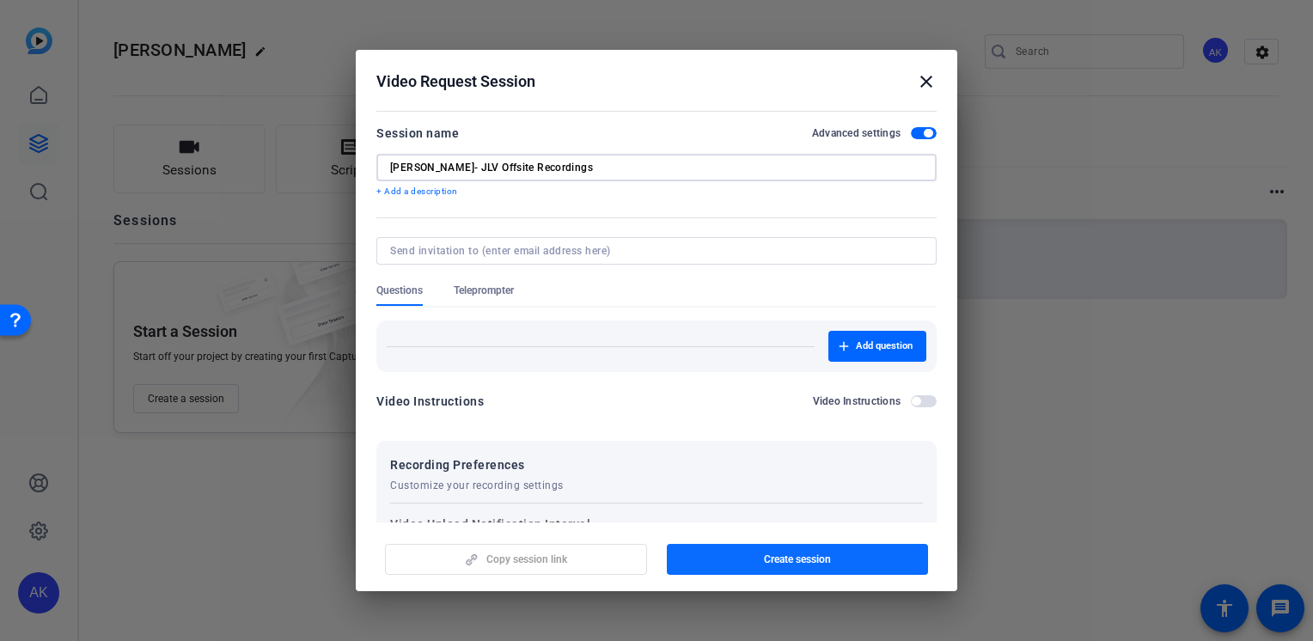
type input "Rosemary- JLV Offsite Recordings"
click at [777, 557] on span "Create session" at bounding box center [797, 559] width 67 height 14
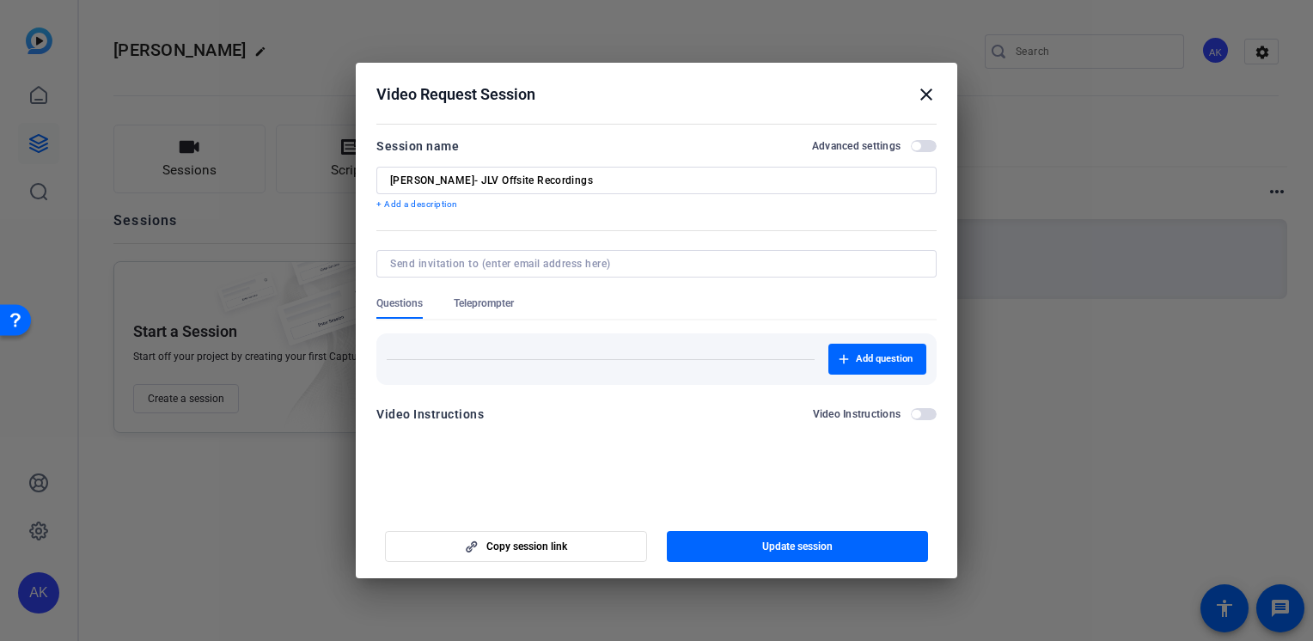
click at [935, 95] on mat-icon "close" at bounding box center [926, 94] width 21 height 21
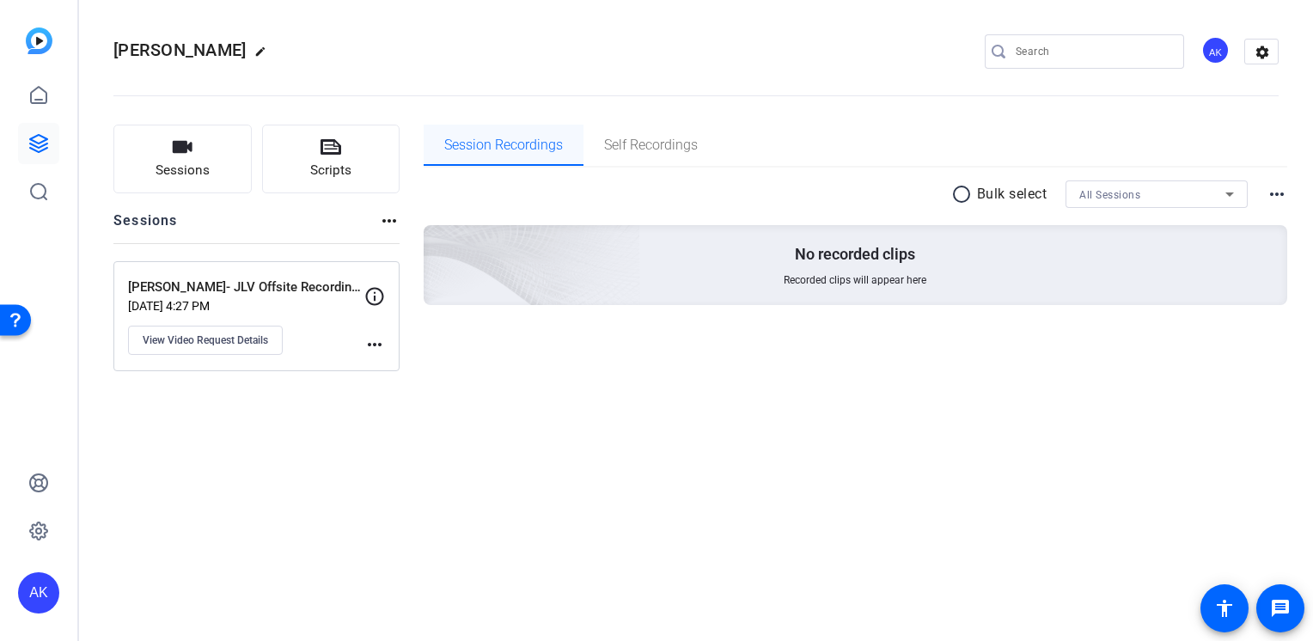
click at [493, 152] on span "Session Recordings" at bounding box center [503, 145] width 119 height 14
click at [1281, 199] on mat-icon "more_horiz" at bounding box center [1276, 194] width 21 height 21
click at [1272, 199] on div at bounding box center [656, 320] width 1313 height 641
click at [369, 344] on mat-icon "more_horiz" at bounding box center [374, 344] width 21 height 21
click at [369, 344] on div at bounding box center [656, 320] width 1313 height 641
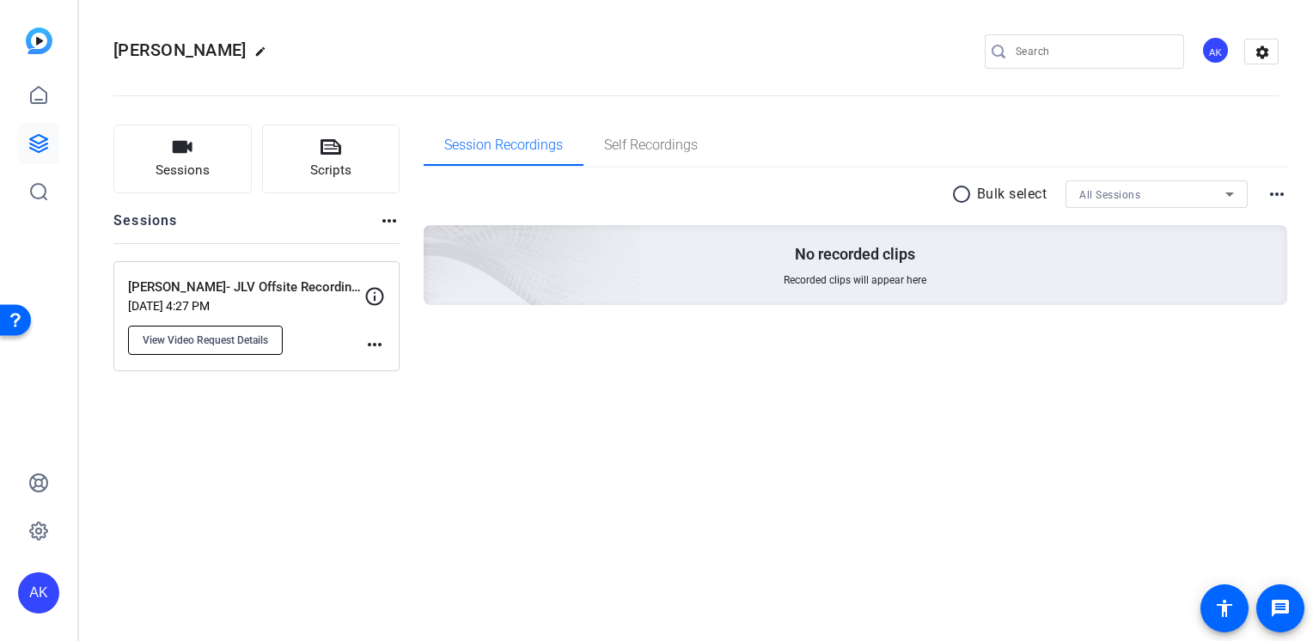
click at [248, 338] on span "View Video Request Details" at bounding box center [205, 340] width 125 height 14
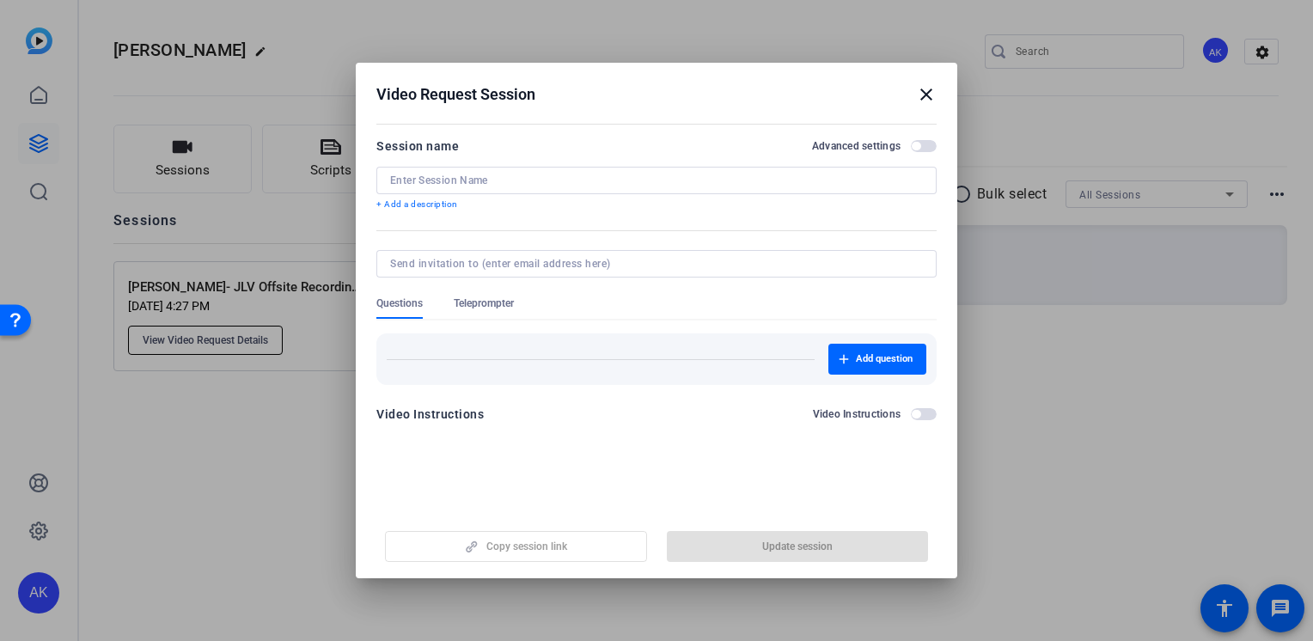
type input "Rosemary- JLV Offsite Recordings"
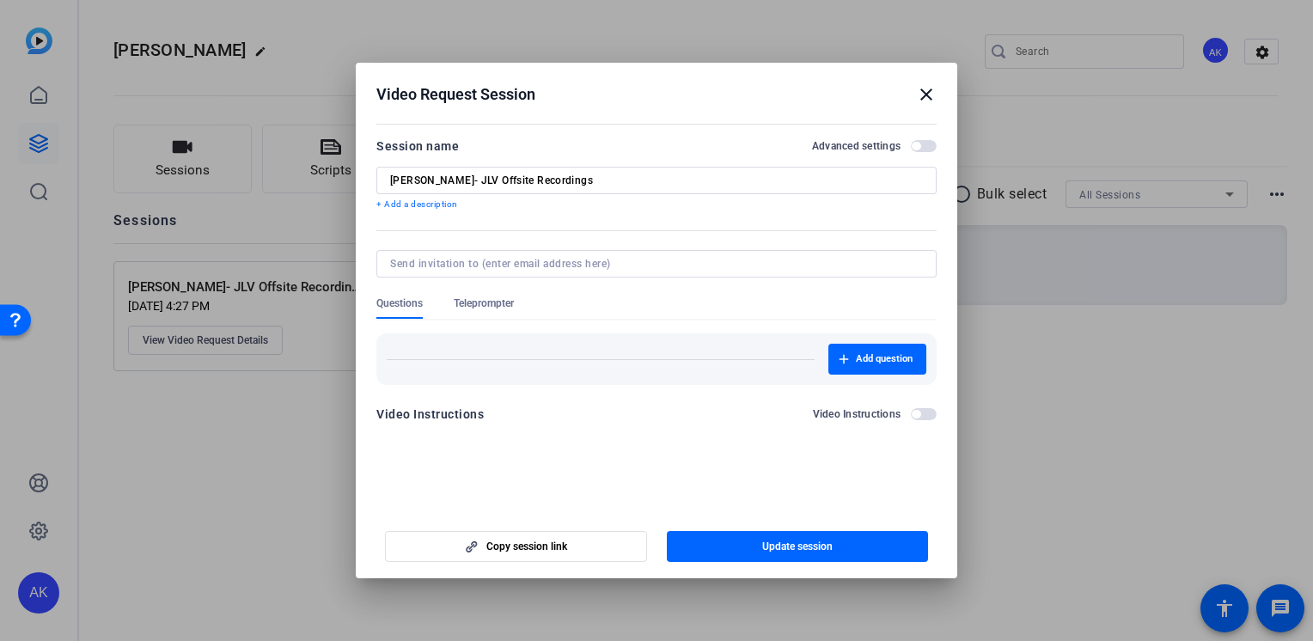
click at [926, 94] on mat-icon "close" at bounding box center [926, 94] width 21 height 21
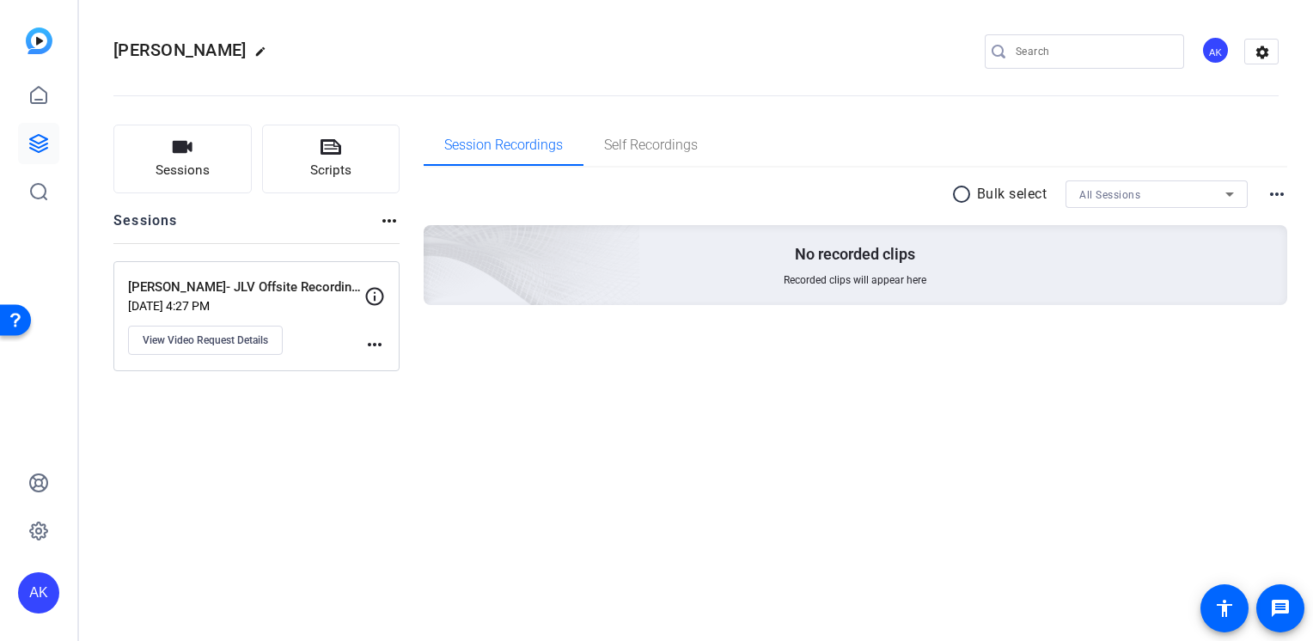
click at [275, 57] on mat-icon "edit" at bounding box center [264, 56] width 21 height 21
click at [268, 53] on span "check_circle" at bounding box center [268, 51] width 21 height 21
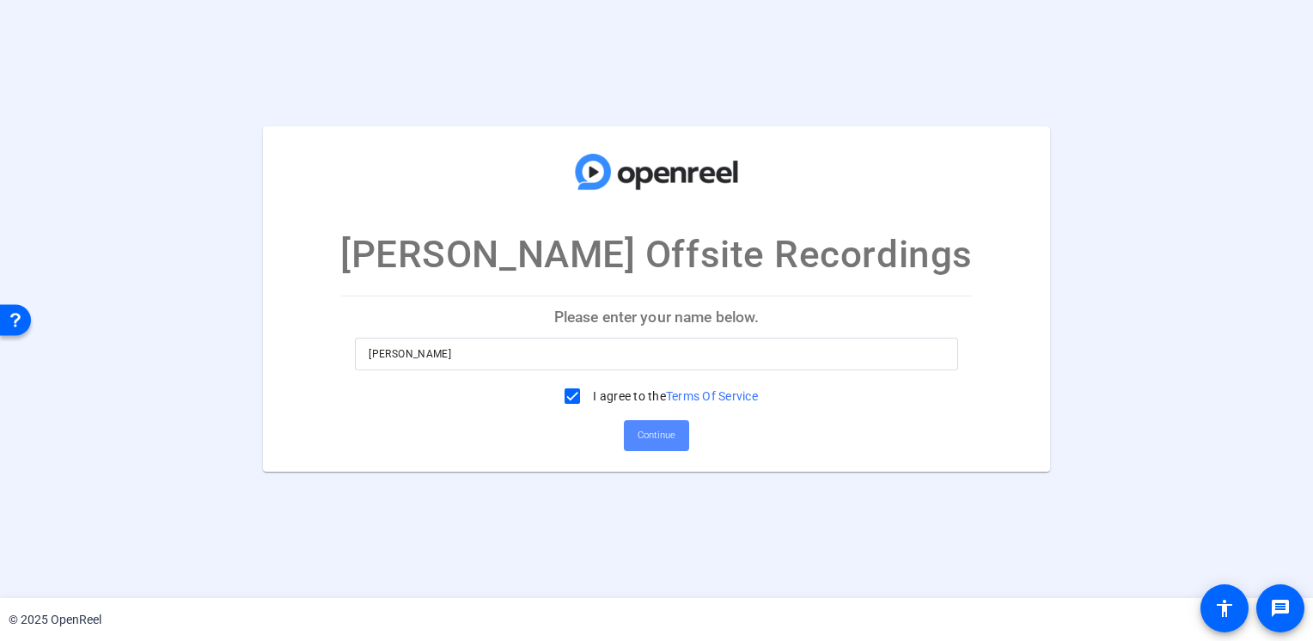
click at [644, 424] on span "Continue" at bounding box center [656, 436] width 38 height 26
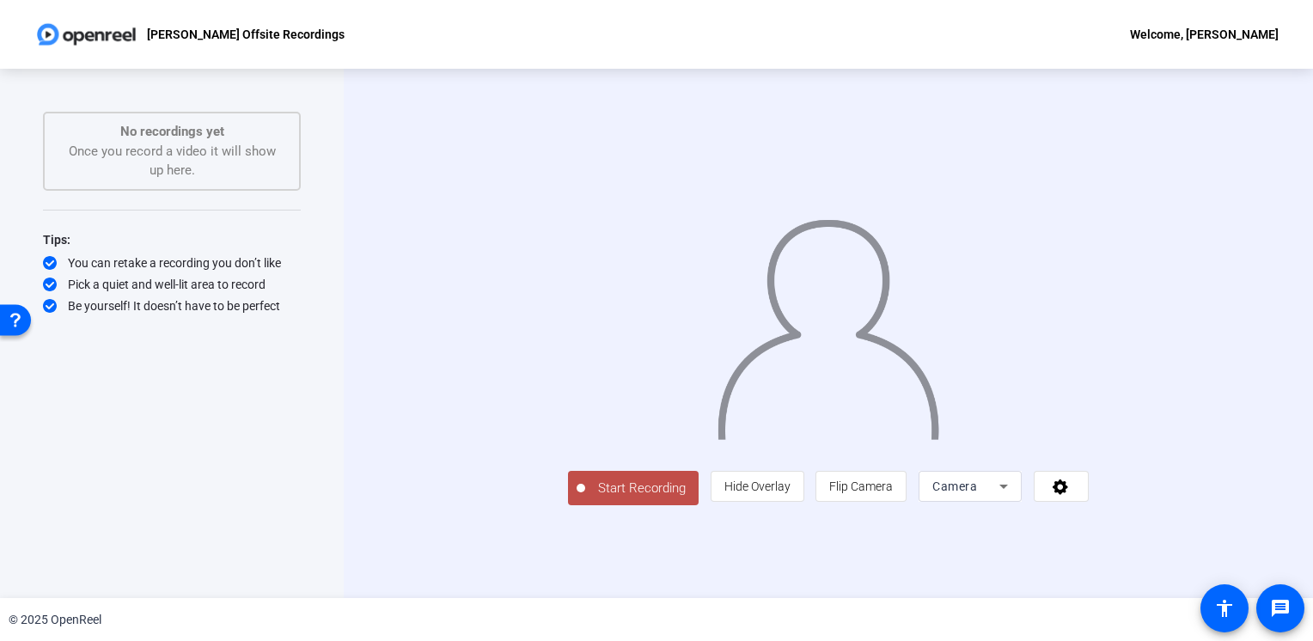
click at [977, 493] on span "Camera" at bounding box center [954, 486] width 45 height 14
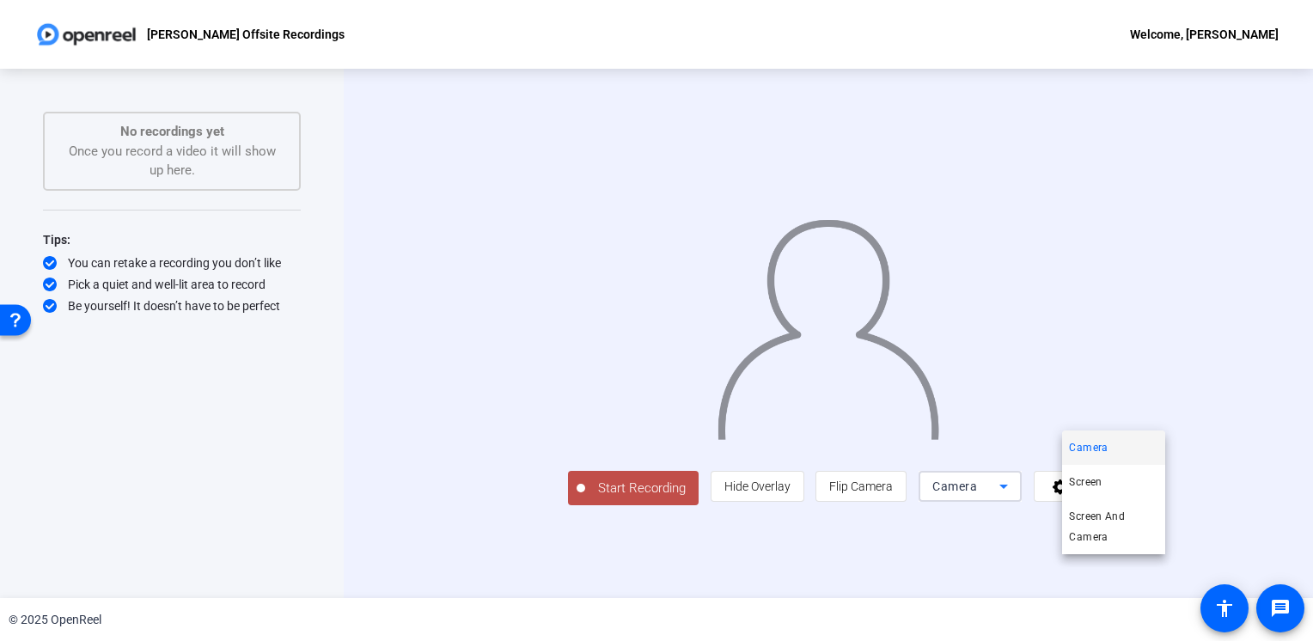
click at [1107, 572] on div at bounding box center [656, 320] width 1313 height 641
